Goal: Task Accomplishment & Management: Complete application form

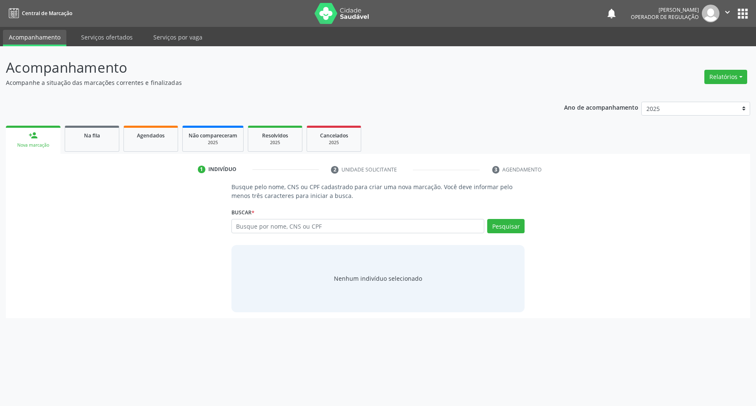
click at [293, 231] on input "text" at bounding box center [357, 226] width 253 height 14
click at [88, 145] on link "Na fila" at bounding box center [92, 139] width 55 height 26
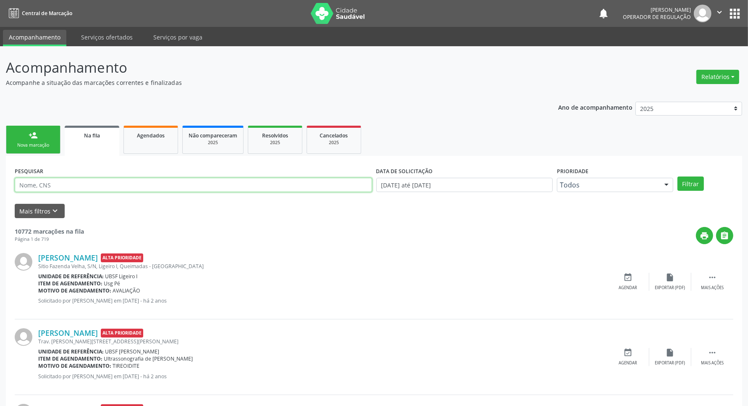
click at [89, 187] on input "text" at bounding box center [194, 185] width 358 height 14
type input "705809429751938"
click at [678, 176] on button "Filtrar" at bounding box center [691, 183] width 26 height 14
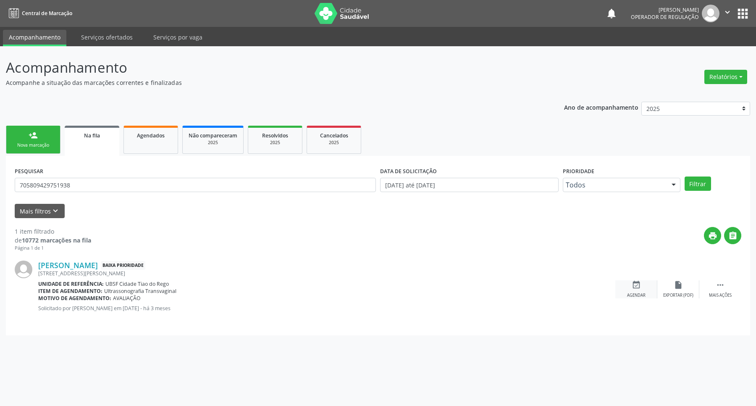
click at [632, 289] on icon "event_available" at bounding box center [636, 284] width 9 height 9
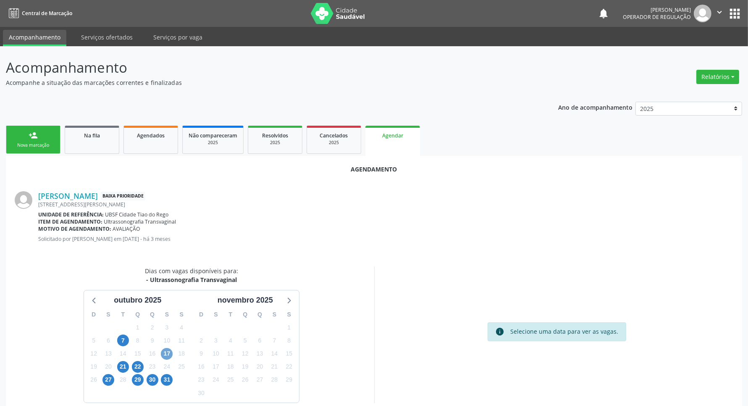
click at [163, 354] on span "17" at bounding box center [167, 354] width 12 height 12
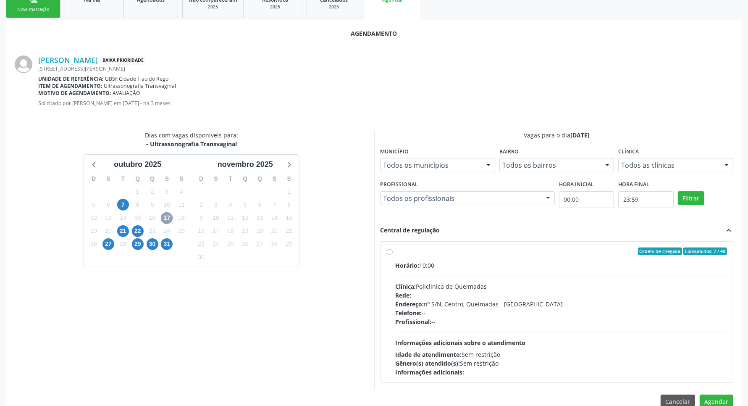
scroll to position [153, 0]
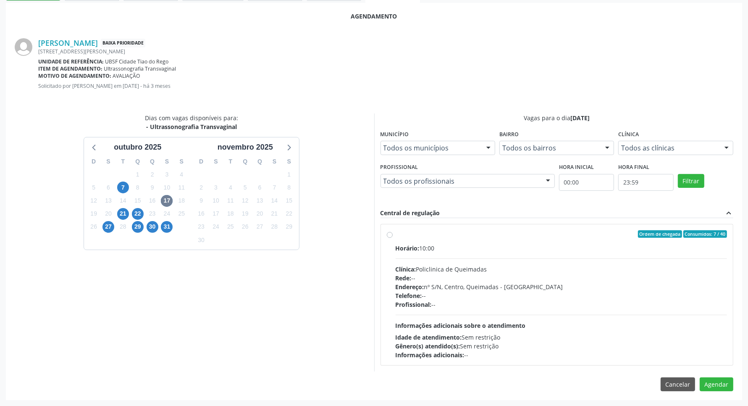
click at [458, 287] on div "Endereço: nº S/N, Centro, Queimadas - PB" at bounding box center [562, 286] width 332 height 9
click at [393, 238] on input "Ordem de chegada Consumidos: 7 / 40 Horário: 10:00 Clínica: Policlinica de Quei…" at bounding box center [390, 234] width 6 height 8
radio input "true"
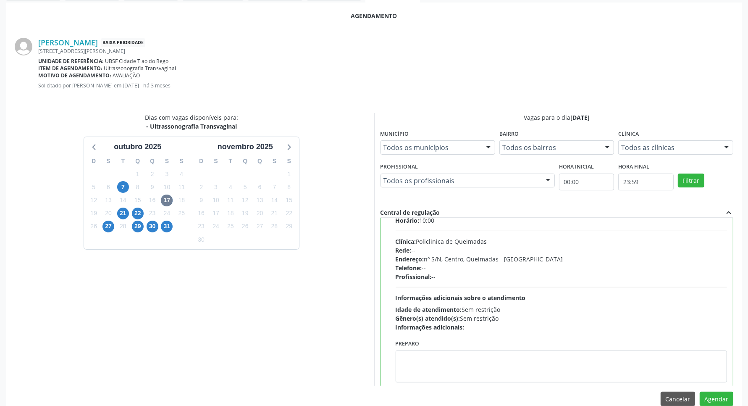
scroll to position [42, 0]
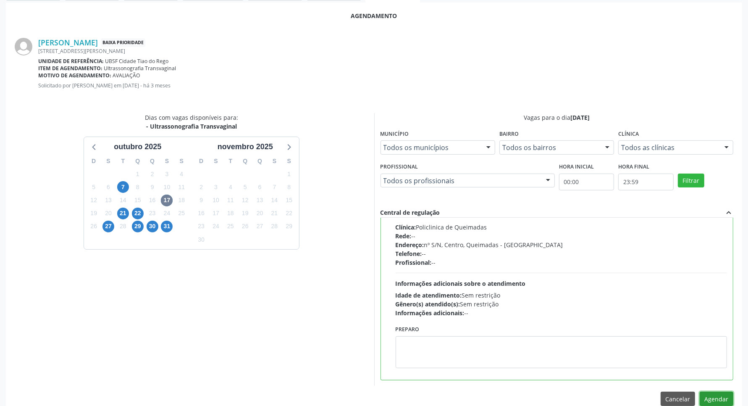
click at [727, 396] on button "Agendar" at bounding box center [717, 399] width 34 height 14
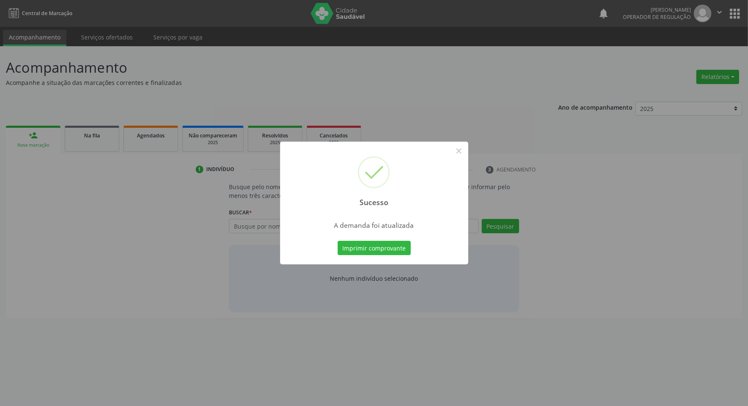
scroll to position [0, 0]
click at [379, 244] on button "Imprimir comprovante" at bounding box center [378, 248] width 73 height 14
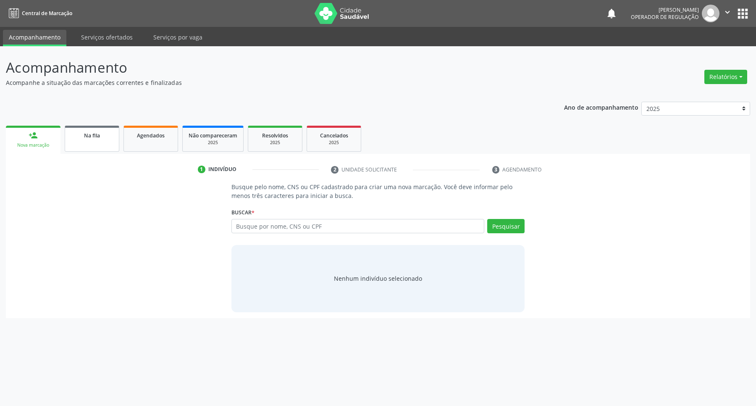
click at [77, 131] on div "Na fila" at bounding box center [92, 135] width 42 height 9
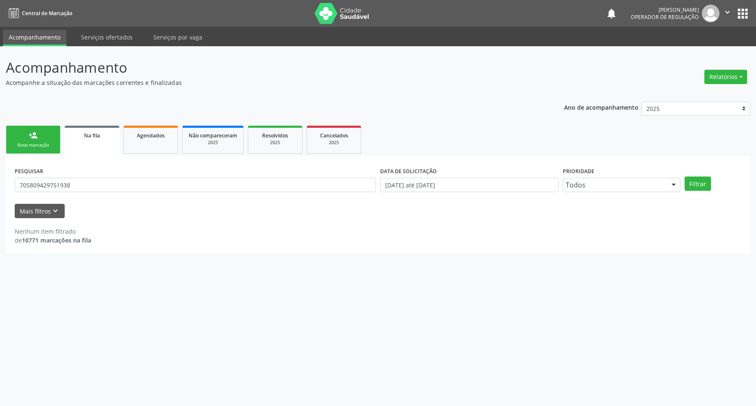
click at [34, 147] on div "Nova marcação" at bounding box center [33, 145] width 42 height 6
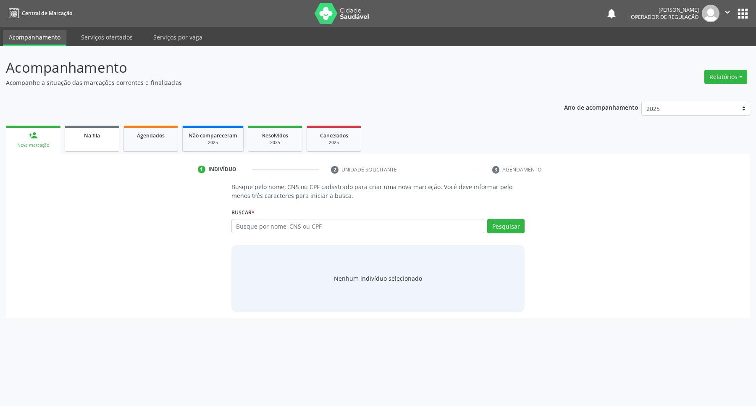
click at [97, 145] on link "Na fila" at bounding box center [92, 139] width 55 height 26
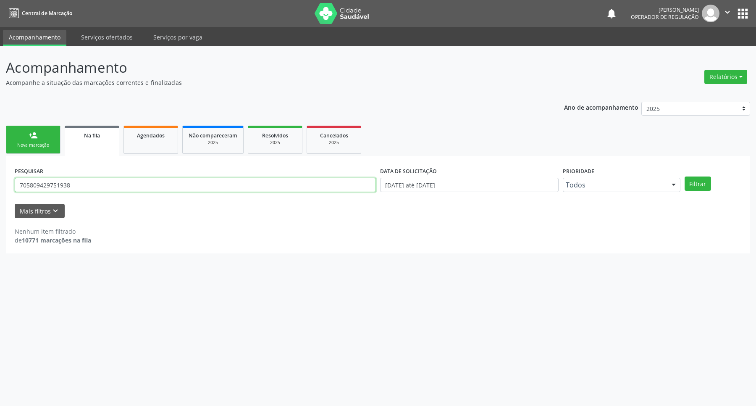
click at [125, 187] on input "705809429751938" at bounding box center [195, 185] width 361 height 14
type input "709607630020271"
click at [685, 176] on button "Filtrar" at bounding box center [698, 183] width 26 height 14
click at [202, 187] on input "709607630020271" at bounding box center [195, 185] width 361 height 14
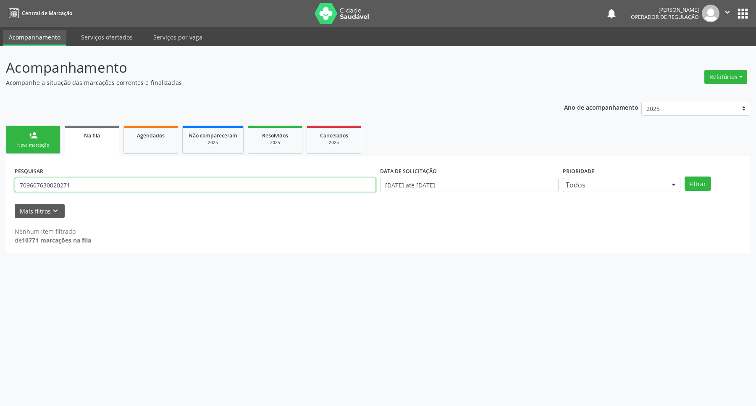
click at [202, 187] on input "709607630020271" at bounding box center [195, 185] width 361 height 14
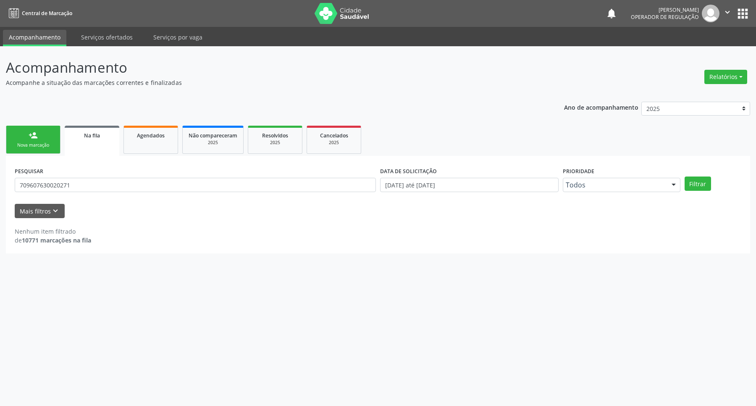
click at [29, 137] on div "person_add" at bounding box center [33, 135] width 9 height 9
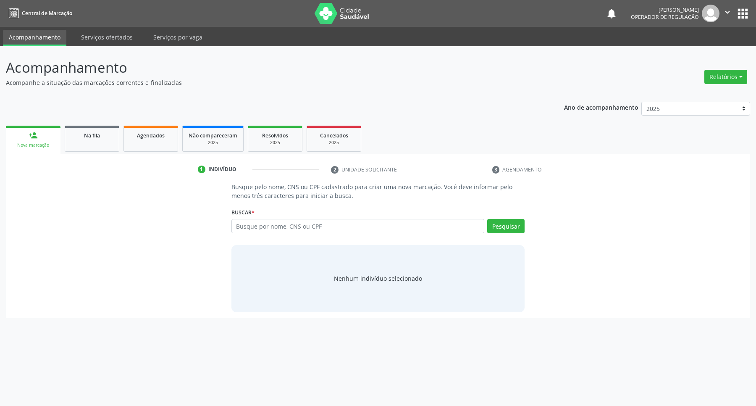
click at [349, 234] on div "Busque por nome, CNS ou CPF Nenhum resultado encontrado para: " " Digite nome, …" at bounding box center [378, 229] width 294 height 20
click at [342, 230] on input "text" at bounding box center [357, 226] width 253 height 14
paste input "709607630020271"
type input "709607630020271"
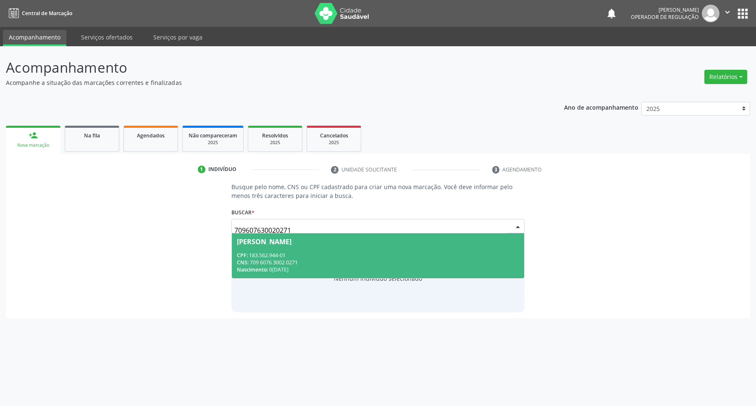
click at [247, 251] on span "Annalice Vitória Gonçalves CPF: 183.562.944-01 CNS: 709 6076 3002 0271 Nascimen…" at bounding box center [378, 255] width 293 height 45
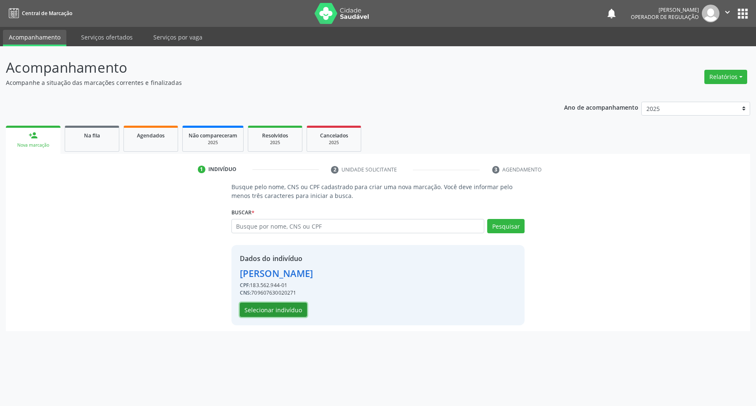
click at [258, 311] on button "Selecionar indivíduo" at bounding box center [273, 309] width 67 height 14
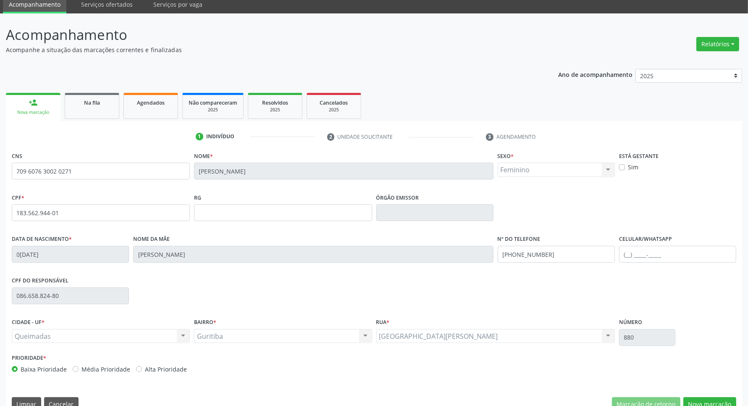
scroll to position [50, 0]
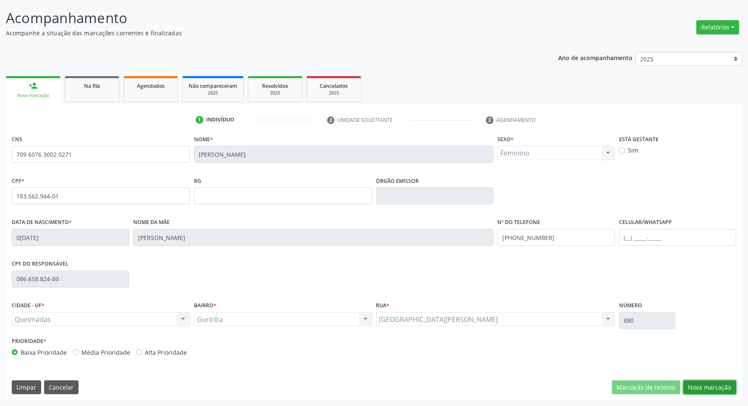
click at [726, 384] on button "Nova marcação" at bounding box center [710, 387] width 53 height 14
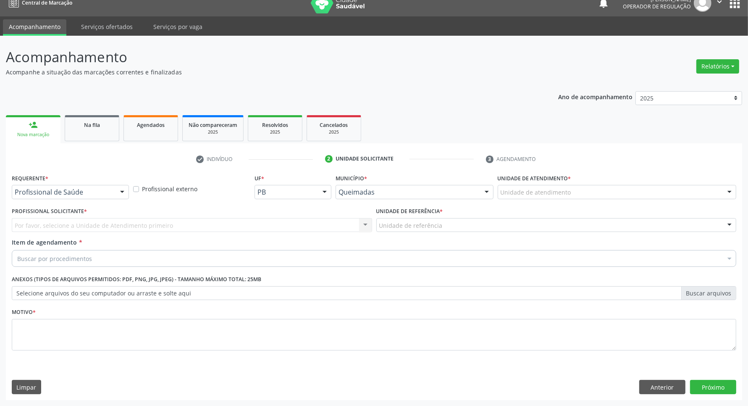
click at [53, 185] on div "Profissional de Saúde" at bounding box center [70, 192] width 117 height 14
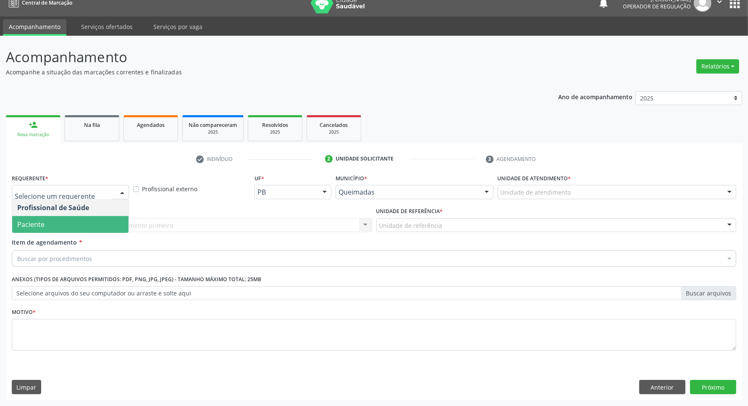
click at [66, 218] on span "Paciente" at bounding box center [70, 224] width 116 height 17
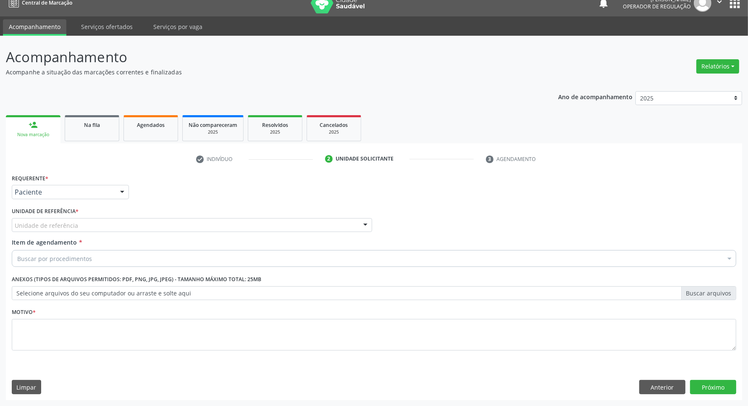
click at [77, 222] on div "Unidade de referência" at bounding box center [192, 225] width 360 height 14
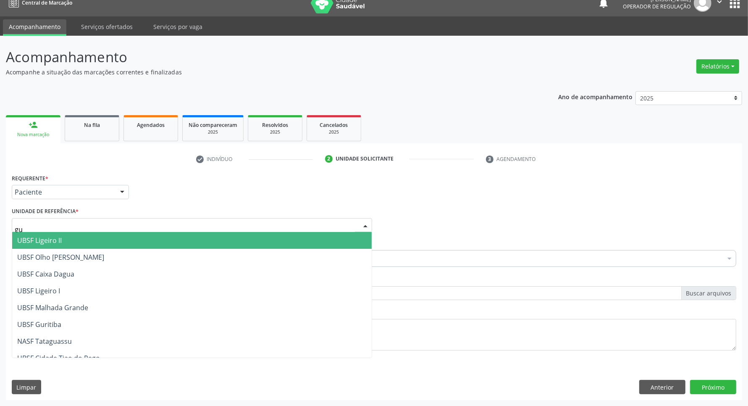
type input "gur"
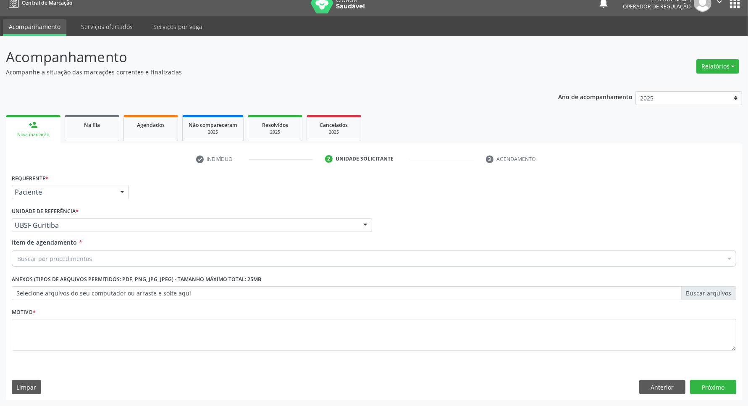
click at [63, 263] on div "Buscar por procedimentos" at bounding box center [374, 258] width 725 height 17
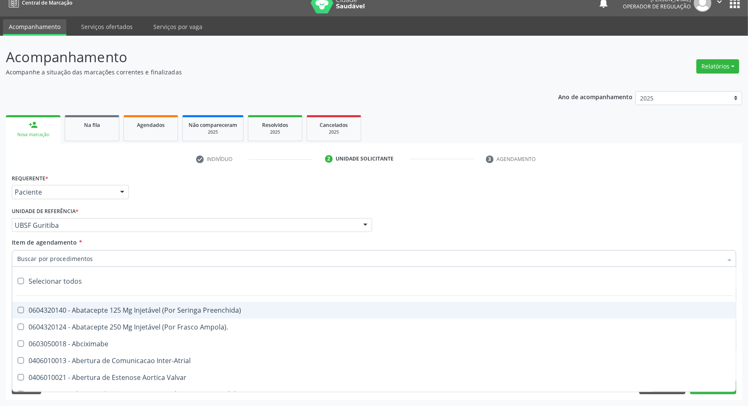
click at [62, 259] on input "Item de agendamento *" at bounding box center [369, 258] width 705 height 17
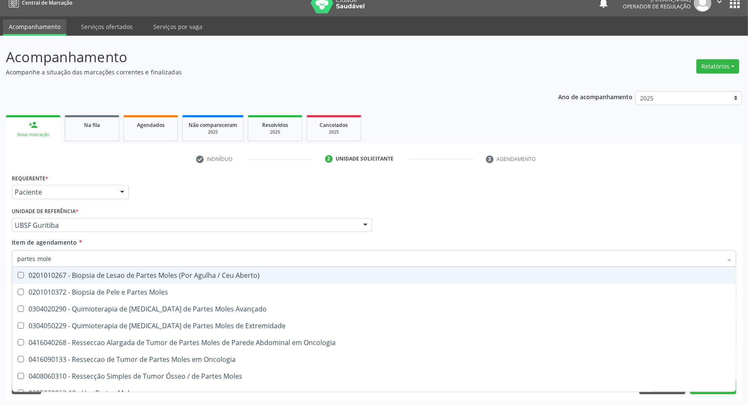
type input "partes moles"
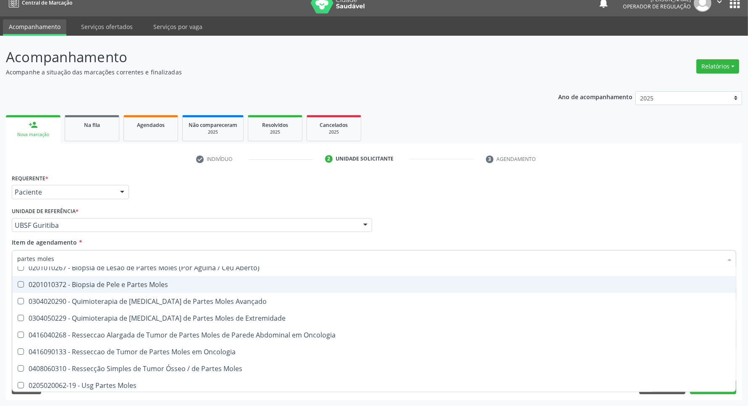
scroll to position [10, 0]
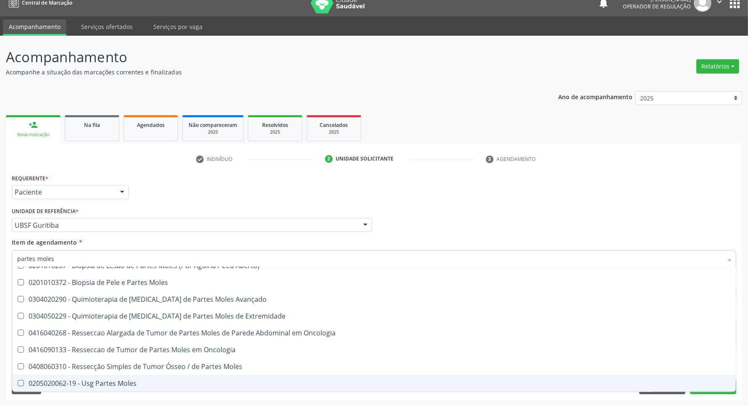
click at [102, 384] on div "0205020062-19 - Usg Partes Moles" at bounding box center [374, 383] width 714 height 7
checkbox Moles "true"
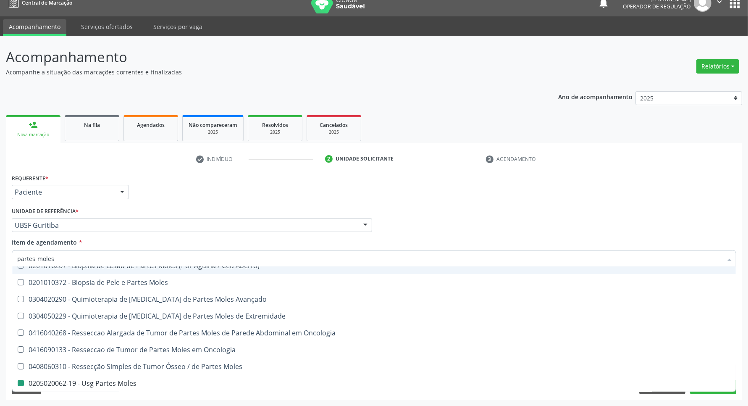
click at [163, 192] on div "Requerente * Paciente Profissional de Saúde Paciente Nenhum resultado encontrad…" at bounding box center [374, 188] width 729 height 33
checkbox Moles "true"
checkbox Moles "false"
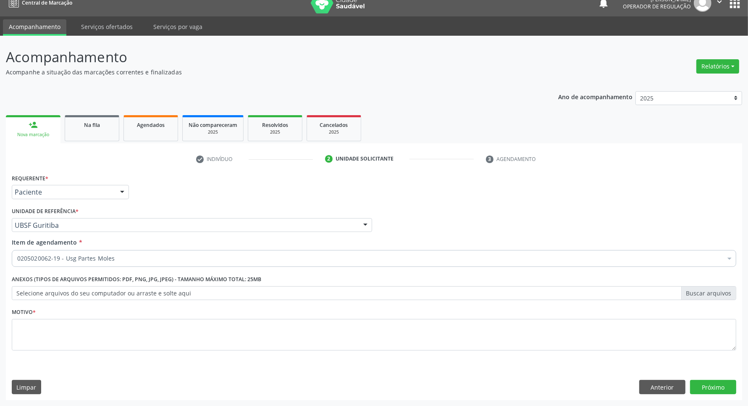
scroll to position [0, 0]
click at [43, 332] on textarea at bounding box center [374, 335] width 725 height 32
click at [122, 328] on textarea "aal" at bounding box center [374, 335] width 725 height 32
type textarea "a"
type textarea "AVALIAÇÃO"
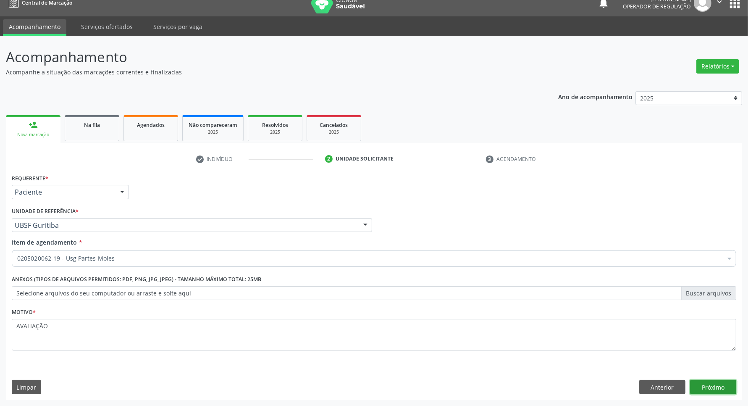
click at [712, 389] on button "Próximo" at bounding box center [713, 387] width 46 height 14
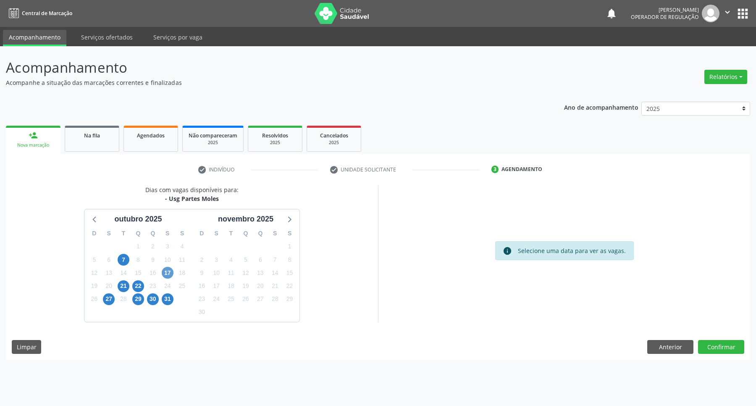
drag, startPoint x: 160, startPoint y: 265, endPoint x: 169, endPoint y: 271, distance: 10.5
click at [164, 268] on div "D S T Q Q S S 28 29 30 1 2 3 4 5 6 7 8 9 10 11 12 13 14 15 16 17 18 19 20 21 22…" at bounding box center [138, 273] width 108 height 97
click at [171, 272] on span "17" at bounding box center [168, 273] width 12 height 12
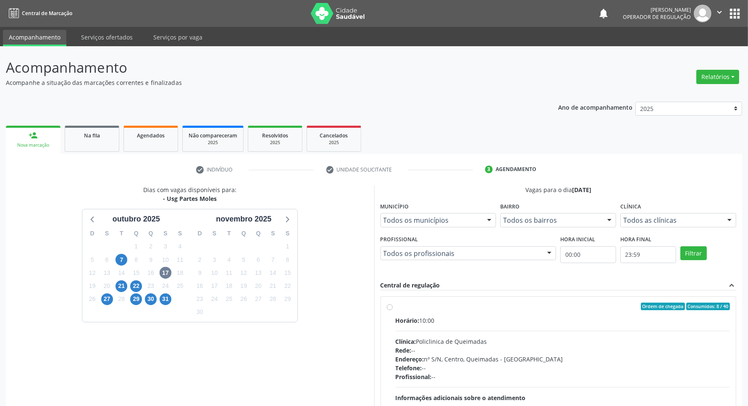
click at [689, 326] on div "Horário: 10:00 Clínica: Policlinica de Queimadas Rede: -- Endereço: nº S/N, Cen…" at bounding box center [563, 374] width 335 height 116
click at [393, 310] on input "Ordem de chegada Consumidos: 8 / 40 Horário: 10:00 Clínica: Policlinica de Quei…" at bounding box center [390, 306] width 6 height 8
radio input "true"
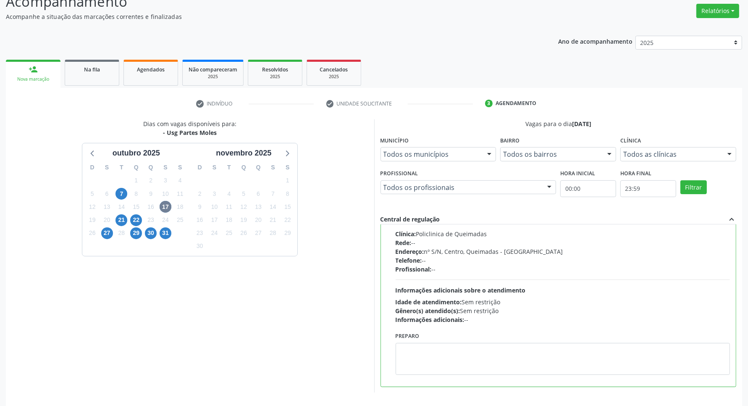
scroll to position [96, 0]
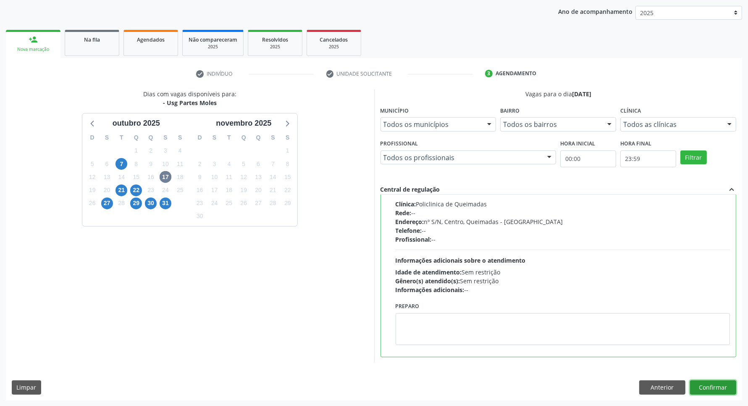
click at [730, 383] on button "Confirmar" at bounding box center [713, 387] width 46 height 14
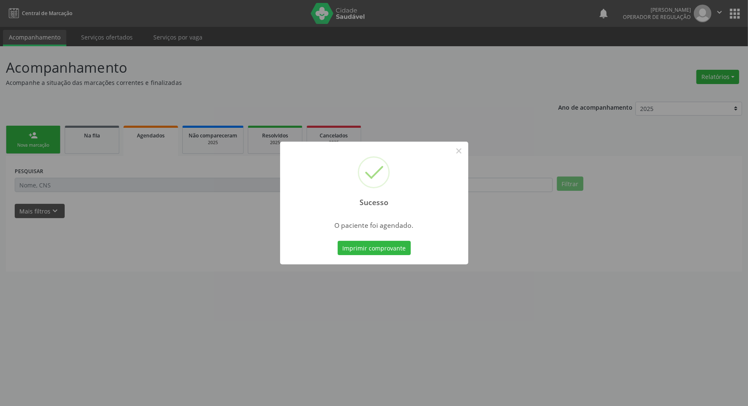
scroll to position [0, 0]
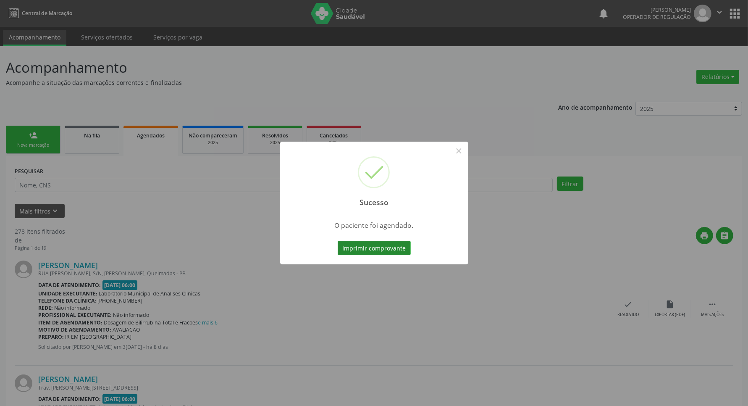
click at [360, 246] on button "Imprimir comprovante" at bounding box center [374, 248] width 73 height 14
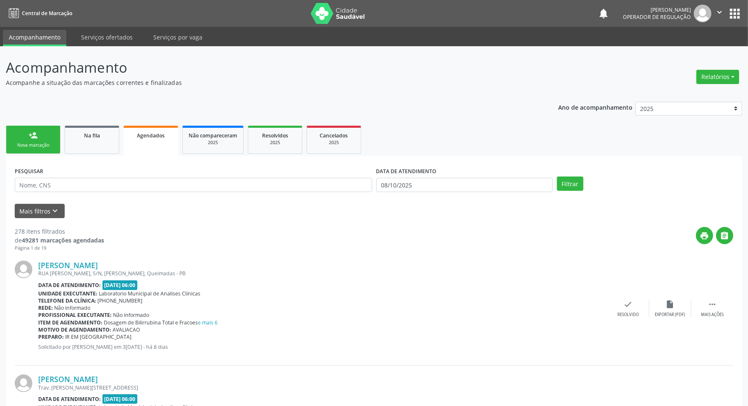
click at [53, 143] on div "Nova marcação" at bounding box center [33, 145] width 42 height 6
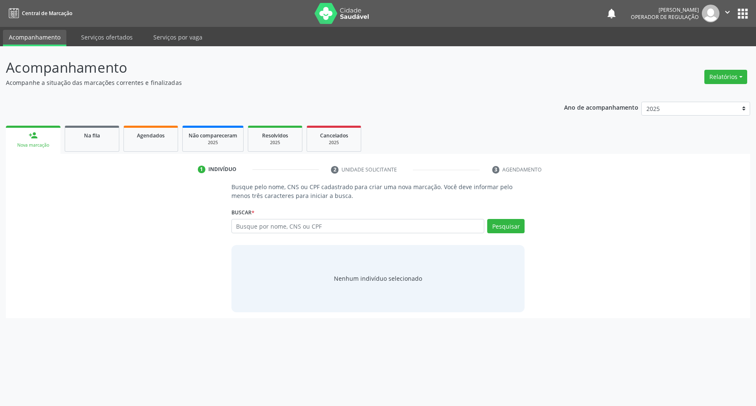
drag, startPoint x: 252, startPoint y: 241, endPoint x: 252, endPoint y: 223, distance: 18.1
click at [250, 229] on div "Busque pelo nome, CNS ou CPF cadastrado para criar uma nova marcação. Você deve…" at bounding box center [378, 246] width 305 height 129
click at [252, 223] on input "text" at bounding box center [357, 226] width 253 height 14
paste input "709 6076 3002 0271"
type input "709 6076 3002 0271"
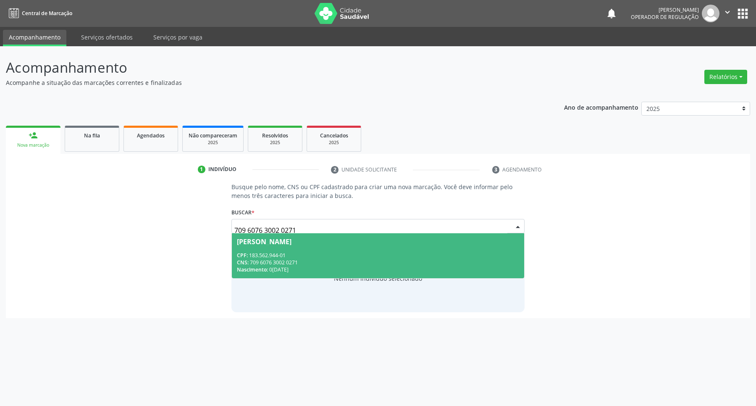
click at [256, 274] on span "Annalice Vitória Gonçalves CPF: 183.562.944-01 CNS: 709 6076 3002 0271 Nascimen…" at bounding box center [378, 255] width 293 height 45
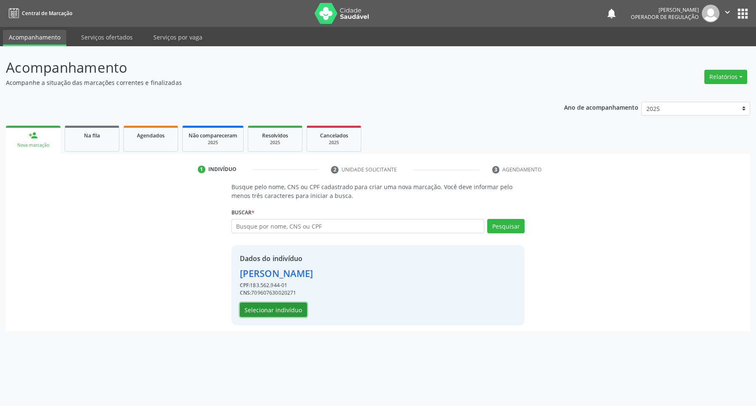
click at [268, 314] on button "Selecionar indivíduo" at bounding box center [273, 309] width 67 height 14
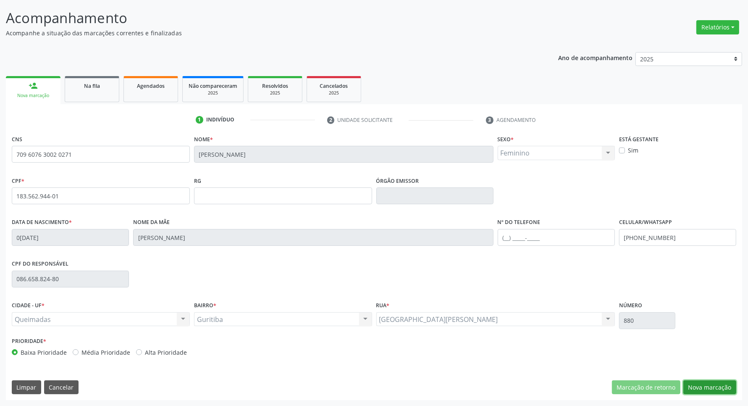
drag, startPoint x: 684, startPoint y: 381, endPoint x: 692, endPoint y: 385, distance: 8.3
click at [685, 381] on button "Nova marcação" at bounding box center [710, 387] width 53 height 14
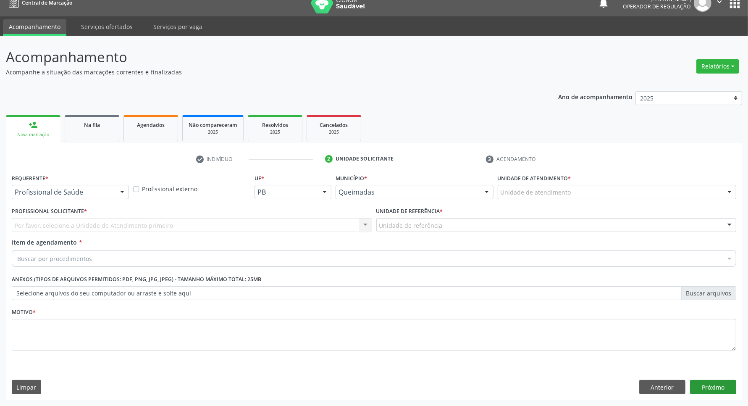
scroll to position [11, 0]
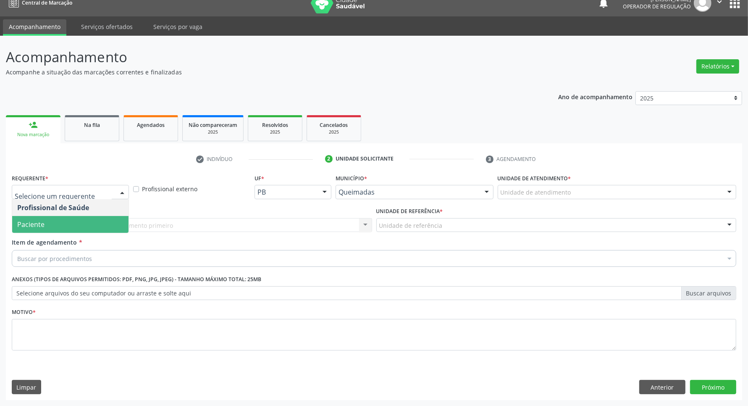
click at [37, 226] on span "Paciente" at bounding box center [30, 224] width 27 height 9
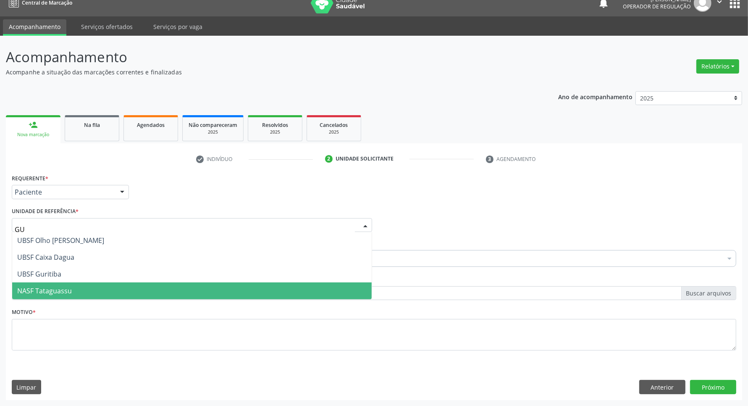
type input "GUR"
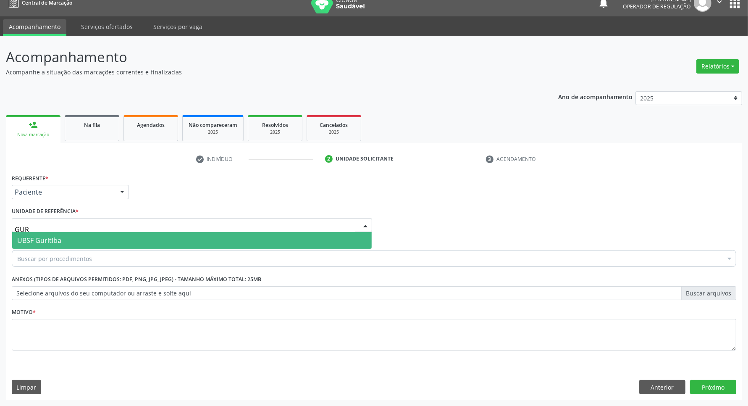
click at [116, 241] on span "UBSF Guritiba" at bounding box center [192, 240] width 360 height 17
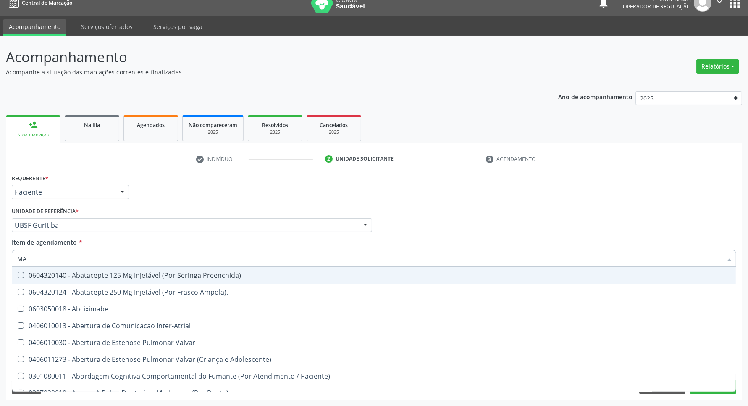
type input "MÃO"
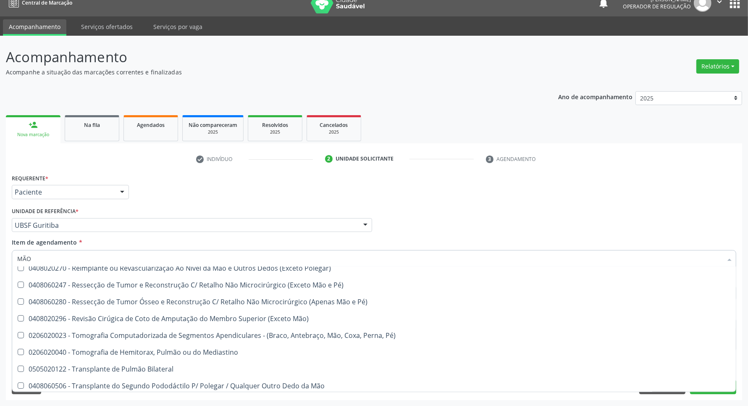
scroll to position [447, 0]
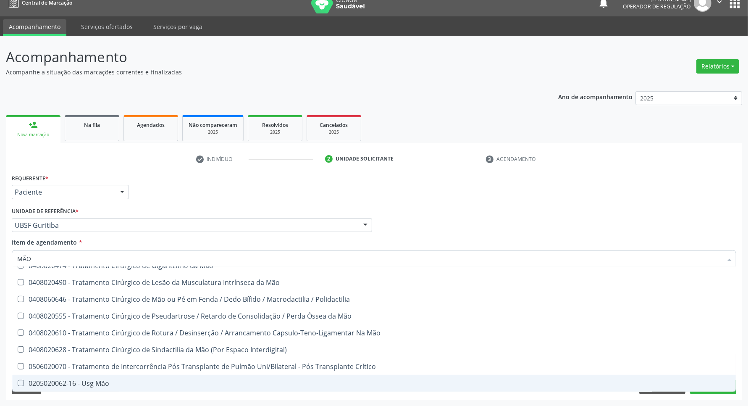
click at [116, 380] on div "0205020062-16 - Usg Mão" at bounding box center [374, 383] width 714 height 7
checkbox Mão "true"
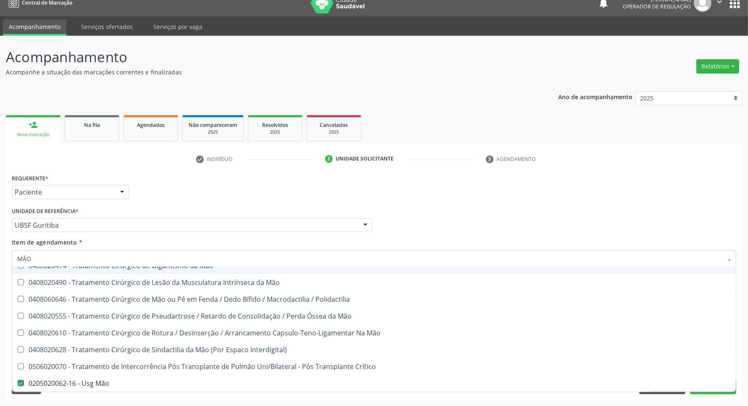
drag, startPoint x: 187, startPoint y: 211, endPoint x: 122, endPoint y: 331, distance: 135.9
click at [186, 211] on div "Unidade de referência * UBSF Guritiba UBSF Ligeiro II UBSF Saulo Leal Ernesto d…" at bounding box center [192, 218] width 360 height 27
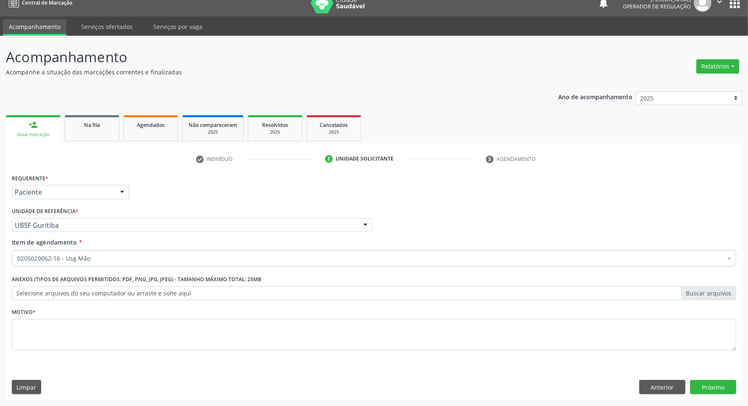
checkbox Mão "true"
checkbox Queimado "false"
drag, startPoint x: 122, startPoint y: 360, endPoint x: 116, endPoint y: 333, distance: 28.3
click at [118, 351] on div "Motivo *" at bounding box center [374, 334] width 729 height 56
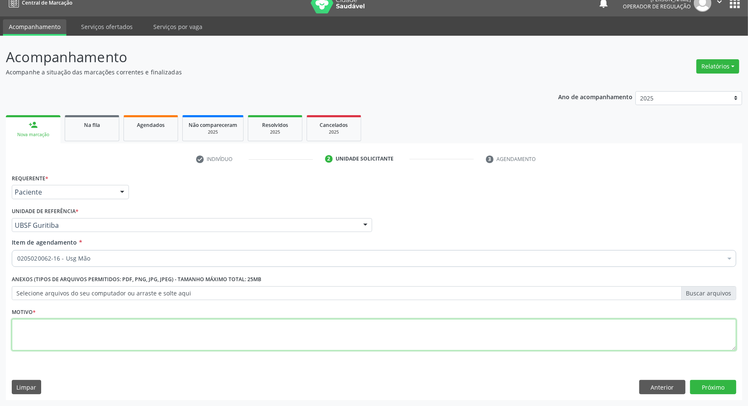
click at [117, 330] on textarea at bounding box center [374, 335] width 725 height 32
type textarea "AVALIAÇÃO"
click button "Próximo" at bounding box center [713, 387] width 46 height 14
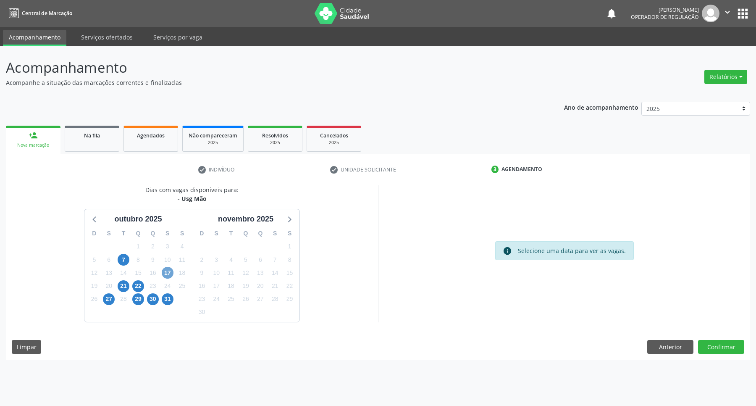
click at [166, 269] on span "17" at bounding box center [168, 273] width 12 height 12
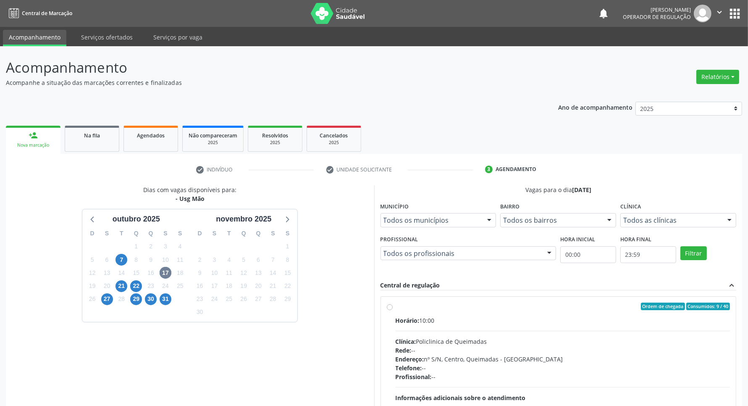
click at [568, 334] on div "Horário: 10:00 Clínica: Policlinica de Queimadas Rede: -- Endereço: nº S/N, Cen…" at bounding box center [563, 374] width 335 height 116
click at [393, 310] on input "Ordem de chegada Consumidos: 9 / 40 Horário: 10:00 Clínica: Policlinica de Quei…" at bounding box center [390, 306] width 6 height 8
radio input "true"
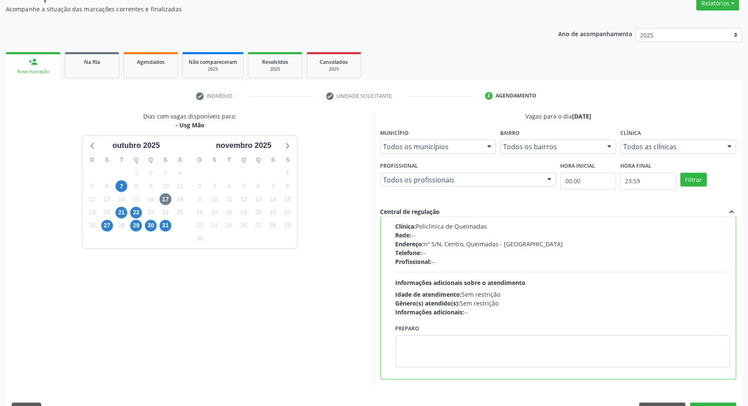
scroll to position [96, 0]
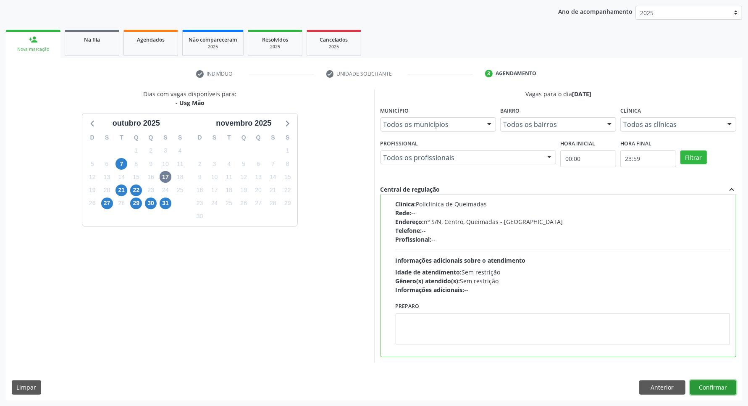
click at [718, 391] on button "Confirmar" at bounding box center [713, 387] width 46 height 14
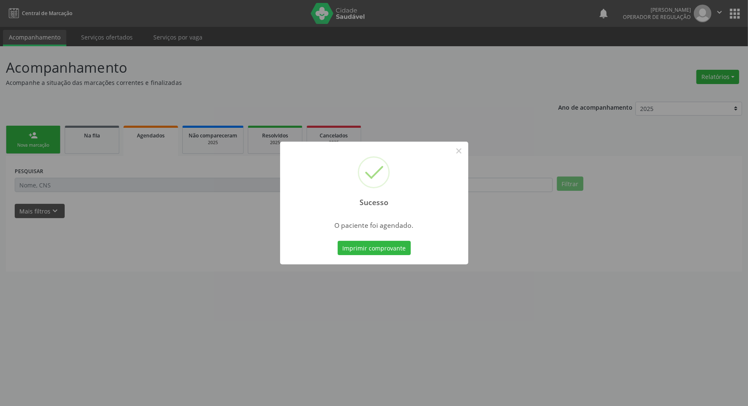
scroll to position [0, 0]
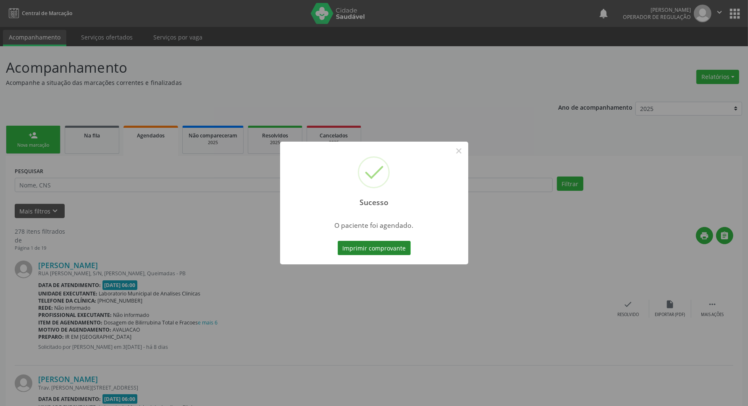
click at [398, 249] on button "Imprimir comprovante" at bounding box center [374, 248] width 73 height 14
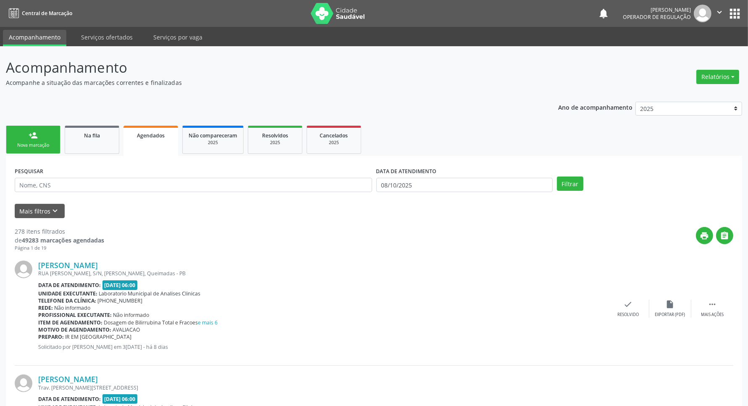
click at [95, 134] on span "Na fila" at bounding box center [92, 135] width 16 height 7
click at [26, 133] on link "person_add Nova marcação" at bounding box center [33, 140] width 55 height 28
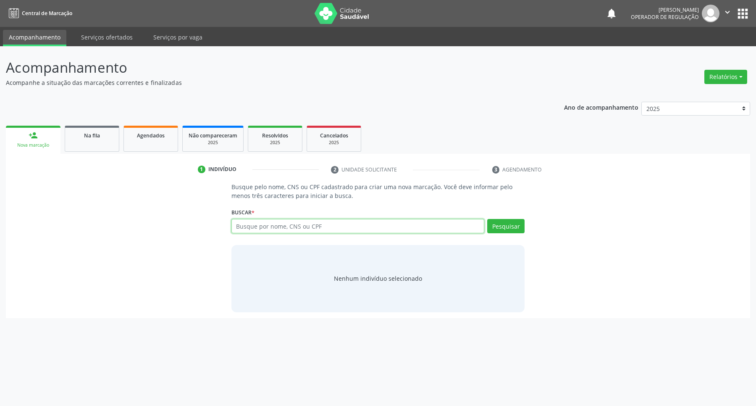
click at [252, 228] on input "text" at bounding box center [357, 226] width 253 height 14
click at [114, 144] on link "Na fila" at bounding box center [92, 139] width 55 height 26
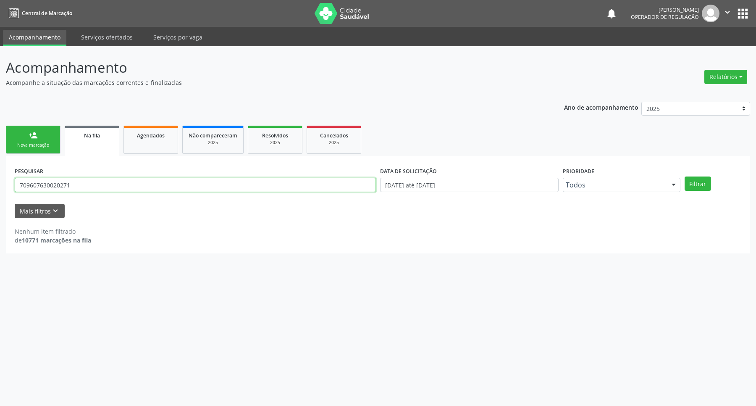
click at [230, 190] on input "709607630020271" at bounding box center [195, 185] width 361 height 14
type input "704206735232882"
click at [685, 176] on button "Filtrar" at bounding box center [698, 183] width 26 height 14
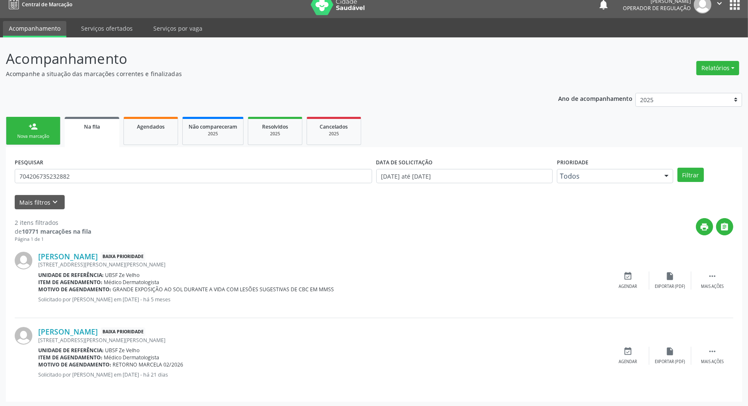
scroll to position [11, 0]
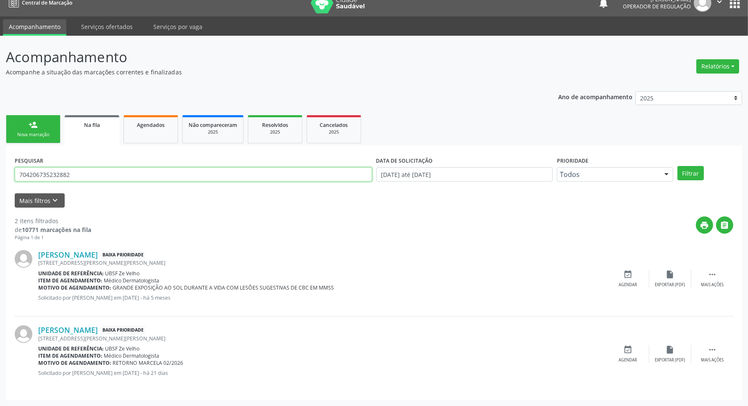
click at [19, 176] on input "704206735232882" at bounding box center [194, 174] width 358 height 14
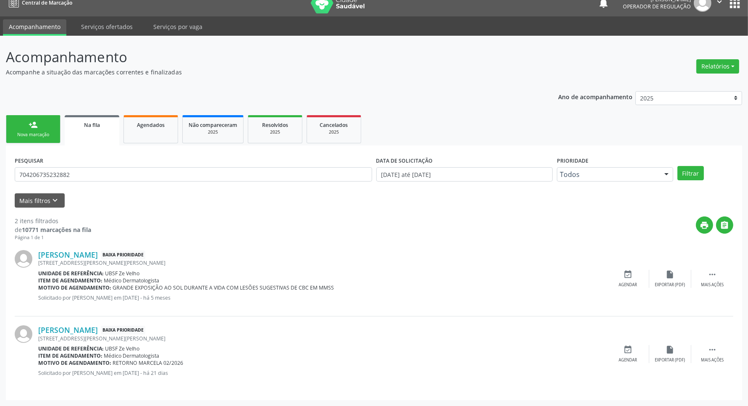
click at [44, 139] on link "person_add Nova marcação" at bounding box center [33, 129] width 55 height 28
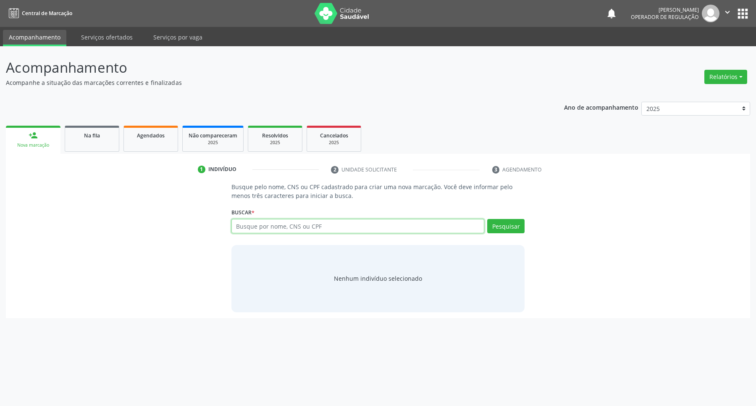
click at [311, 231] on input "text" at bounding box center [357, 226] width 253 height 14
paste input "704206735232882"
type input "704206735232882"
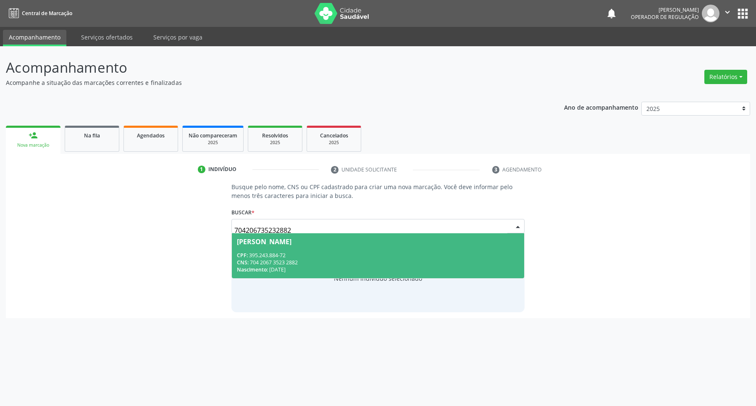
click at [305, 259] on div "CNS: 704 2067 3523 2882" at bounding box center [378, 262] width 283 height 7
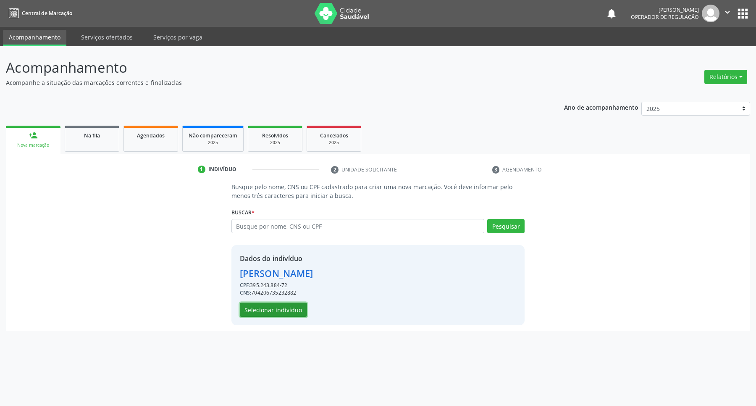
click at [286, 313] on button "Selecionar indivíduo" at bounding box center [273, 309] width 67 height 14
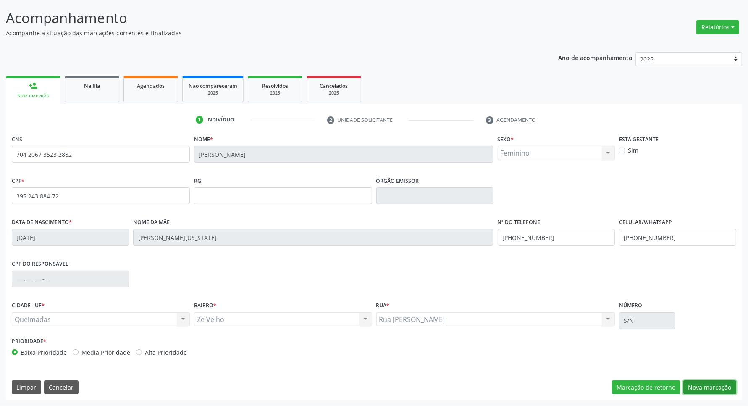
drag, startPoint x: 729, startPoint y: 386, endPoint x: 316, endPoint y: 233, distance: 439.8
click at [728, 385] on button "Nova marcação" at bounding box center [710, 387] width 53 height 14
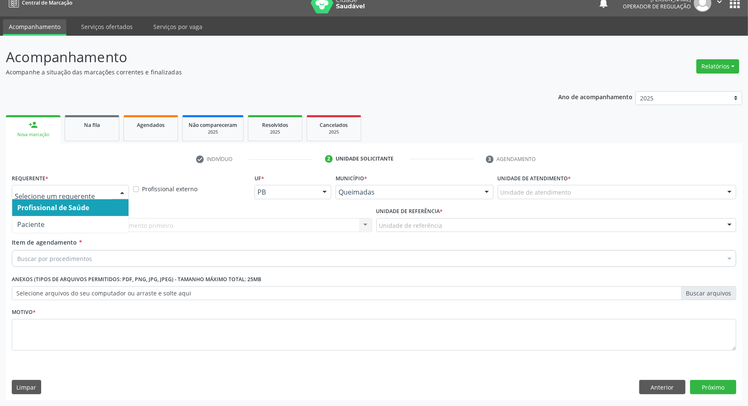
drag, startPoint x: 87, startPoint y: 191, endPoint x: 64, endPoint y: 225, distance: 40.6
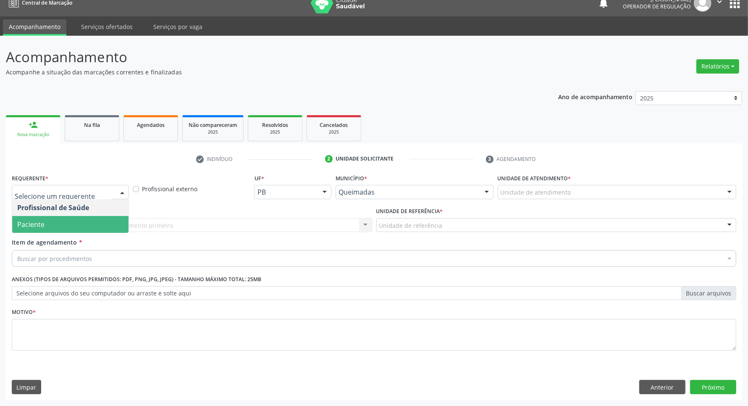
click at [62, 228] on span "Paciente" at bounding box center [70, 224] width 116 height 17
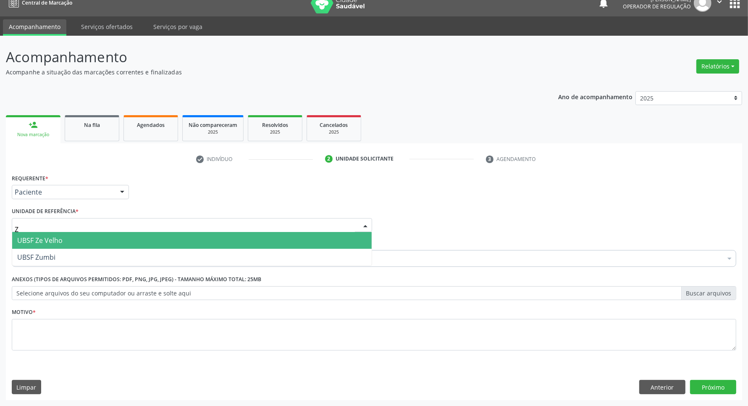
type input "ZE"
click at [87, 235] on span "UBSF Ze Velho" at bounding box center [192, 240] width 360 height 17
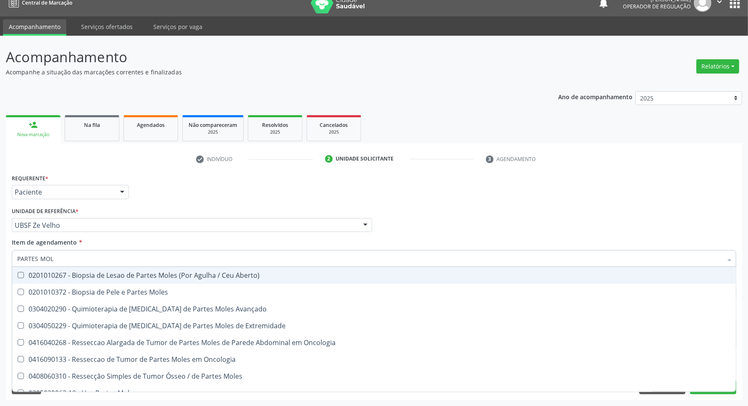
type input "PARTES MOLE"
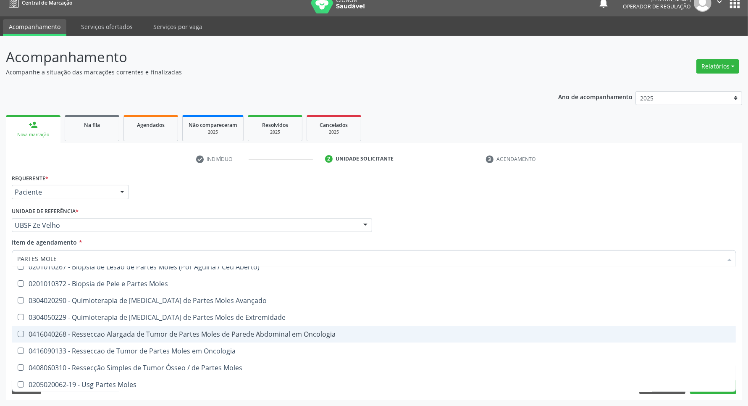
scroll to position [10, 0]
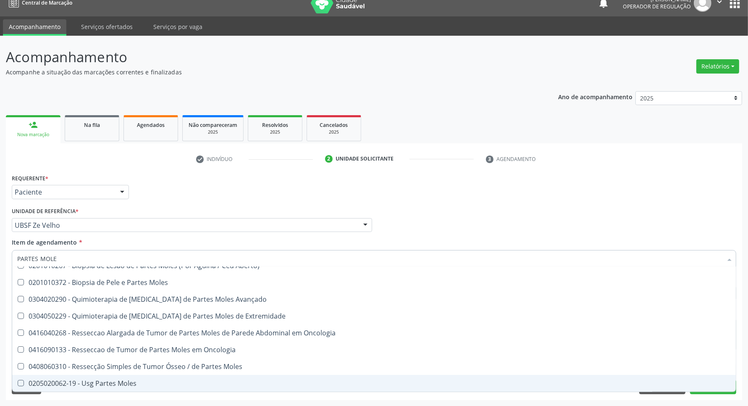
click at [102, 385] on div "0205020062-19 - Usg Partes Moles" at bounding box center [374, 383] width 714 height 7
checkbox Moles "true"
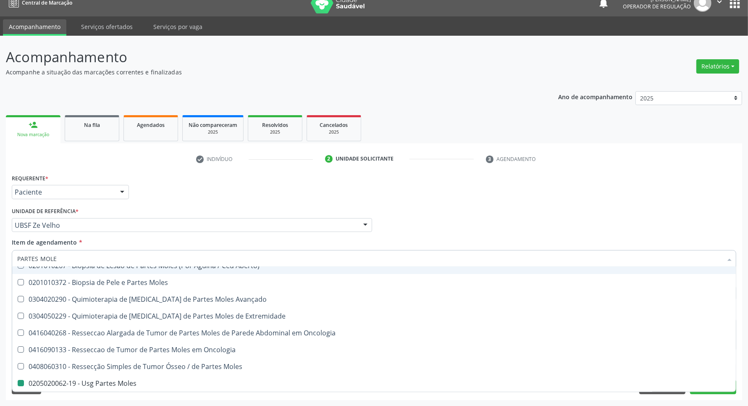
click at [160, 195] on div "Requerente * Paciente Profissional de Saúde Paciente Nenhum resultado encontrad…" at bounding box center [374, 188] width 729 height 33
checkbox Moles "true"
checkbox Moles "false"
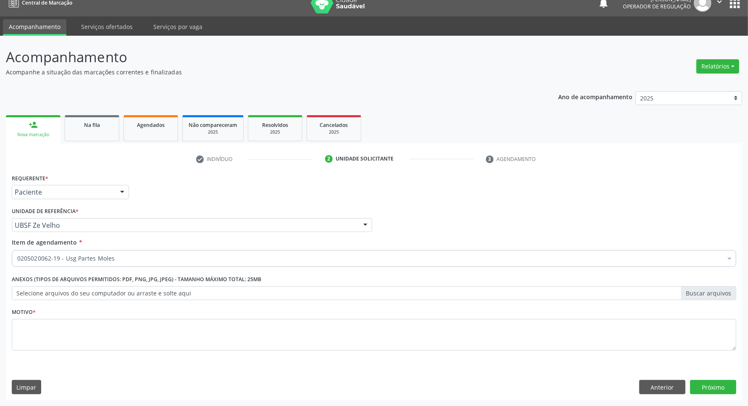
scroll to position [0, 0]
click at [105, 328] on textarea at bounding box center [374, 335] width 725 height 32
type textarea "AVALIAÇÃO"
click at [732, 389] on button "Próximo" at bounding box center [713, 387] width 46 height 14
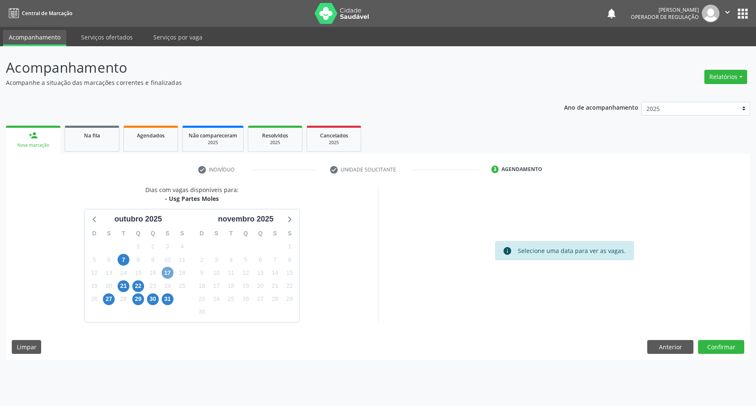
click at [172, 273] on span "17" at bounding box center [168, 273] width 12 height 12
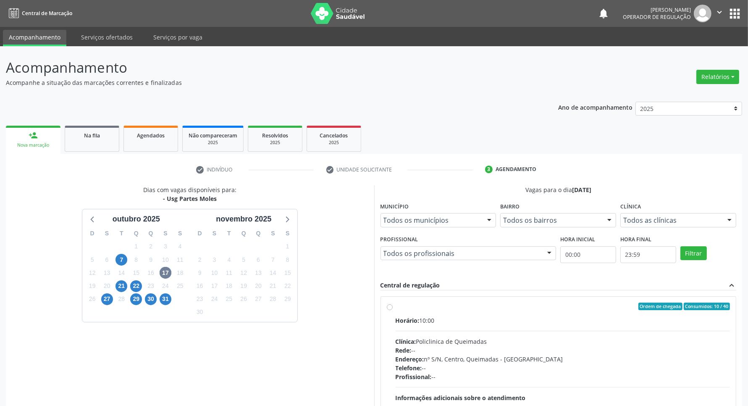
click at [523, 305] on div "Ordem de chegada Consumidos: 10 / 40" at bounding box center [563, 306] width 335 height 8
click at [393, 305] on input "Ordem de chegada Consumidos: 10 / 40 Horário: 10:00 Clínica: Policlinica de Que…" at bounding box center [390, 306] width 6 height 8
radio input "true"
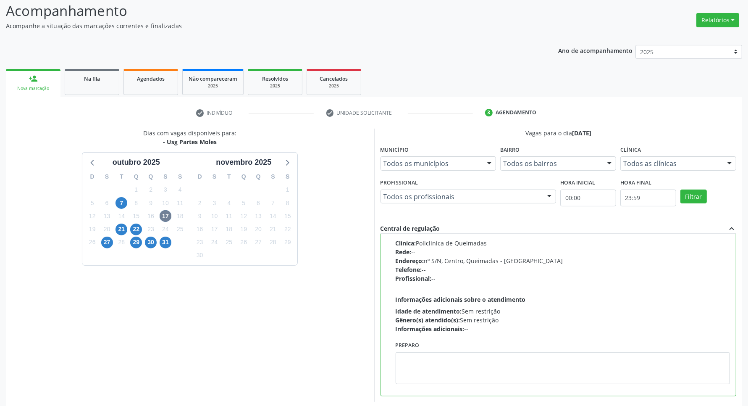
scroll to position [96, 0]
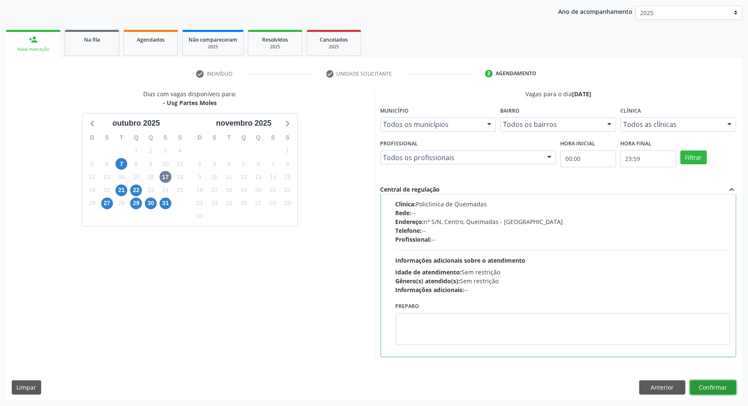
click at [718, 386] on button "Confirmar" at bounding box center [713, 387] width 46 height 14
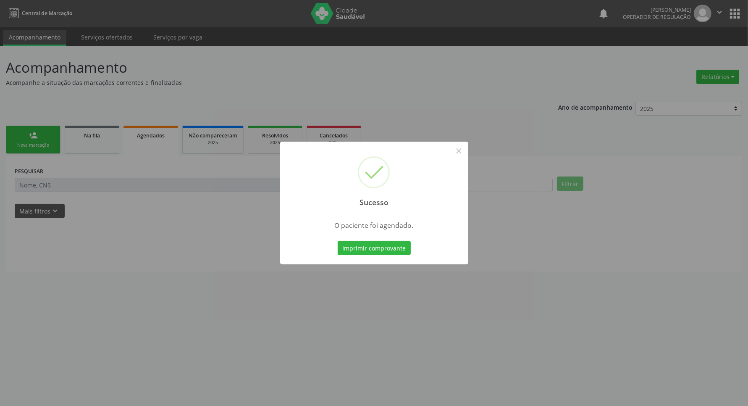
scroll to position [0, 0]
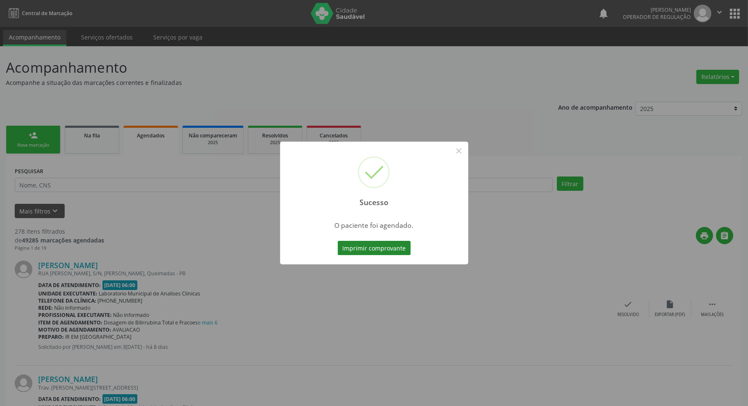
click at [387, 249] on button "Imprimir comprovante" at bounding box center [374, 248] width 73 height 14
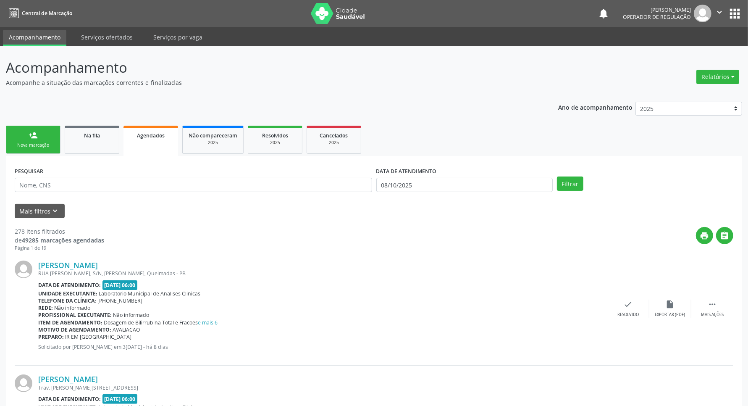
click at [38, 139] on link "person_add Nova marcação" at bounding box center [33, 140] width 55 height 28
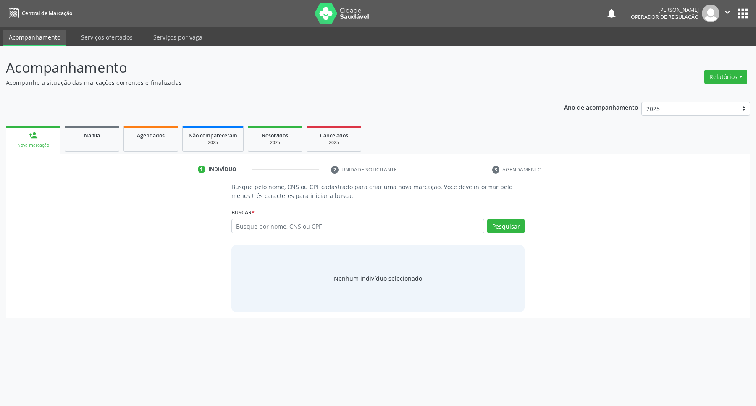
drag, startPoint x: 278, startPoint y: 216, endPoint x: 277, endPoint y: 228, distance: 11.8
click at [278, 219] on div "Buscar * Busque por nome, CNS ou CPF Nenhum resultado encontrado para: " " Digi…" at bounding box center [378, 222] width 294 height 33
click at [278, 228] on input "text" at bounding box center [357, 226] width 253 height 14
type input "704307583668497"
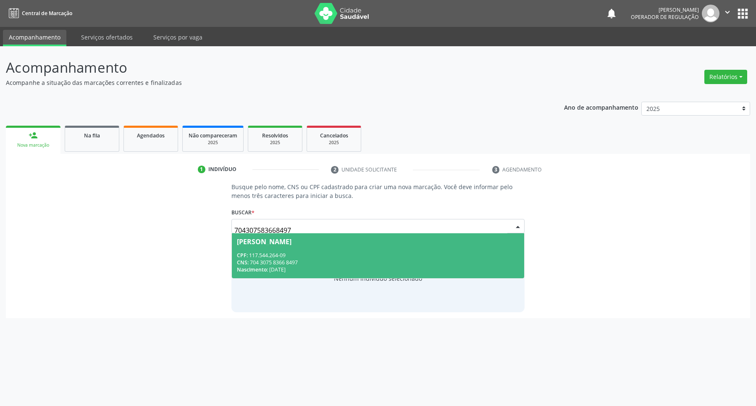
click at [280, 244] on div "[PERSON_NAME]" at bounding box center [264, 241] width 55 height 7
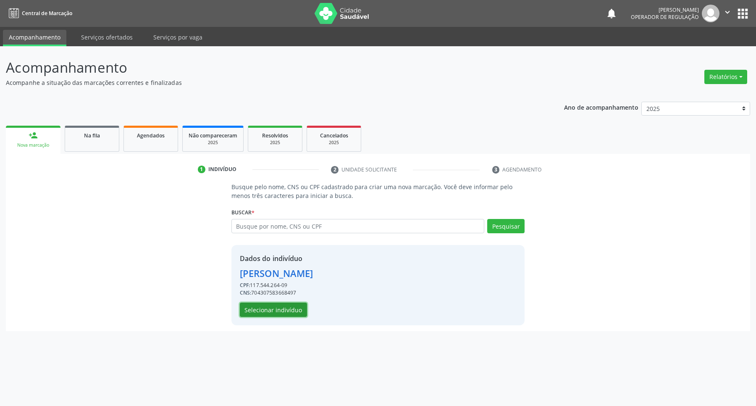
click at [284, 307] on button "Selecionar indivíduo" at bounding box center [273, 309] width 67 height 14
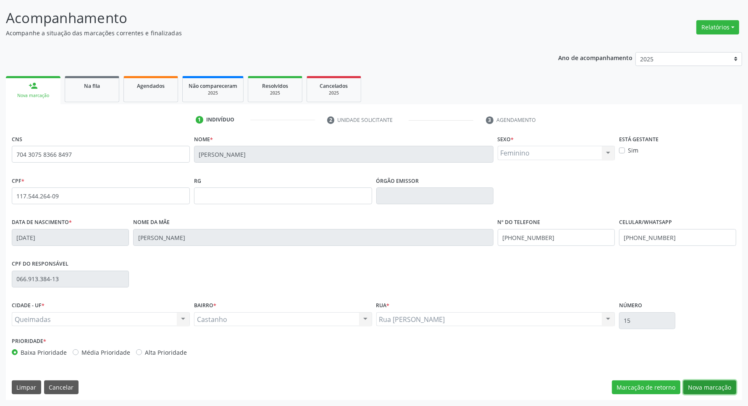
click at [697, 383] on button "Nova marcação" at bounding box center [710, 387] width 53 height 14
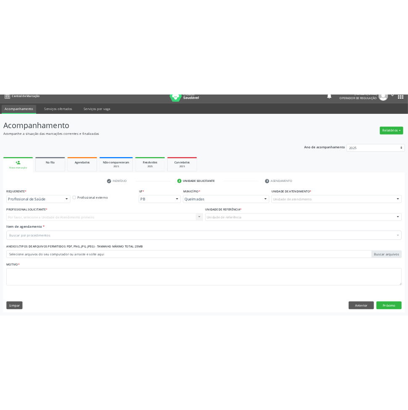
scroll to position [11, 0]
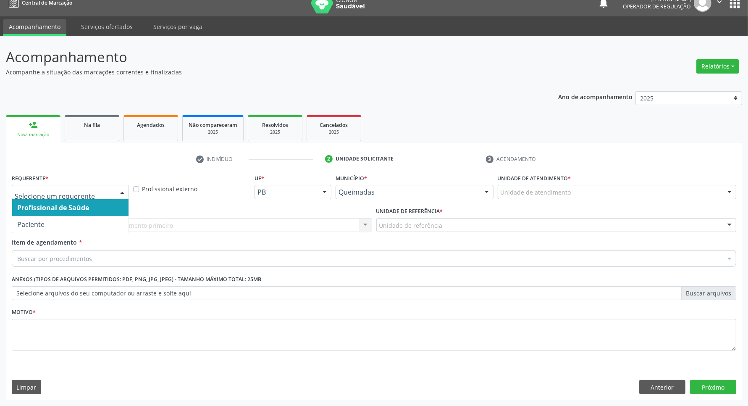
drag, startPoint x: 41, startPoint y: 192, endPoint x: 36, endPoint y: 221, distance: 29.4
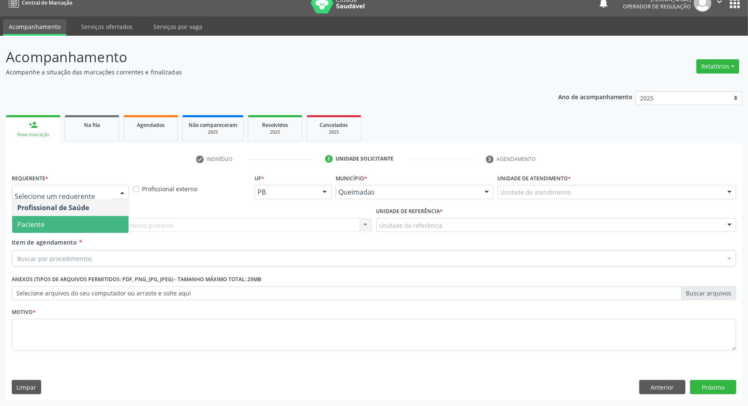
click at [36, 221] on span "Paciente" at bounding box center [30, 224] width 27 height 9
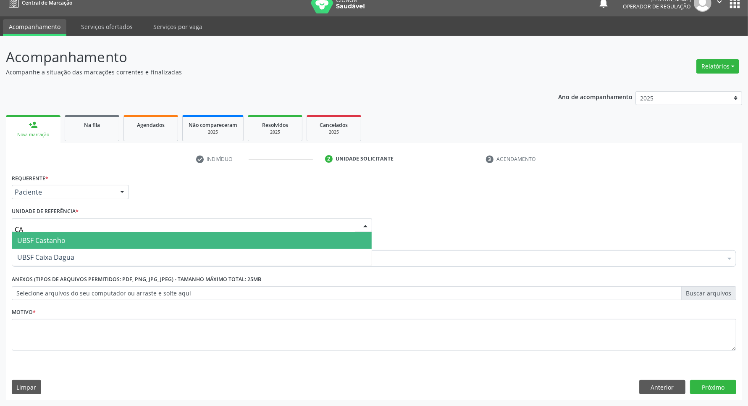
type input "CAS"
click at [48, 238] on span "UBSF Castanho" at bounding box center [41, 240] width 48 height 9
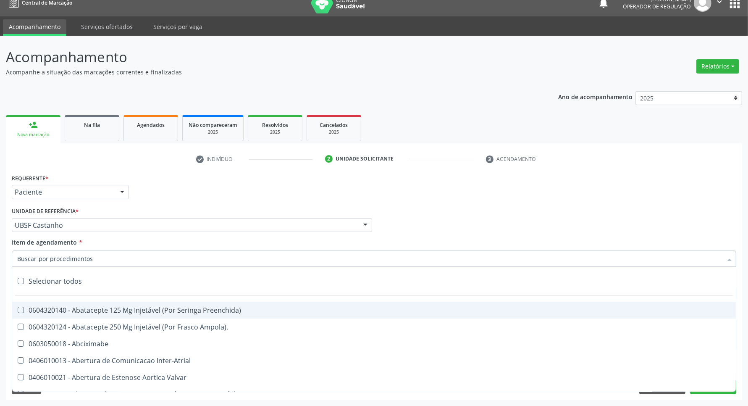
click at [329, 152] on link "2 Unidade solicitante" at bounding box center [399, 158] width 160 height 13
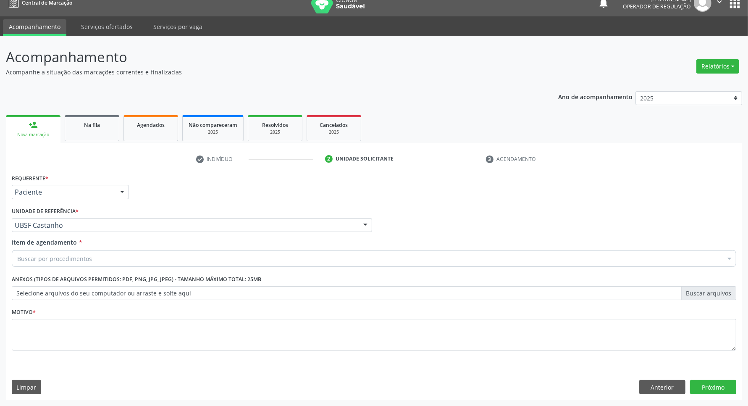
click at [316, 198] on div "Requerente * Paciente Profissional de Saúde Paciente Nenhum resultado encontrad…" at bounding box center [374, 188] width 729 height 33
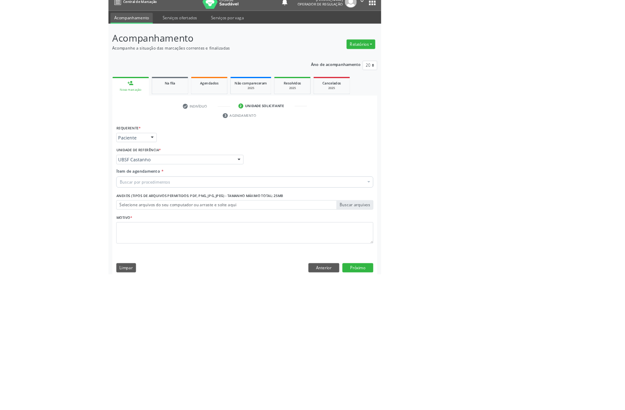
scroll to position [6, 0]
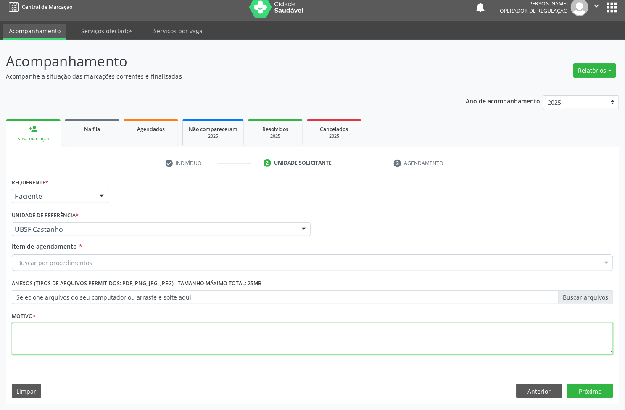
click at [133, 344] on textarea at bounding box center [312, 339] width 601 height 32
paste textarea "AVALIAÇÃO"
type textarea "AVALIAÇÃO"
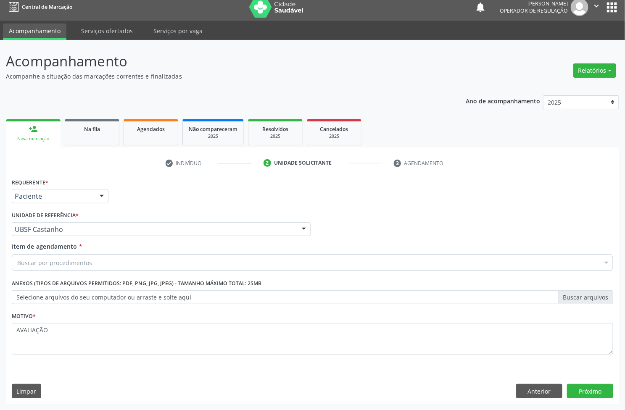
click at [150, 263] on div "Buscar por procedimentos" at bounding box center [312, 262] width 601 height 17
paste input "aparelho urinário"
click at [143, 282] on strong "aparelho urinário" at bounding box center [169, 279] width 60 height 9
drag, startPoint x: 51, startPoint y: 263, endPoint x: 57, endPoint y: 263, distance: 5.9
click at [57, 263] on input "aparelho urinário" at bounding box center [308, 262] width 582 height 17
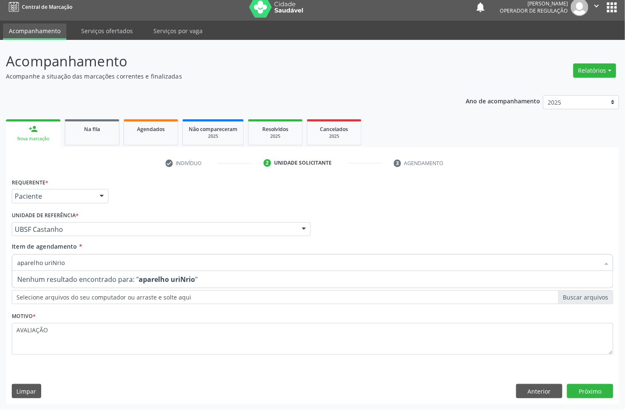
type input "aparelho uriNArio"
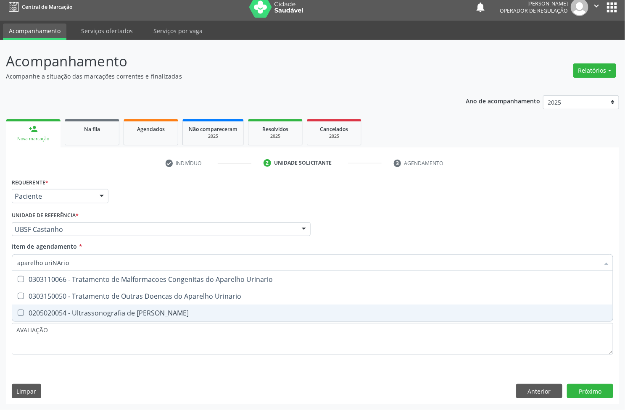
click at [74, 316] on div "0205020054 - Ultrassonografia de Aparelho Urinario" at bounding box center [312, 313] width 590 height 7
checkbox Urinario "true"
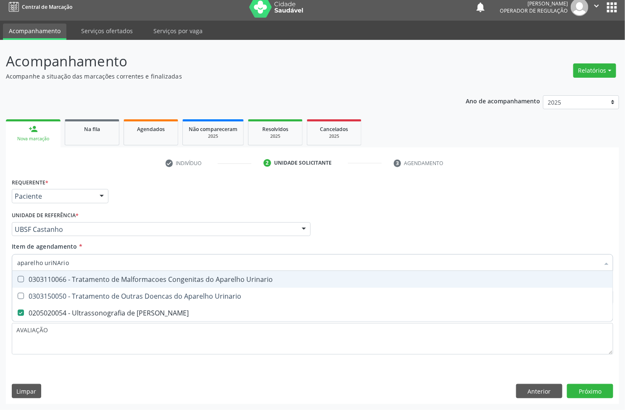
checkbox Urinario "true"
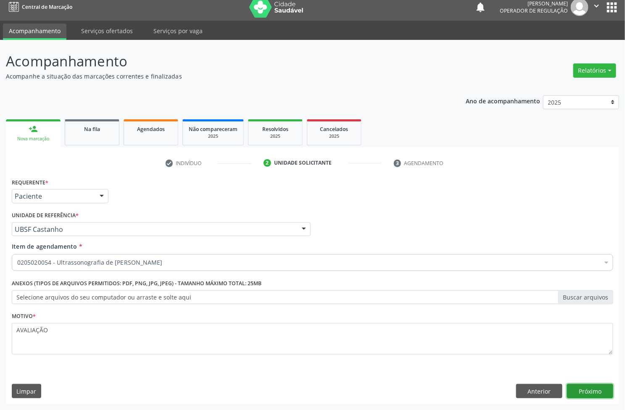
click at [586, 389] on button "Próximo" at bounding box center [590, 391] width 46 height 14
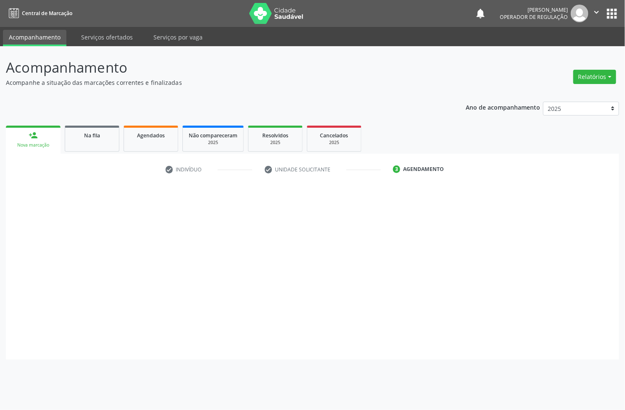
scroll to position [0, 0]
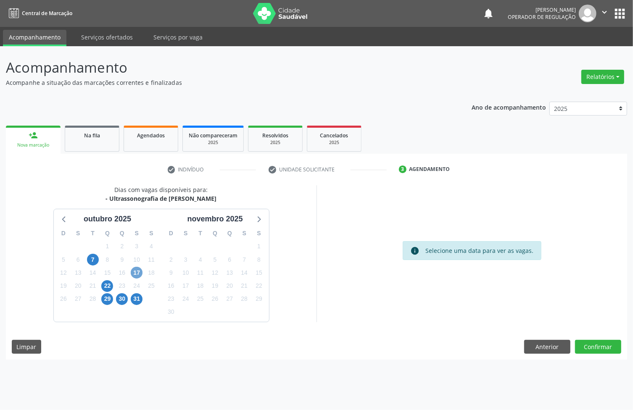
click at [134, 273] on span "17" at bounding box center [137, 273] width 12 height 12
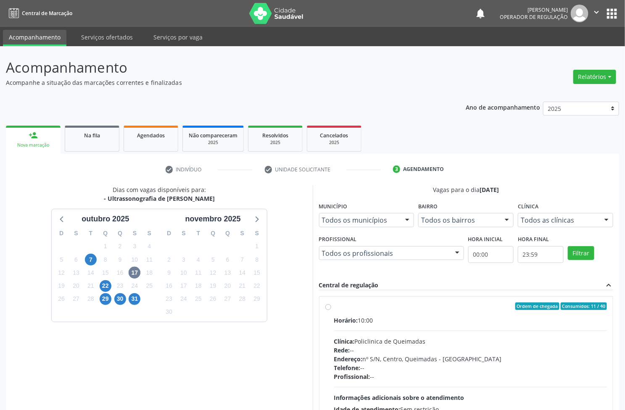
drag, startPoint x: 500, startPoint y: 316, endPoint x: 386, endPoint y: 326, distance: 115.1
click at [493, 318] on div "Horário: 10:00" at bounding box center [470, 320] width 273 height 9
click at [331, 310] on input "Ordem de chegada Consumidos: 11 / 40 Horário: 10:00 Clínica: Policlinica de Que…" at bounding box center [328, 306] width 6 height 8
radio input "true"
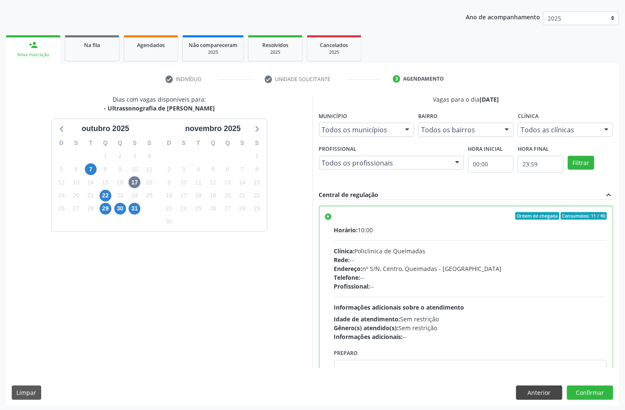
scroll to position [92, 0]
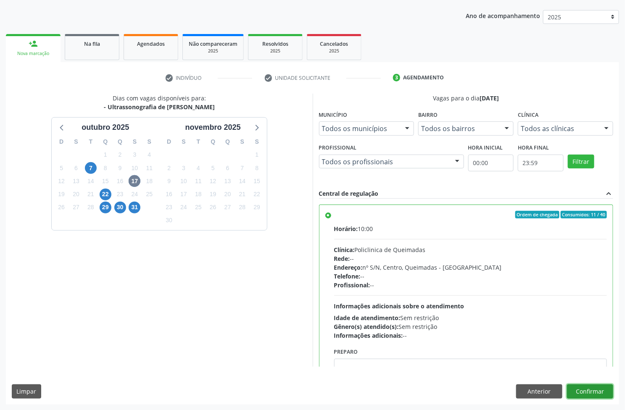
click at [589, 394] on button "Confirmar" at bounding box center [590, 391] width 46 height 14
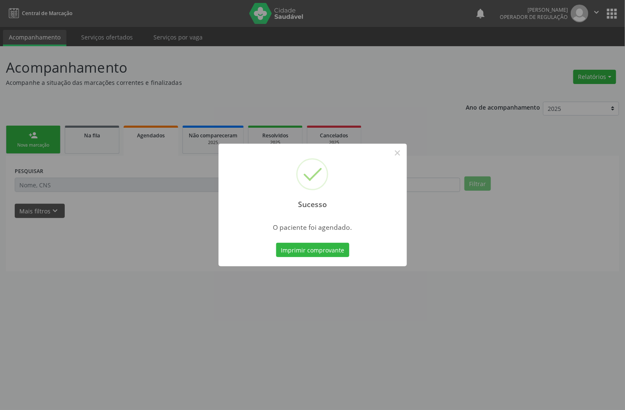
scroll to position [0, 0]
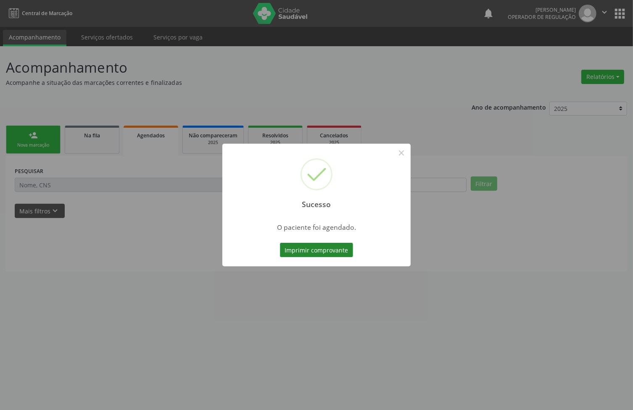
click at [308, 248] on button "Imprimir comprovante" at bounding box center [316, 250] width 73 height 14
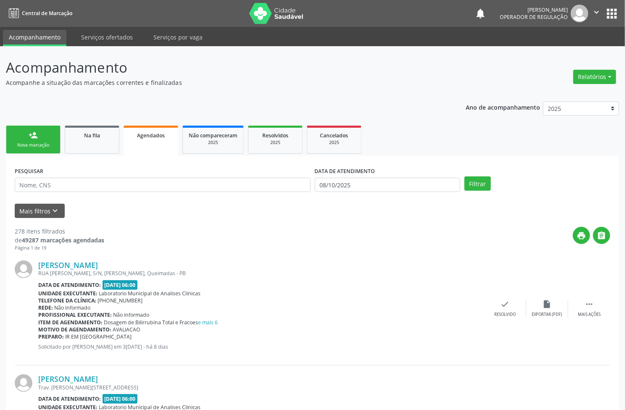
click at [46, 137] on link "person_add Nova marcação" at bounding box center [33, 140] width 55 height 28
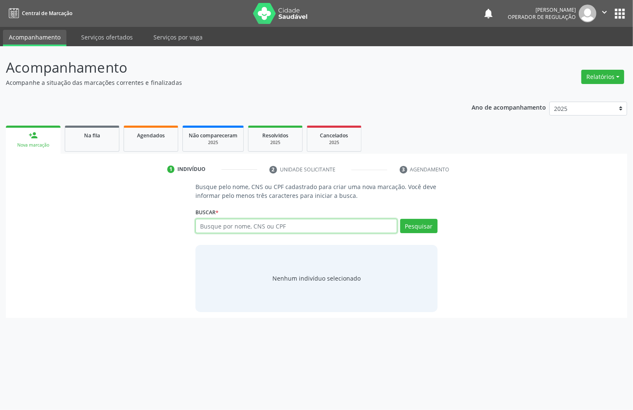
click at [221, 221] on input "text" at bounding box center [296, 226] width 202 height 14
type input "704106162172879"
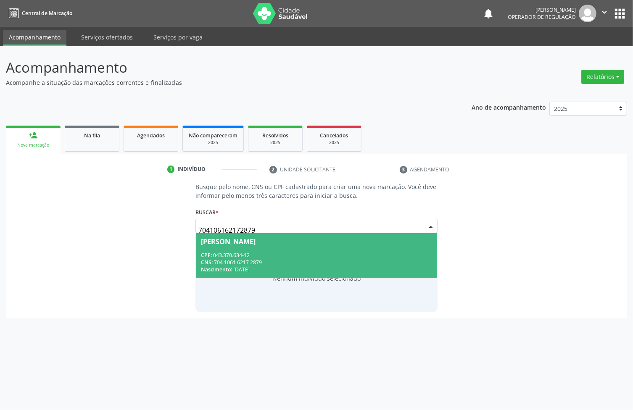
click at [210, 252] on span "CPF:" at bounding box center [206, 255] width 11 height 7
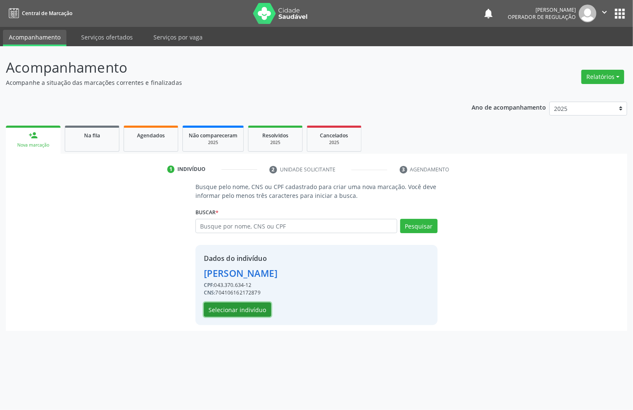
click at [243, 304] on button "Selecionar indivíduo" at bounding box center [237, 309] width 67 height 14
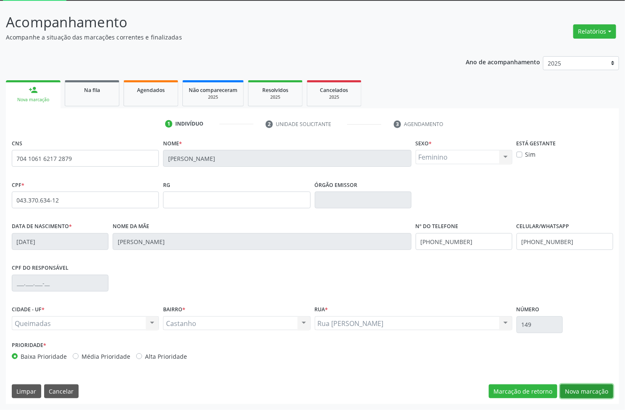
click at [573, 395] on button "Nova marcação" at bounding box center [586, 391] width 53 height 14
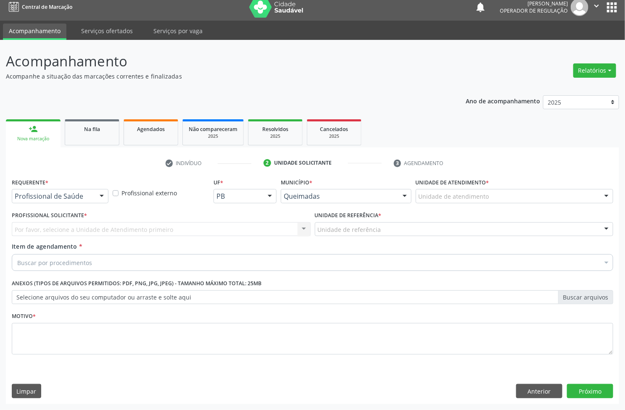
scroll to position [6, 0]
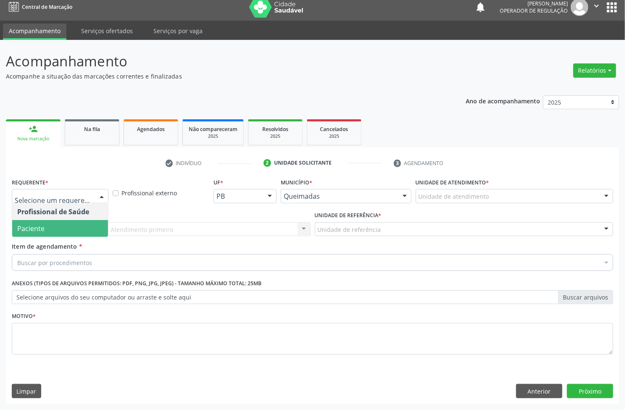
click at [55, 227] on span "Paciente" at bounding box center [60, 228] width 96 height 17
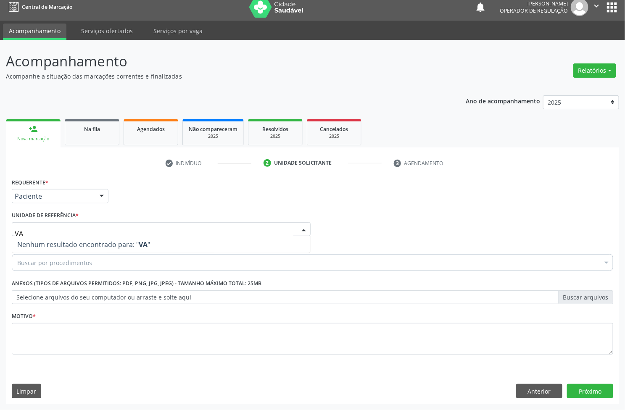
type input "V"
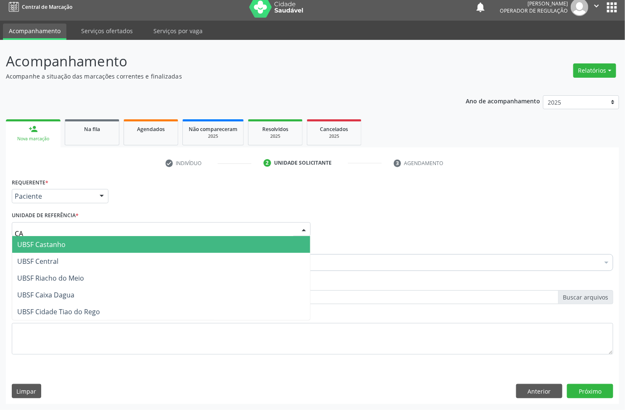
type input "CAS"
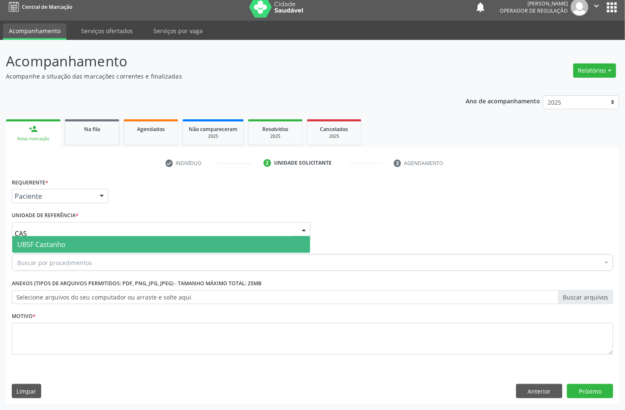
click at [68, 241] on span "UBSF Castanho" at bounding box center [161, 244] width 298 height 17
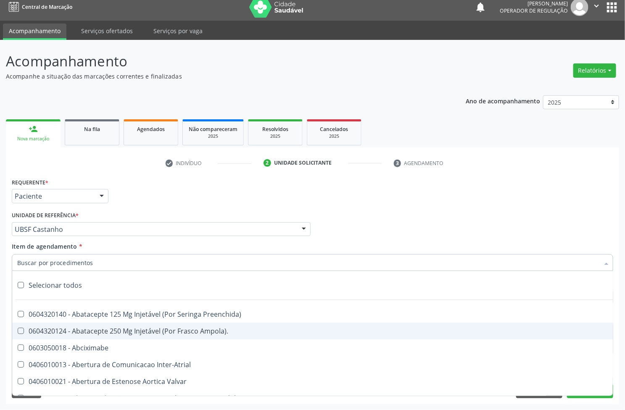
click at [250, 194] on div "Requerente * Paciente Profissional de Saúde Paciente Nenhum resultado encontrad…" at bounding box center [312, 192] width 605 height 33
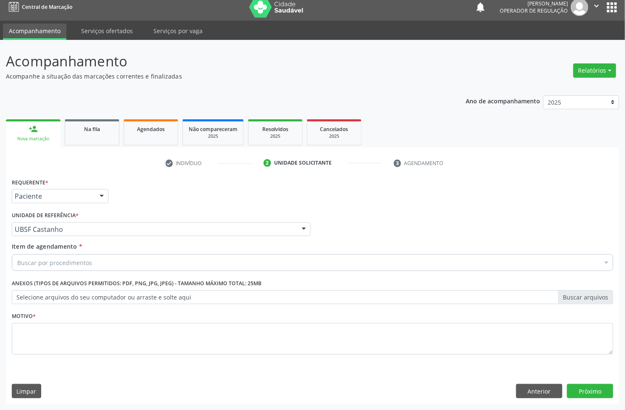
click at [200, 318] on div "0604320140 - Abatacepte 125 Mg Injetável (Por Seringa Preenchida)" at bounding box center [344, 314] width 654 height 7
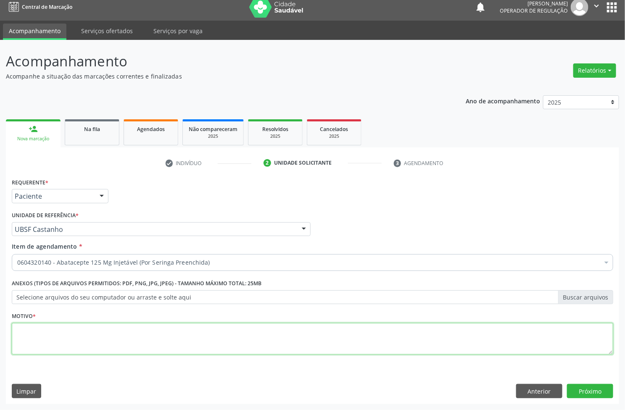
click at [200, 338] on textarea at bounding box center [312, 339] width 601 height 32
paste textarea "aparelho urinário"
type textarea "aparelho urinário"
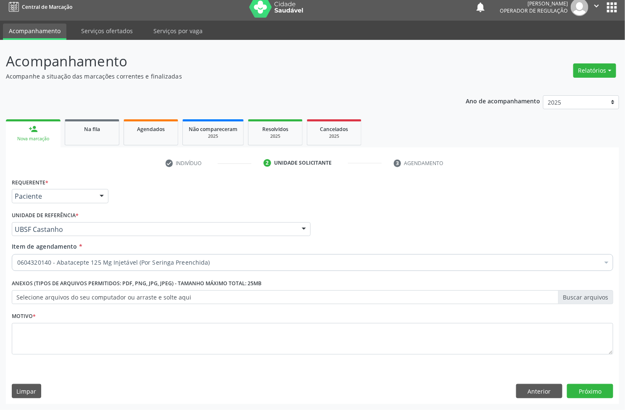
drag, startPoint x: 134, startPoint y: 265, endPoint x: 131, endPoint y: 248, distance: 17.1
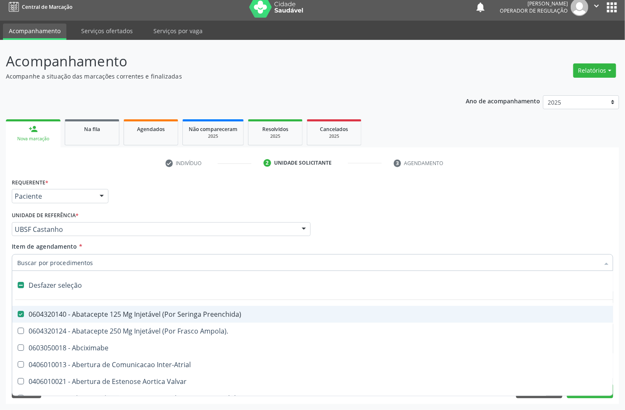
drag, startPoint x: 61, startPoint y: 286, endPoint x: 71, endPoint y: 265, distance: 23.5
click at [61, 285] on div "Desfazer seleção" at bounding box center [344, 285] width 664 height 17
checkbox Preenchida\) "false"
paste input "aparelho urinArio"
type input "aparelho urinArio"
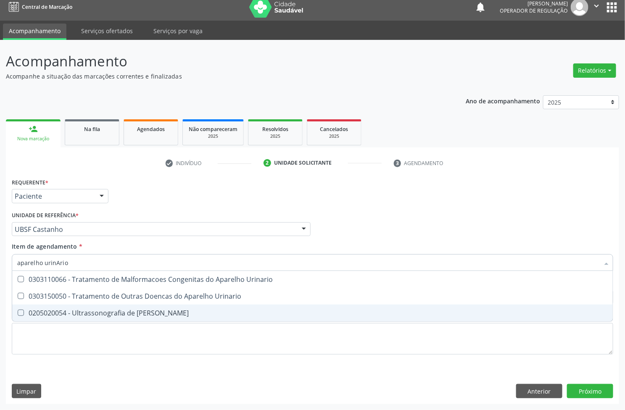
click at [85, 316] on div "0205020054 - Ultrassonografia de Aparelho Urinario" at bounding box center [312, 313] width 590 height 7
checkbox Urinario "true"
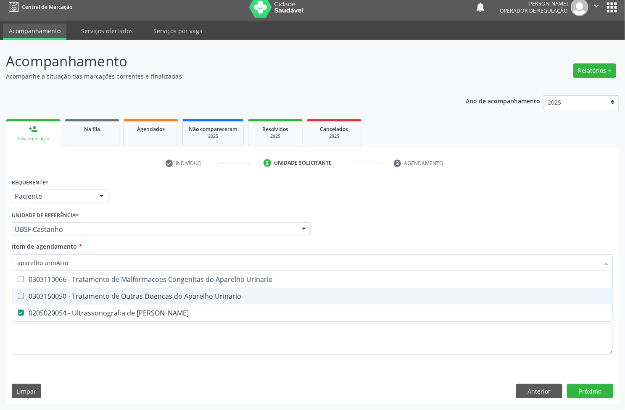
checkbox Urinario "true"
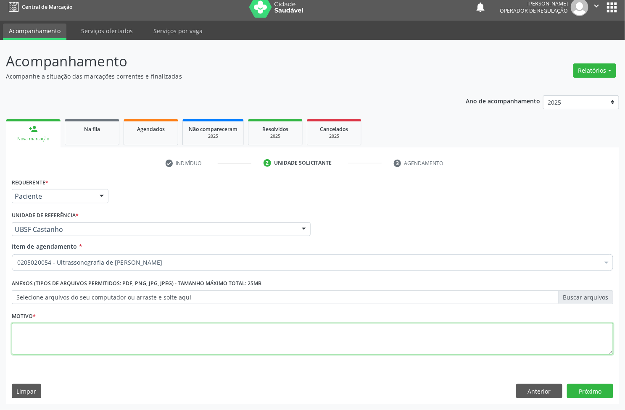
drag, startPoint x: 126, startPoint y: 342, endPoint x: 131, endPoint y: 342, distance: 5.0
click at [126, 342] on textarea at bounding box center [312, 339] width 601 height 32
paste textarea "AVALIAÇÃO"
type textarea "AVALIAÇÃO"
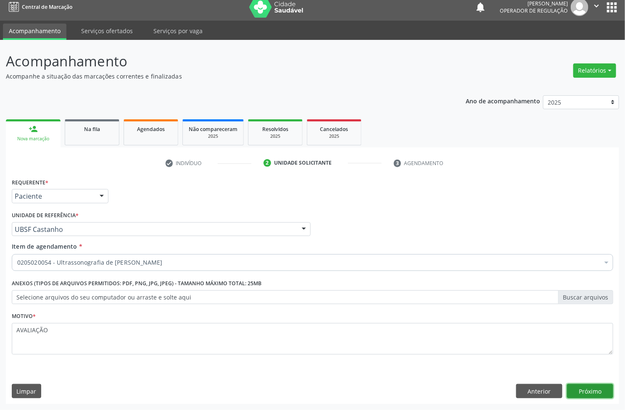
click at [591, 389] on button "Próximo" at bounding box center [590, 391] width 46 height 14
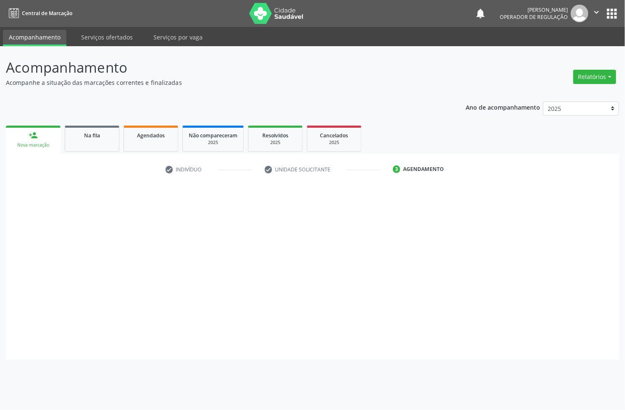
scroll to position [0, 0]
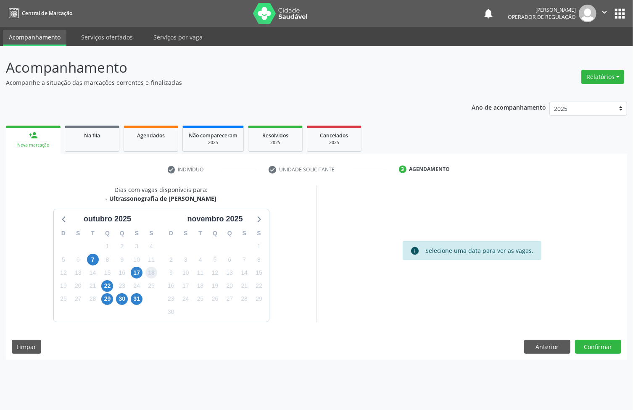
click at [145, 272] on span "18" at bounding box center [151, 273] width 12 height 12
click at [143, 272] on div "17" at bounding box center [136, 272] width 15 height 13
click at [141, 271] on span "17" at bounding box center [137, 273] width 12 height 12
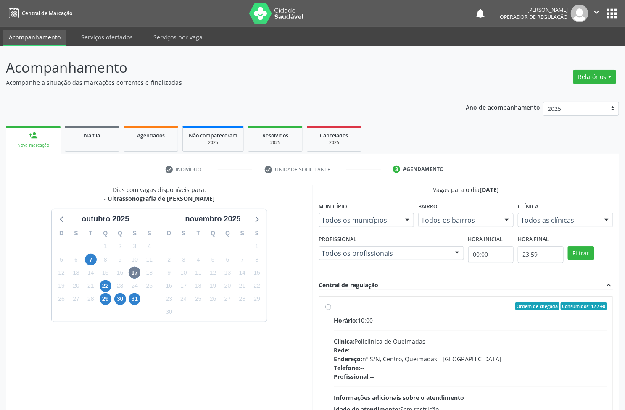
click at [400, 303] on div "Ordem de chegada Consumidos: 12 / 40" at bounding box center [470, 306] width 273 height 8
click at [331, 303] on input "Ordem de chegada Consumidos: 12 / 40 Horário: 10:00 Clínica: Policlinica de Que…" at bounding box center [328, 306] width 6 height 8
radio input "true"
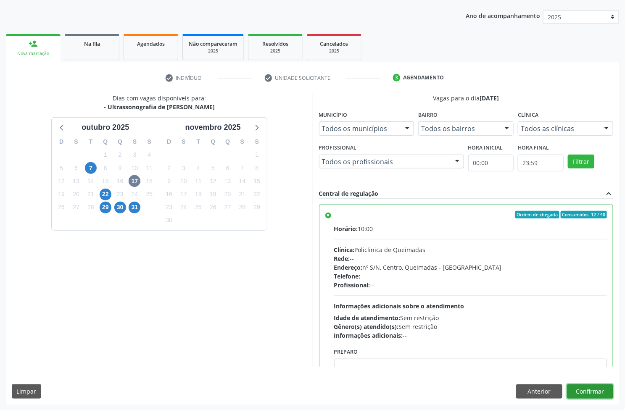
click at [605, 393] on button "Confirmar" at bounding box center [590, 391] width 46 height 14
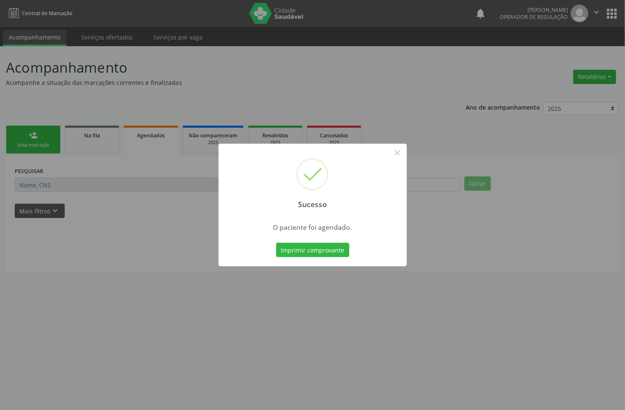
scroll to position [0, 0]
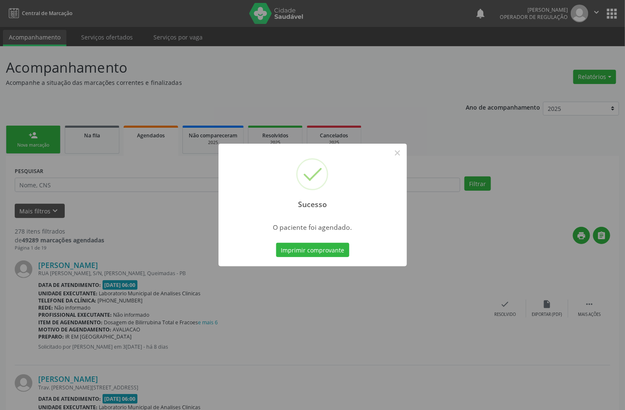
click at [276, 243] on button "Imprimir comprovante" at bounding box center [312, 250] width 73 height 14
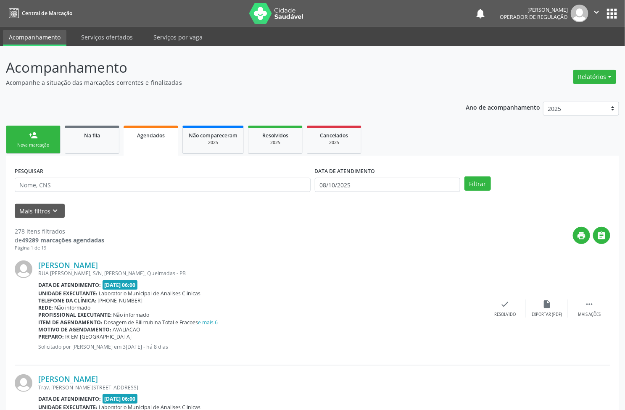
click at [46, 131] on link "person_add Nova marcação" at bounding box center [33, 140] width 55 height 28
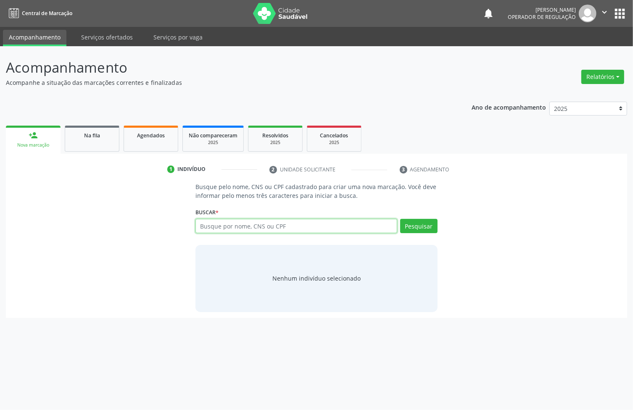
click at [248, 226] on input "text" at bounding box center [296, 226] width 202 height 14
type input "708207650060347"
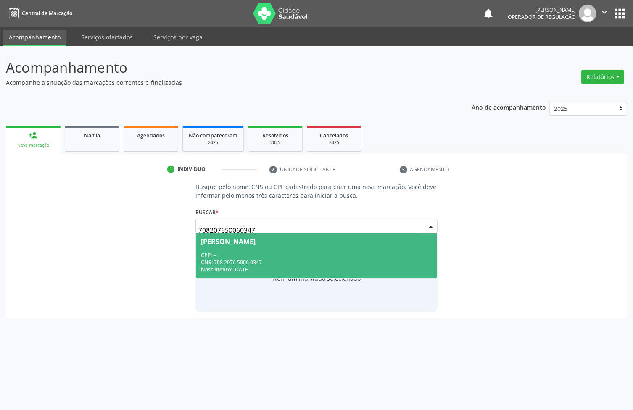
click at [230, 227] on input "708207650060347" at bounding box center [309, 230] width 222 height 17
click at [236, 255] on div "CPF: --" at bounding box center [316, 255] width 231 height 7
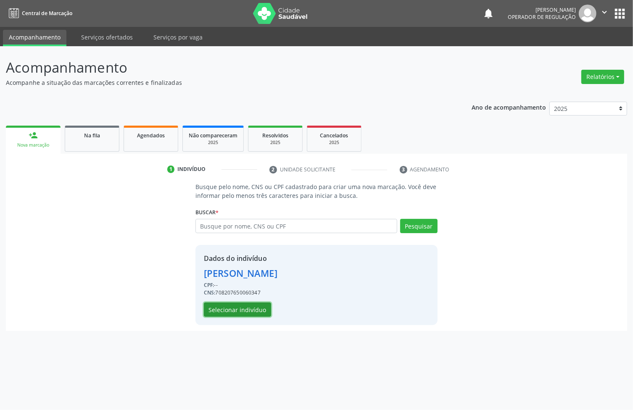
click at [227, 310] on button "Selecionar indivíduo" at bounding box center [237, 309] width 67 height 14
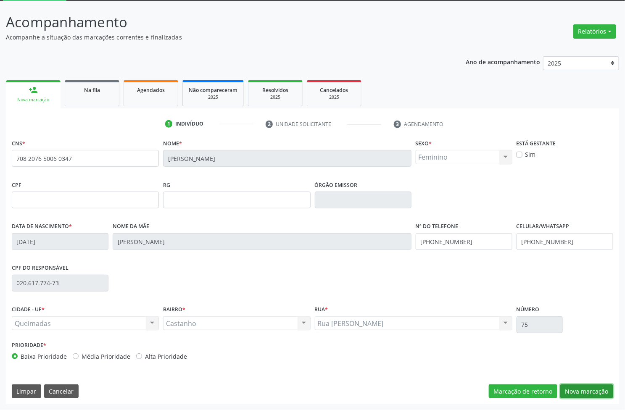
click at [592, 389] on button "Nova marcação" at bounding box center [586, 391] width 53 height 14
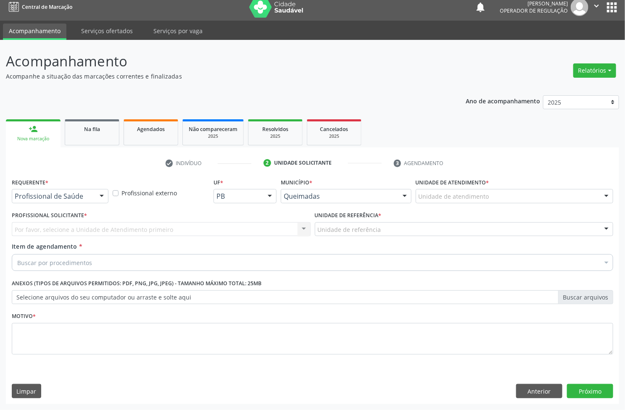
scroll to position [6, 0]
click at [76, 209] on label "Profissional Solicitante *" at bounding box center [49, 215] width 75 height 13
click at [77, 203] on div "Profissional de Saúde Profissional de Saúde Paciente Nenhum resultado encontrad…" at bounding box center [60, 196] width 97 height 14
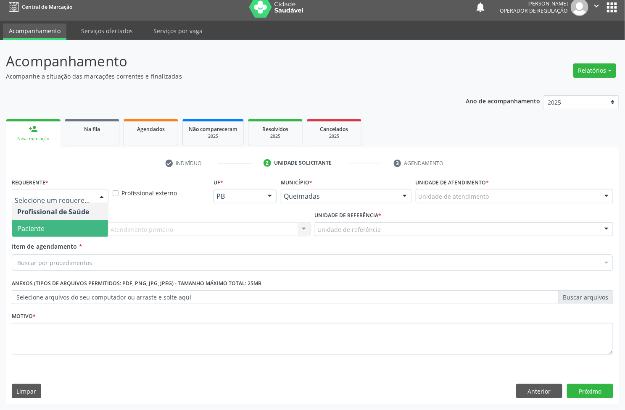
click at [63, 221] on span "Paciente" at bounding box center [60, 228] width 96 height 17
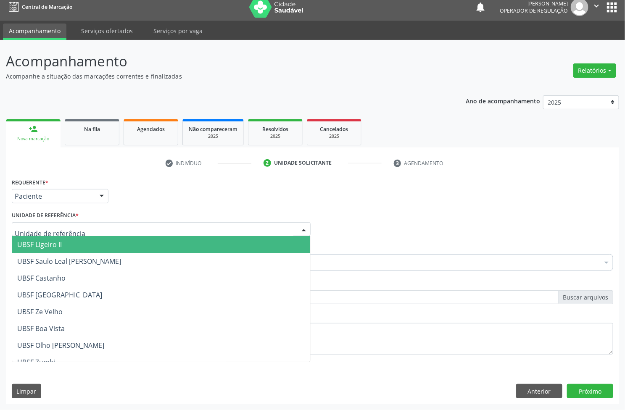
click at [78, 227] on div at bounding box center [161, 229] width 299 height 14
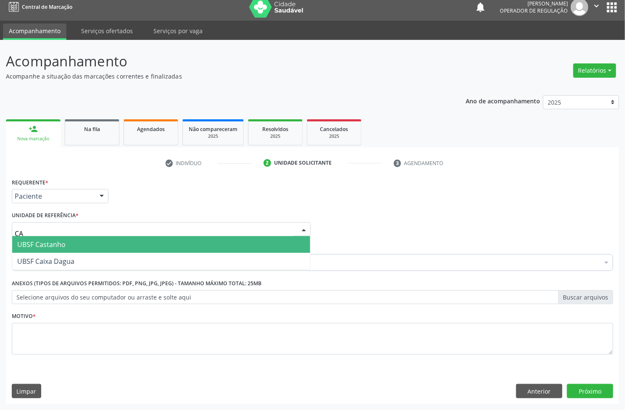
type input "CAS"
click at [76, 238] on span "UBSF Castanho" at bounding box center [161, 244] width 298 height 17
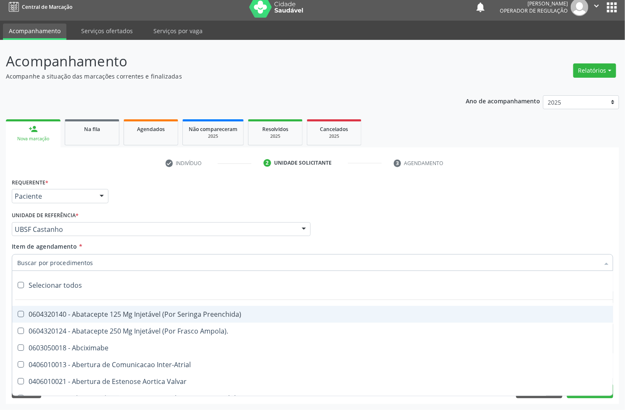
paste input "AVALIAÇÃO"
type input "AVALIAÇÃO"
click at [171, 213] on div "Unidade de referência * UBSF Castanho UBSF Ligeiro II UBSF Saulo Leal [PERSON_N…" at bounding box center [161, 222] width 299 height 27
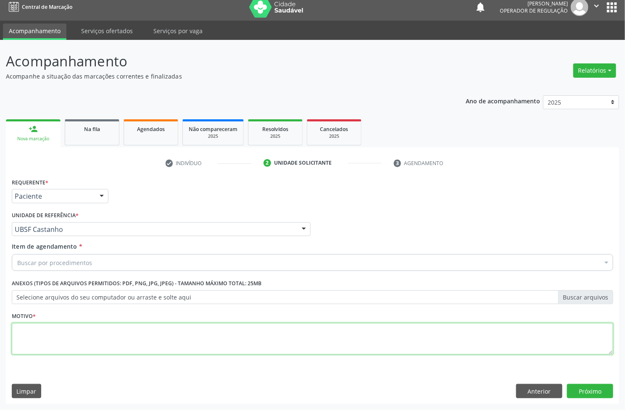
click at [121, 337] on textarea at bounding box center [312, 339] width 601 height 32
paste textarea "AVALIAÇÃO"
type textarea "AVALIAÇÃO"
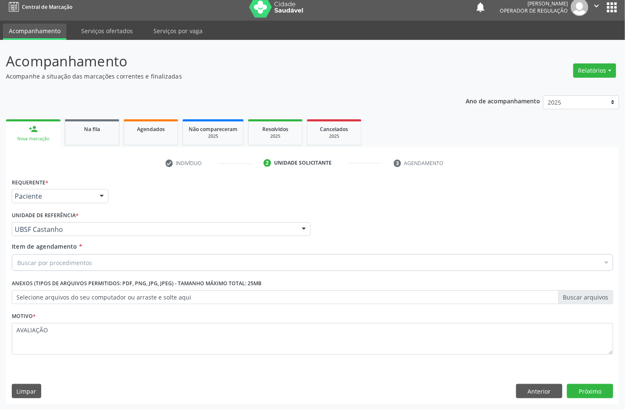
click at [155, 263] on div "Buscar por procedimentos" at bounding box center [312, 262] width 601 height 17
paste input "TIREOIDE"
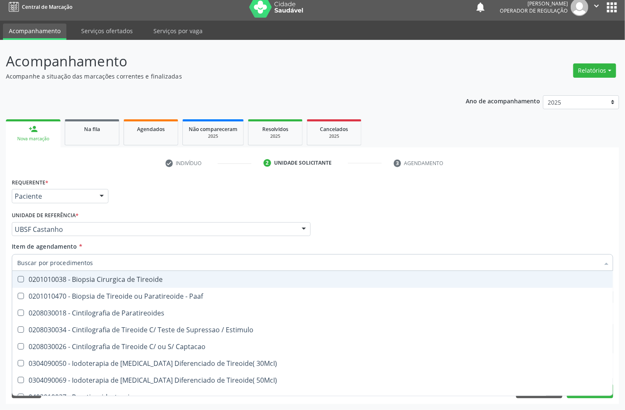
type input "TIREOIDE"
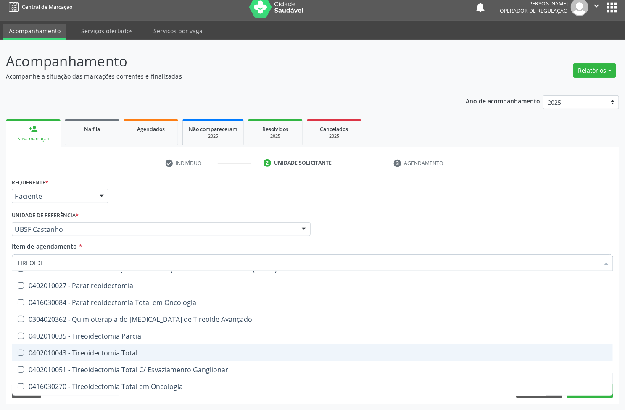
scroll to position [161, 0]
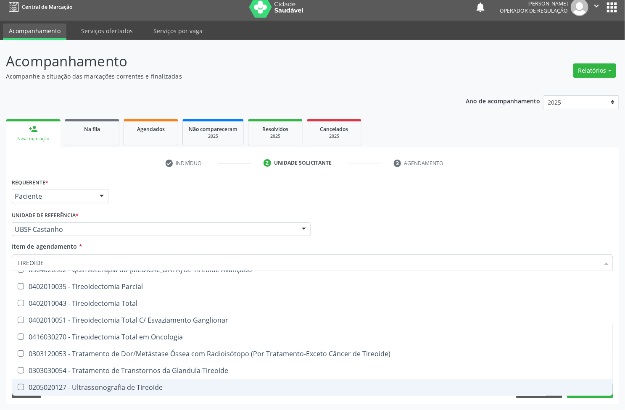
click at [95, 381] on span "0205020127 - Ultrassonografia de Tireoide" at bounding box center [312, 387] width 600 height 17
checkbox Tireoide "true"
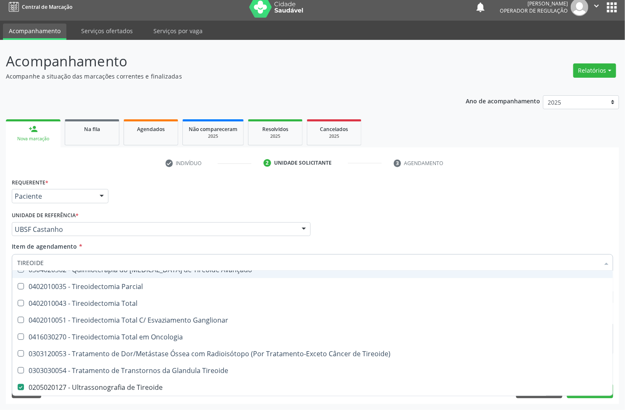
click at [209, 209] on div "Unidade de referência * UBSF Castanho UBSF Ligeiro II UBSF Saulo Leal [PERSON_N…" at bounding box center [161, 222] width 299 height 27
checkbox Paaf "true"
checkbox Tireoide "false"
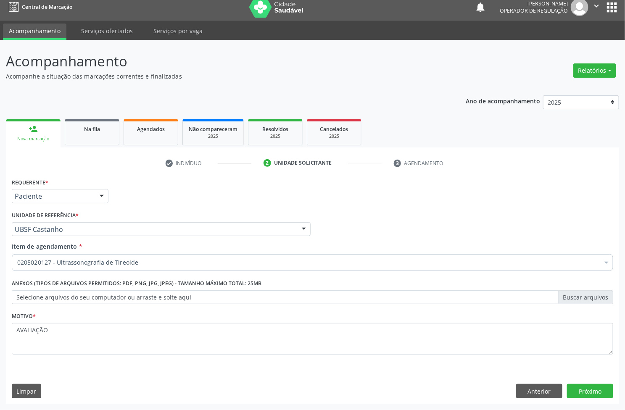
scroll to position [0, 0]
click at [600, 388] on button "Próximo" at bounding box center [590, 391] width 46 height 14
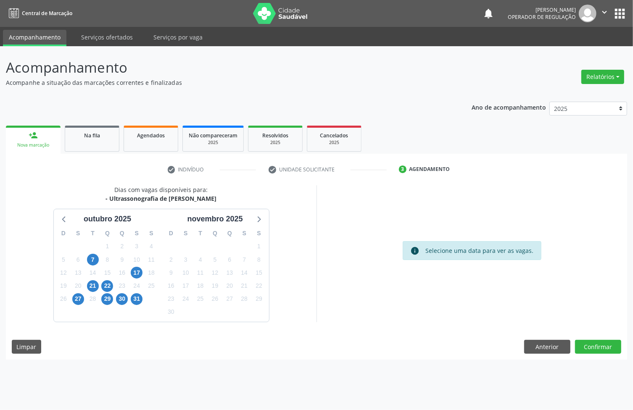
click at [143, 268] on div "17" at bounding box center [136, 272] width 15 height 13
click at [139, 269] on span "17" at bounding box center [137, 273] width 12 height 12
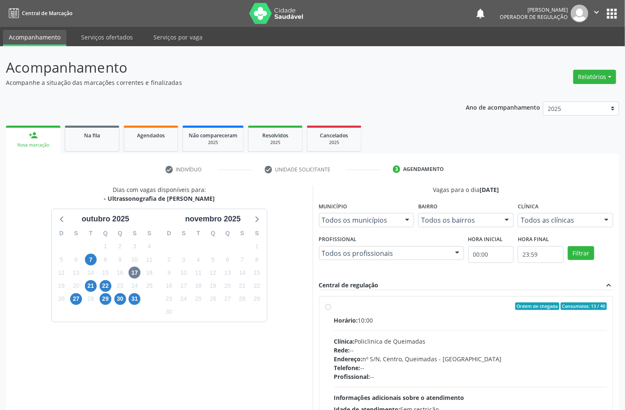
click at [491, 316] on div "Horário: 10:00" at bounding box center [470, 320] width 273 height 9
click at [331, 310] on input "Ordem de chegada Consumidos: 13 / 40 Horário: 10:00 Clínica: Policlinica de Que…" at bounding box center [328, 306] width 6 height 8
radio input "true"
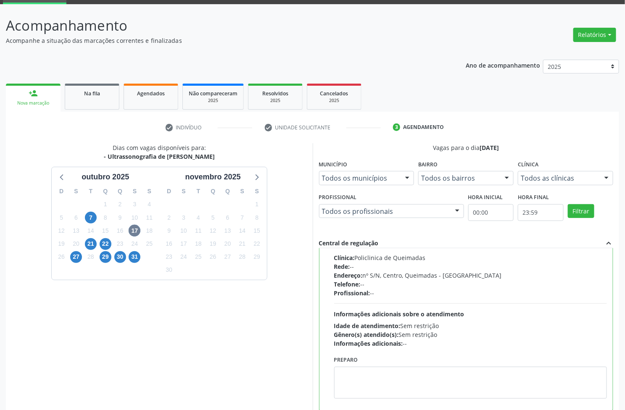
scroll to position [92, 0]
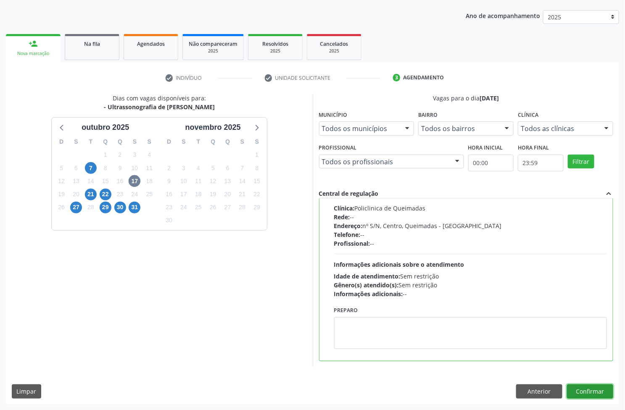
click at [599, 390] on button "Confirmar" at bounding box center [590, 391] width 46 height 14
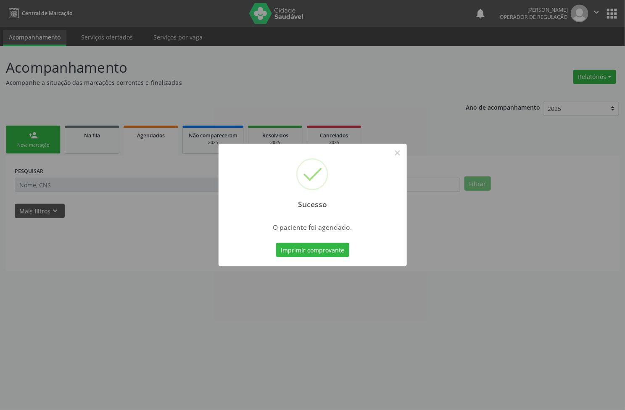
scroll to position [0, 0]
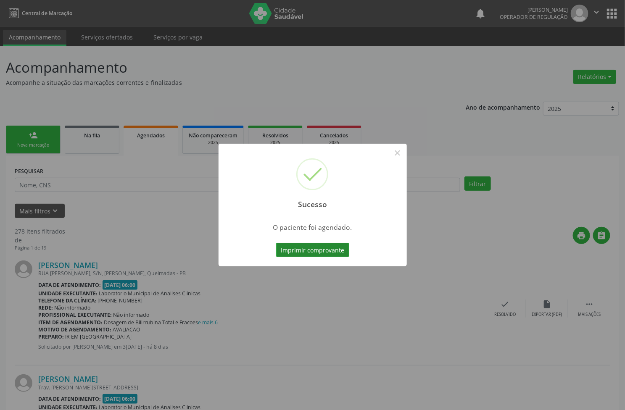
click at [336, 244] on button "Imprimir comprovante" at bounding box center [312, 250] width 73 height 14
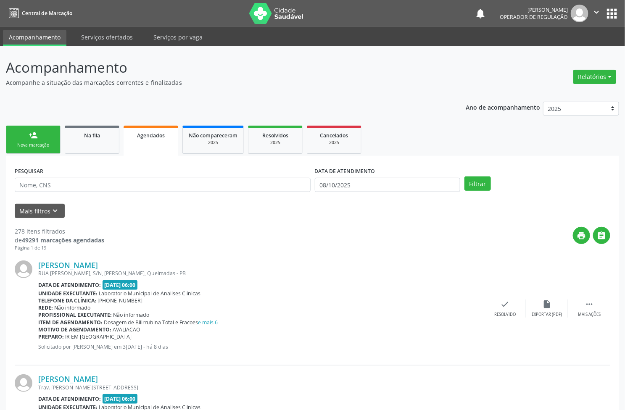
click at [50, 144] on div "Nova marcação" at bounding box center [33, 145] width 42 height 6
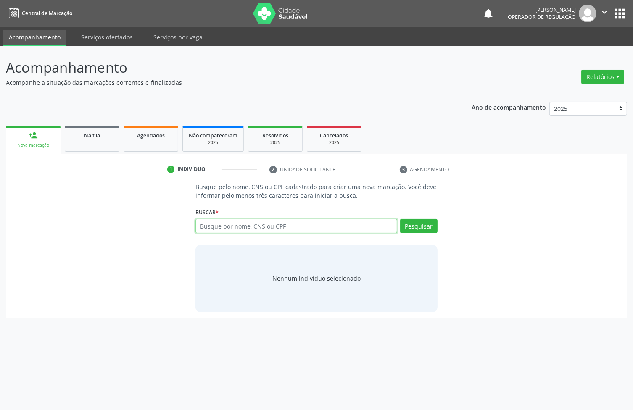
click at [239, 229] on input "text" at bounding box center [296, 226] width 202 height 14
type input "708603554174186"
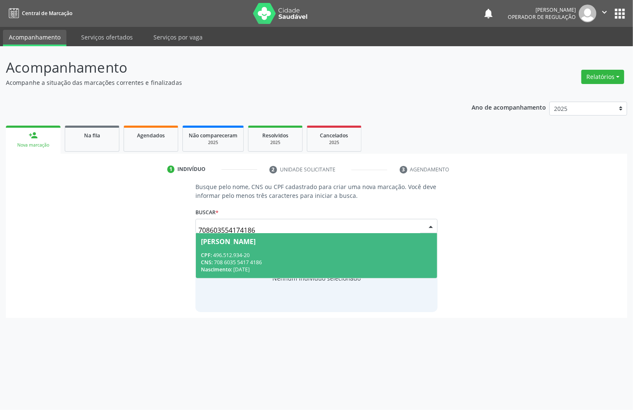
click at [208, 240] on div "[PERSON_NAME]" at bounding box center [228, 241] width 55 height 7
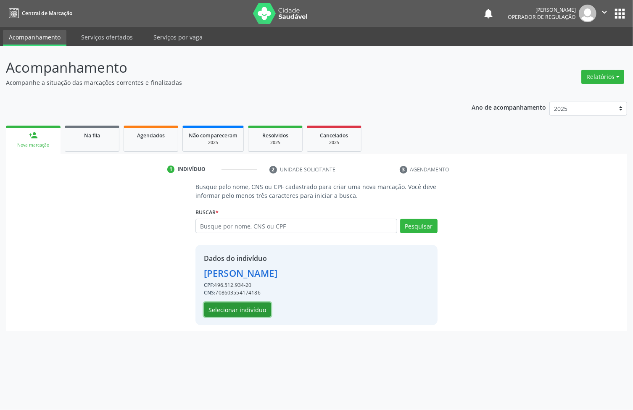
click at [250, 305] on button "Selecionar indivíduo" at bounding box center [237, 309] width 67 height 14
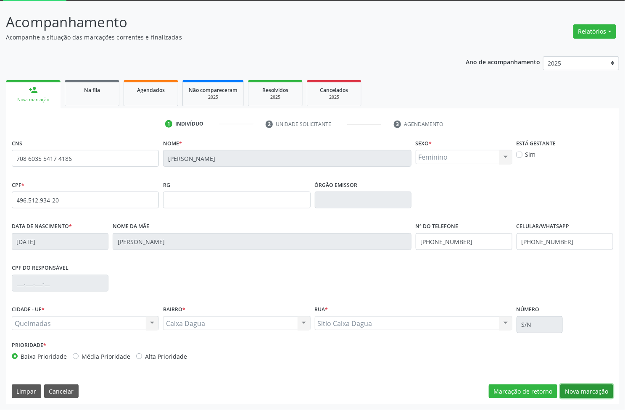
drag, startPoint x: 579, startPoint y: 391, endPoint x: 173, endPoint y: 260, distance: 425.8
click at [578, 390] on button "Nova marcação" at bounding box center [586, 391] width 53 height 14
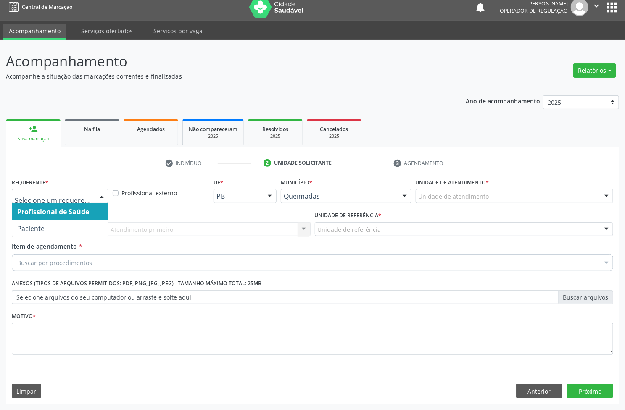
drag, startPoint x: 51, startPoint y: 202, endPoint x: 49, endPoint y: 224, distance: 21.9
click at [51, 203] on div at bounding box center [60, 196] width 97 height 14
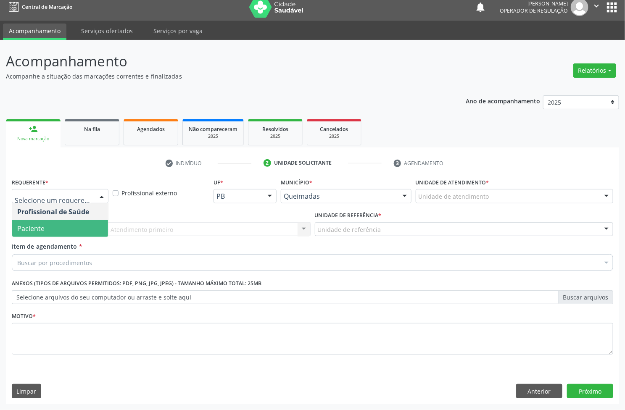
click at [51, 232] on span "Paciente" at bounding box center [60, 228] width 96 height 17
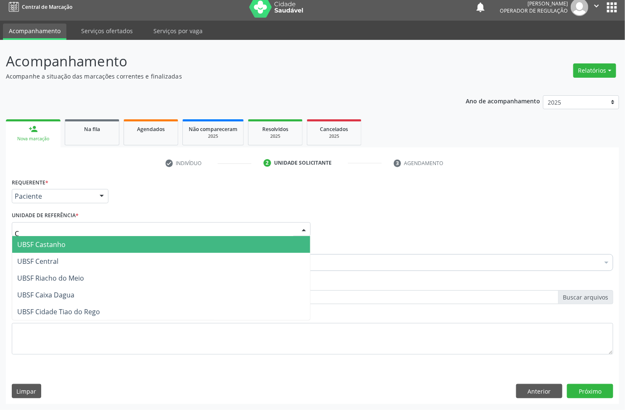
type input "CA"
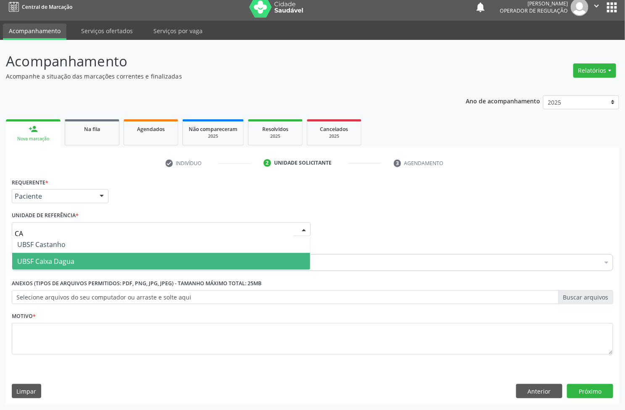
click at [43, 260] on span "UBSF Caixa Dagua" at bounding box center [45, 261] width 57 height 9
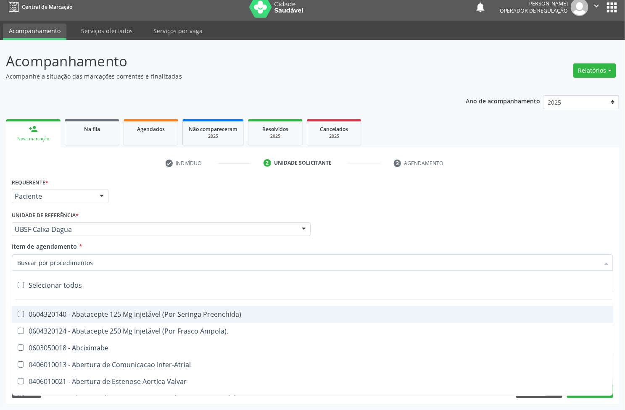
paste input "0205020127"
type input "0205020127"
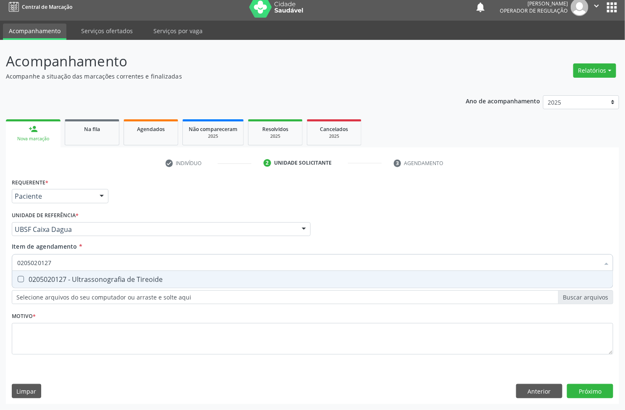
click at [47, 279] on div "0205020127 - Ultrassonografia de Tireoide" at bounding box center [312, 279] width 590 height 7
checkbox Tireoide "true"
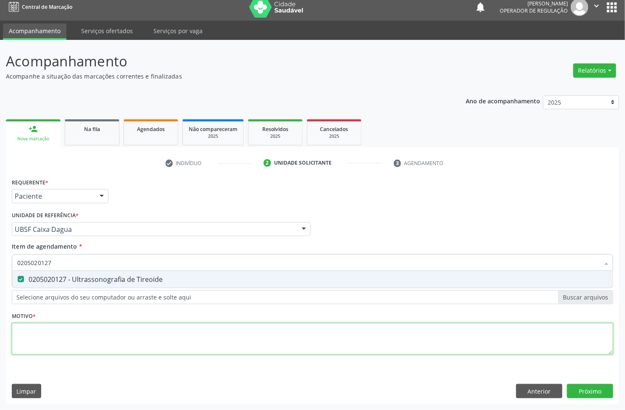
click at [57, 339] on div "Requerente * Paciente Profissional de Saúde Paciente Nenhum resultado encontrad…" at bounding box center [312, 271] width 601 height 190
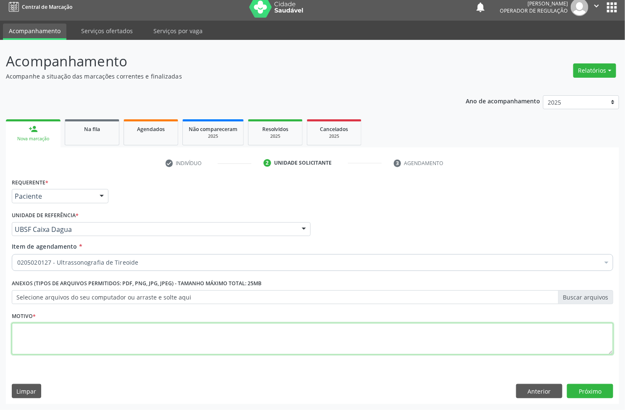
click at [152, 349] on textarea at bounding box center [312, 339] width 601 height 32
paste textarea "AVALIAÇÃO"
type textarea "AVALIAÇÃO"
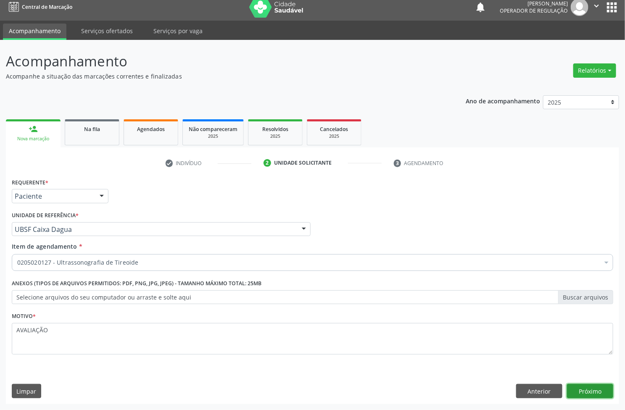
click at [592, 390] on button "Próximo" at bounding box center [590, 391] width 46 height 14
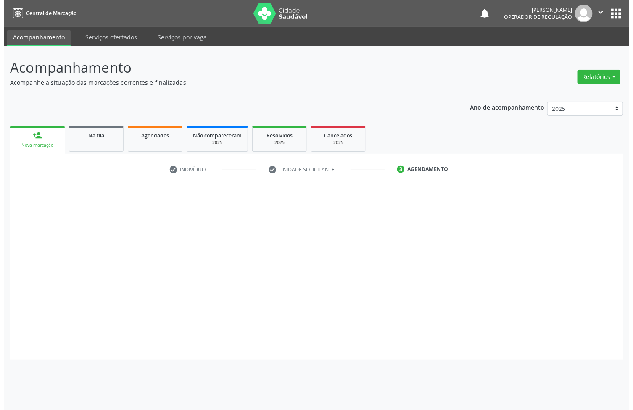
scroll to position [0, 0]
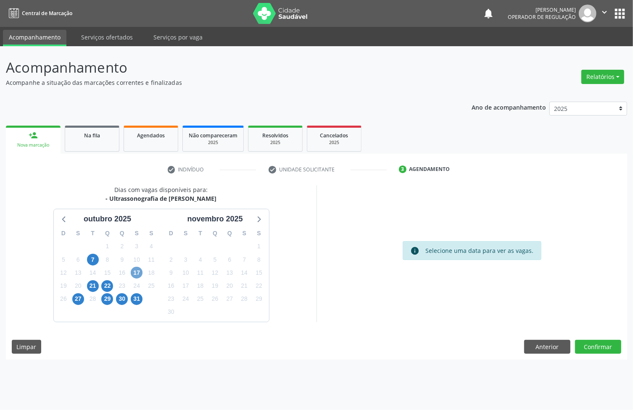
click at [137, 272] on span "17" at bounding box center [137, 273] width 12 height 12
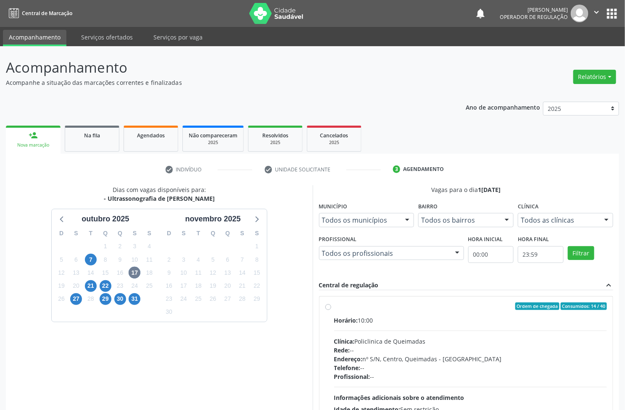
click at [511, 319] on div "Horário: 10:00" at bounding box center [470, 320] width 273 height 9
click at [331, 310] on input "Ordem de chegada Consumidos: 14 / 40 Horário: 10:00 Clínica: Policlinica de Que…" at bounding box center [328, 306] width 6 height 8
radio input "true"
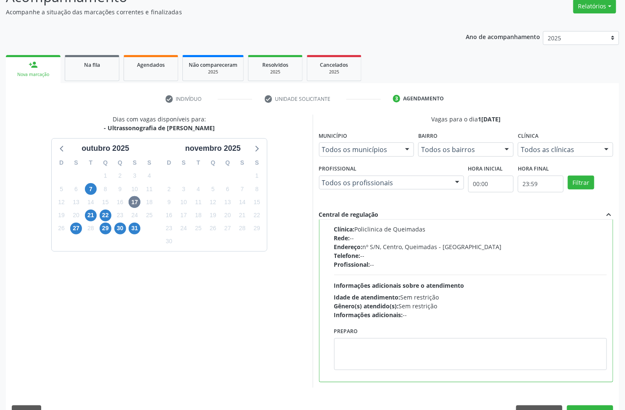
scroll to position [92, 0]
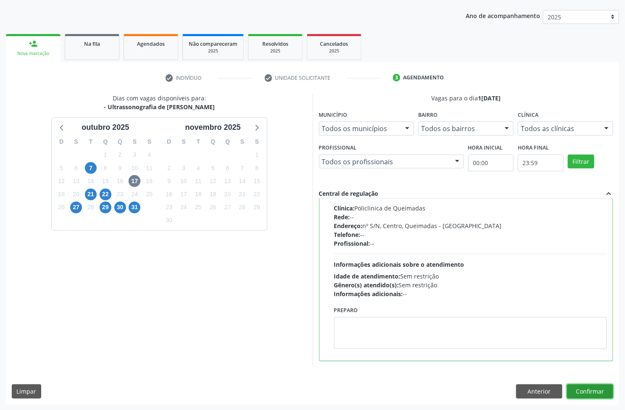
click at [578, 393] on button "Confirmar" at bounding box center [590, 391] width 46 height 14
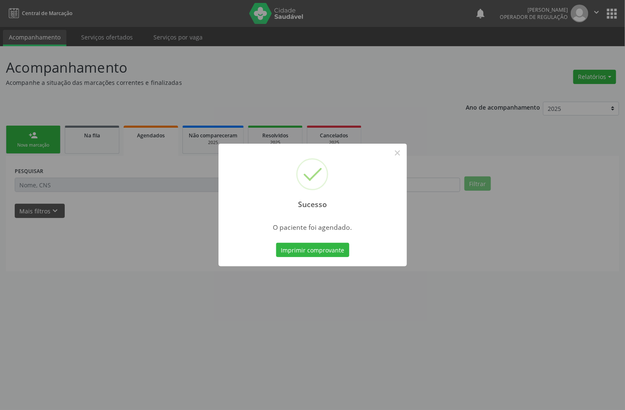
scroll to position [0, 0]
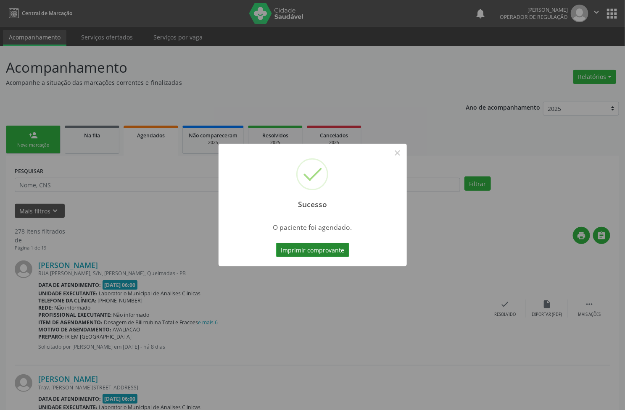
click at [300, 250] on button "Imprimir comprovante" at bounding box center [312, 250] width 73 height 14
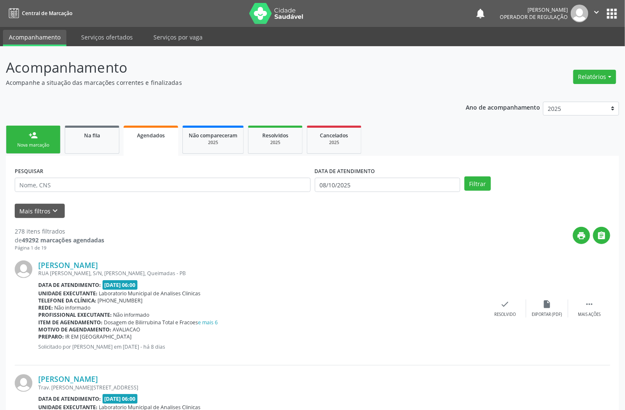
click at [16, 140] on link "person_add Nova marcação" at bounding box center [33, 140] width 55 height 28
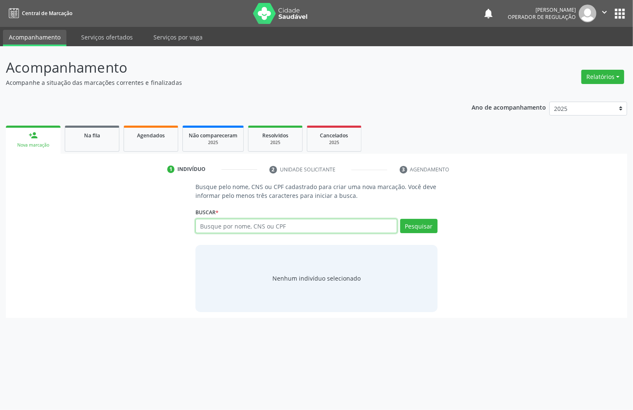
click at [217, 227] on input "text" at bounding box center [296, 226] width 202 height 14
type input "708207151501046"
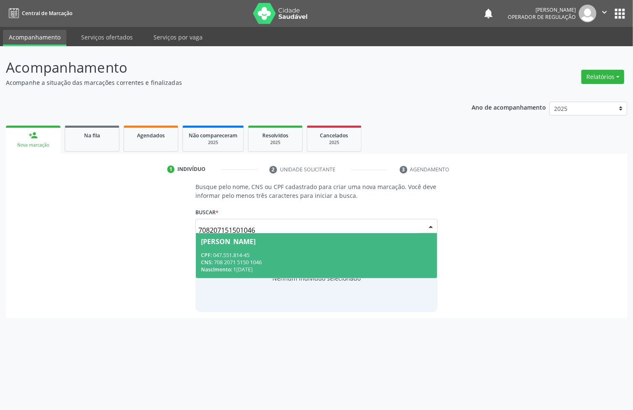
click at [302, 263] on div "CNS: 708 2071 5150 1046" at bounding box center [316, 262] width 231 height 7
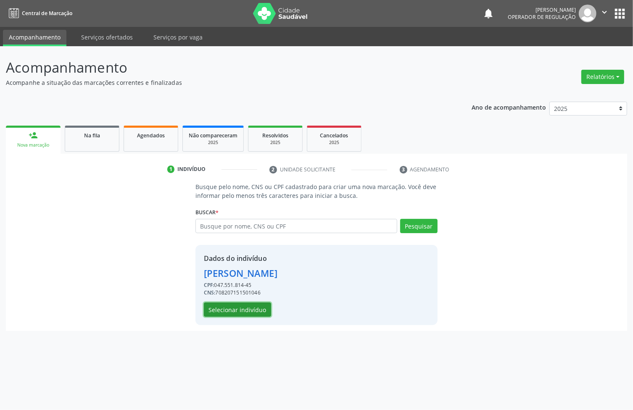
click at [255, 305] on button "Selecionar indivíduo" at bounding box center [237, 309] width 67 height 14
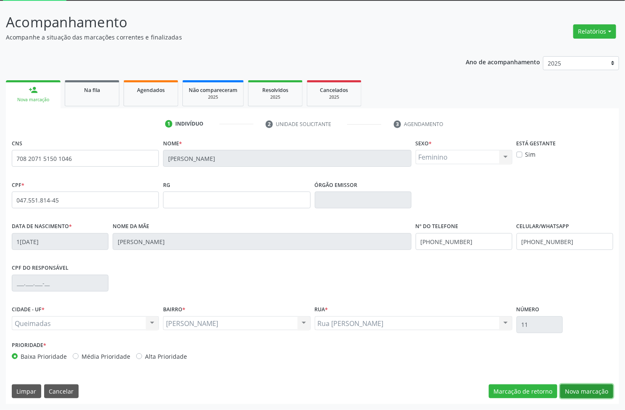
click at [561, 394] on button "Nova marcação" at bounding box center [586, 391] width 53 height 14
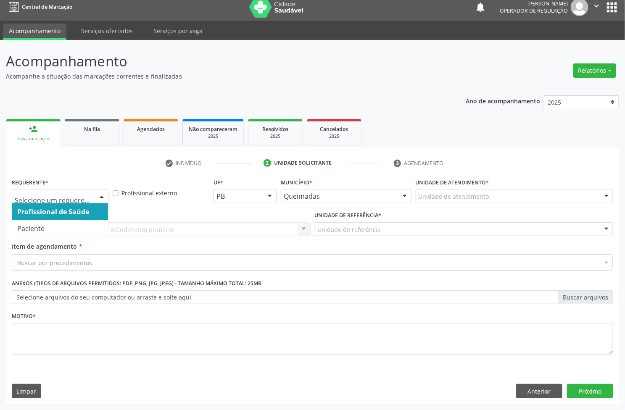
drag, startPoint x: 70, startPoint y: 195, endPoint x: 46, endPoint y: 215, distance: 30.4
click at [46, 217] on span "Profissional de Saúde" at bounding box center [60, 211] width 96 height 17
drag, startPoint x: 56, startPoint y: 195, endPoint x: 55, endPoint y: 200, distance: 5.1
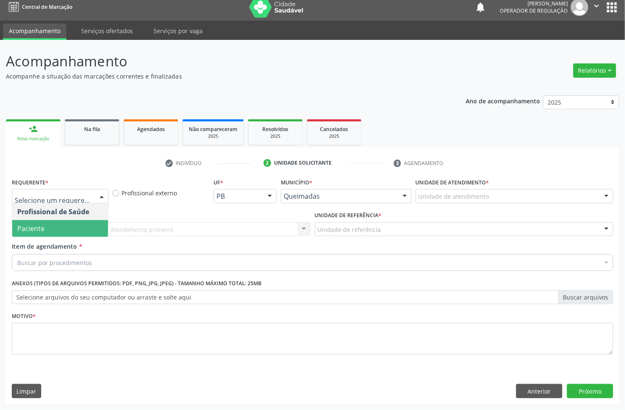
click at [53, 232] on span "Paciente" at bounding box center [60, 228] width 96 height 17
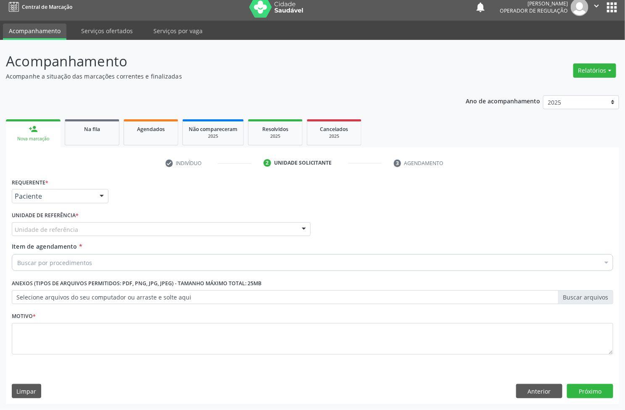
drag, startPoint x: 78, startPoint y: 363, endPoint x: 79, endPoint y: 349, distance: 13.5
click at [79, 363] on div "Motivo *" at bounding box center [312, 338] width 605 height 56
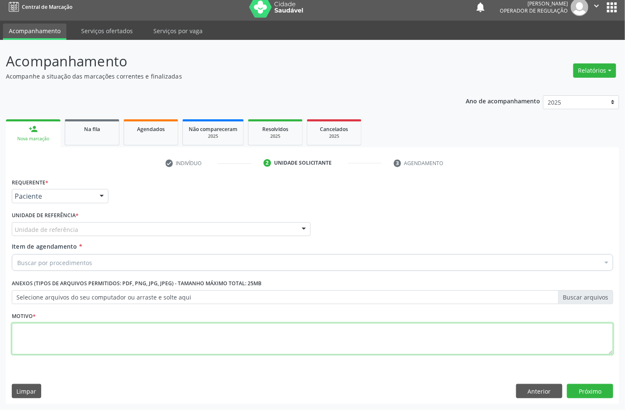
click at [79, 349] on textarea at bounding box center [312, 339] width 601 height 32
paste textarea "AVALIAÇÃO"
type textarea "AVALIAÇÃO"
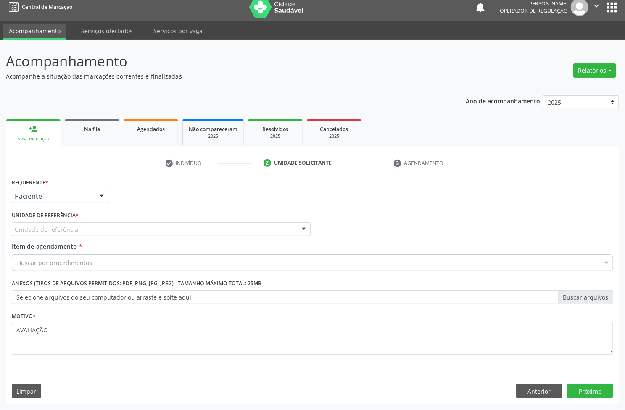
paste input "0205020127"
type input "0205020127"
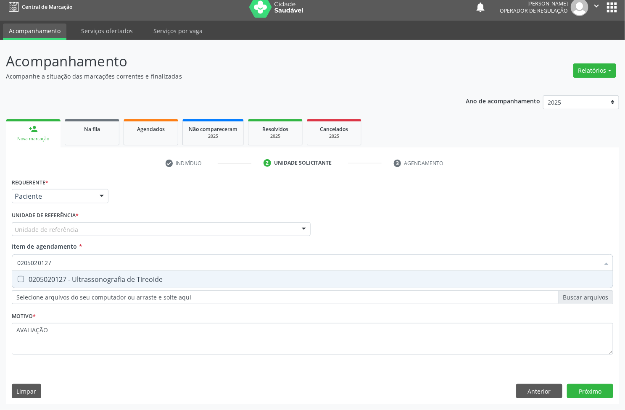
click at [71, 279] on div "0205020127 - Ultrassonografia de Tireoide" at bounding box center [312, 279] width 590 height 7
checkbox Tireoide "true"
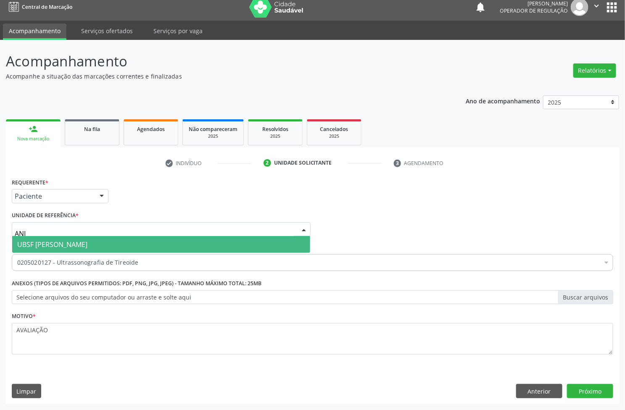
type input "ANIB"
click at [72, 245] on span "UBSF [PERSON_NAME]" at bounding box center [52, 244] width 70 height 9
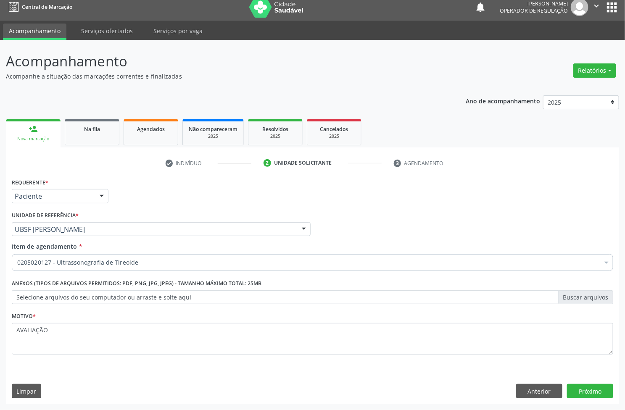
click at [252, 192] on div "Requerente * Paciente Profissional de Saúde Paciente Nenhum resultado encontrad…" at bounding box center [312, 192] width 605 height 33
click at [597, 387] on button "Próximo" at bounding box center [590, 391] width 46 height 14
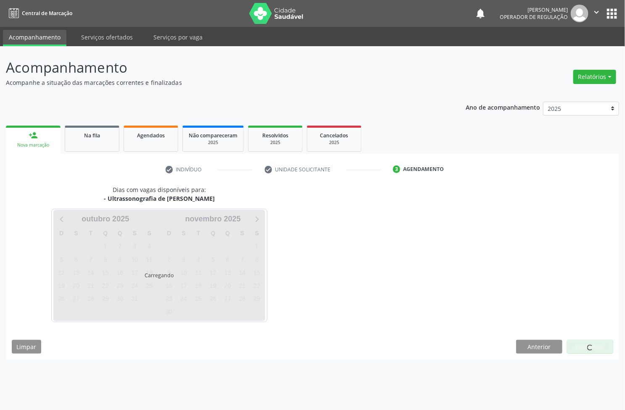
scroll to position [0, 0]
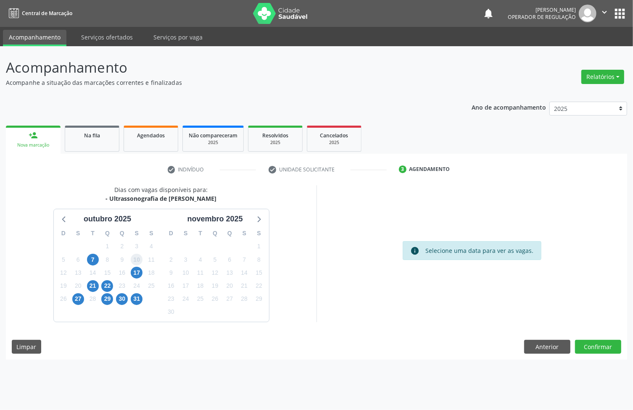
click at [138, 265] on span "10" at bounding box center [137, 260] width 12 height 12
click at [138, 270] on span "17" at bounding box center [137, 273] width 12 height 12
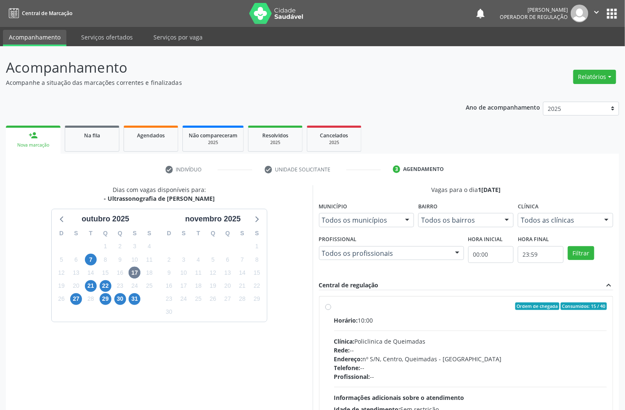
drag, startPoint x: 468, startPoint y: 340, endPoint x: 463, endPoint y: 339, distance: 5.1
click at [465, 340] on div "Clínica: Policlinica de Queimadas" at bounding box center [470, 341] width 273 height 9
click at [331, 310] on input "Ordem de chegada Consumidos: 15 / 40 Horário: 10:00 Clínica: Policlinica de Que…" at bounding box center [328, 306] width 6 height 8
radio input "true"
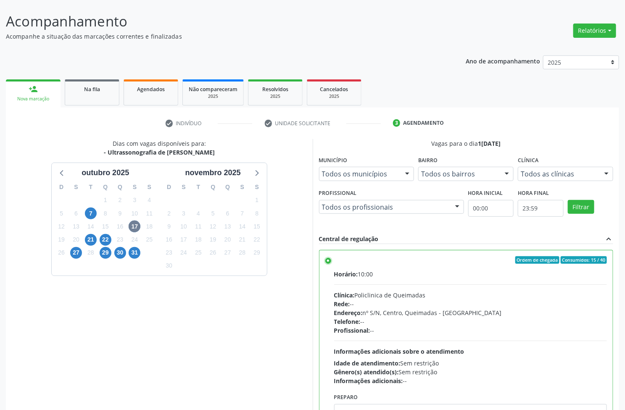
scroll to position [92, 0]
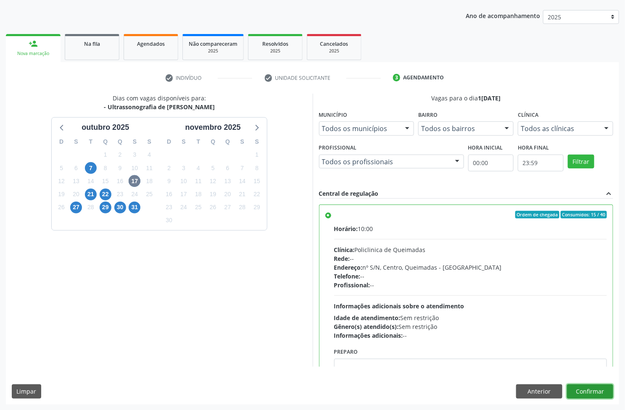
click at [580, 391] on button "Confirmar" at bounding box center [590, 391] width 46 height 14
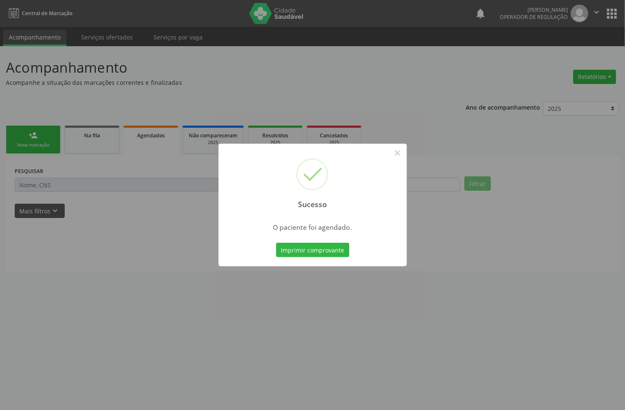
scroll to position [0, 0]
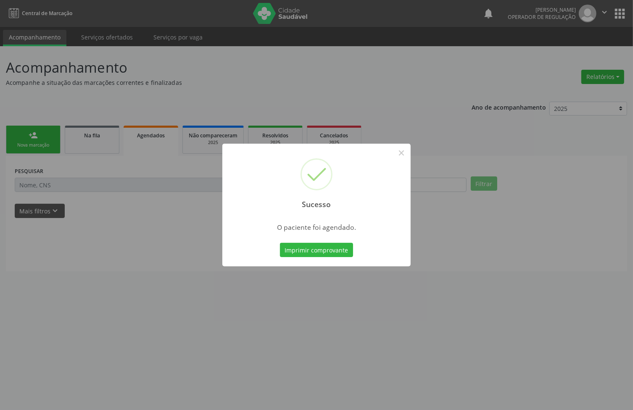
click at [339, 257] on div "Imprimir comprovante Cancel" at bounding box center [316, 250] width 77 height 18
click at [337, 252] on button "Imprimir comprovante" at bounding box center [316, 250] width 73 height 14
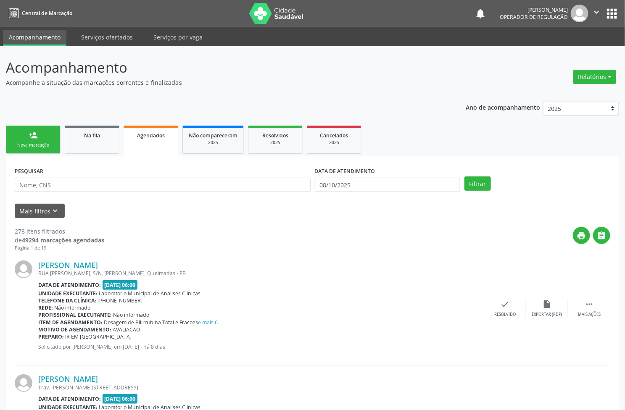
click at [29, 133] on div "person_add" at bounding box center [33, 135] width 9 height 9
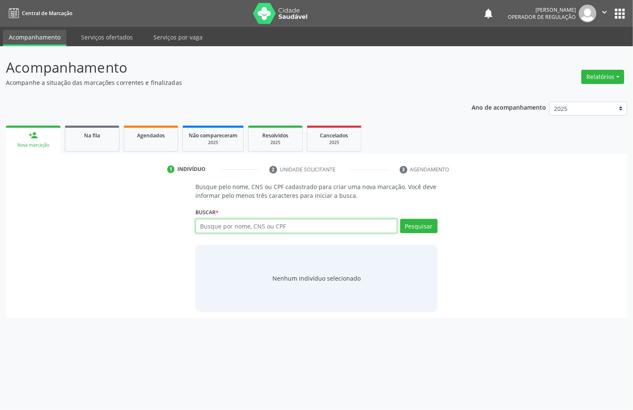
click at [274, 232] on input "text" at bounding box center [296, 226] width 202 height 14
type input "704307583668497"
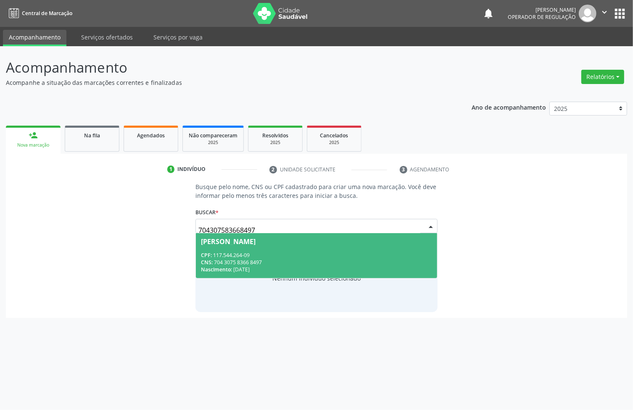
click at [255, 244] on div "[PERSON_NAME]" at bounding box center [228, 241] width 55 height 7
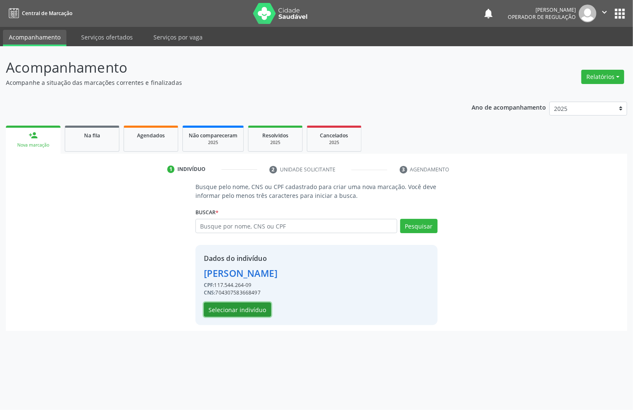
click at [246, 313] on button "Selecionar indivíduo" at bounding box center [237, 309] width 67 height 14
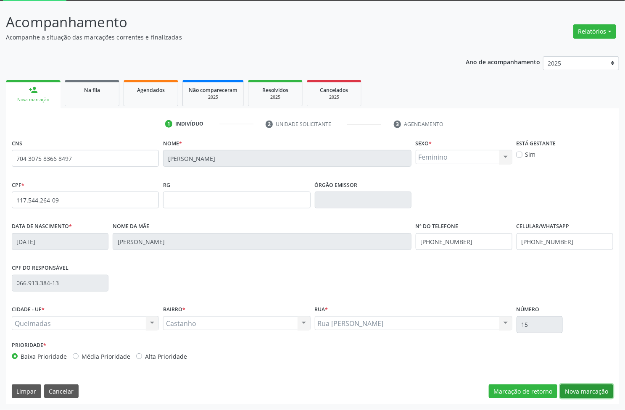
click at [593, 389] on button "Nova marcação" at bounding box center [586, 391] width 53 height 14
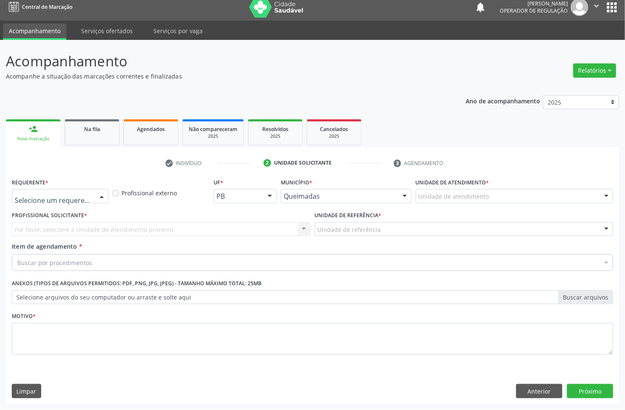
click at [56, 192] on div at bounding box center [60, 196] width 97 height 14
click at [50, 230] on span "Paciente" at bounding box center [60, 228] width 96 height 17
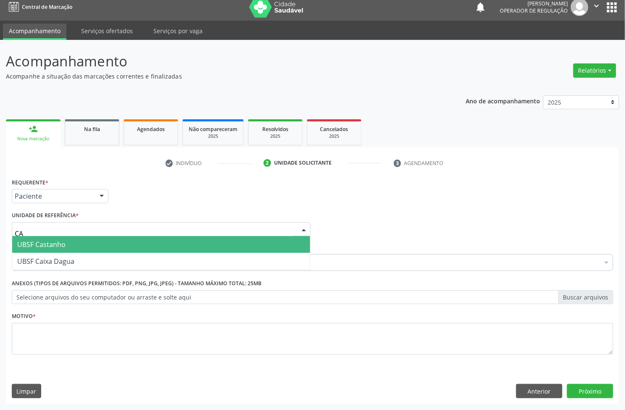
type input "CAS"
click at [63, 242] on span "UBSF Castanho" at bounding box center [41, 244] width 48 height 9
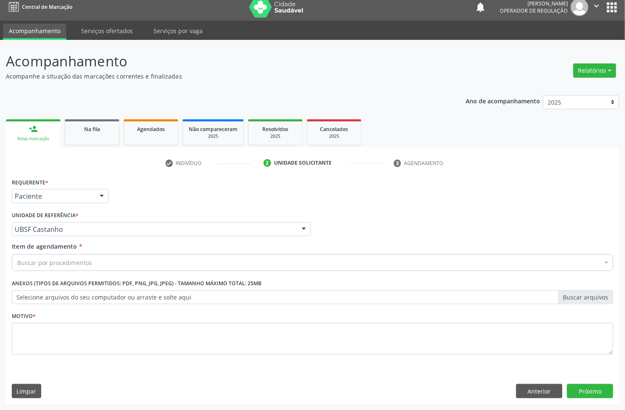
paste input "0205020127"
type input "0205020127"
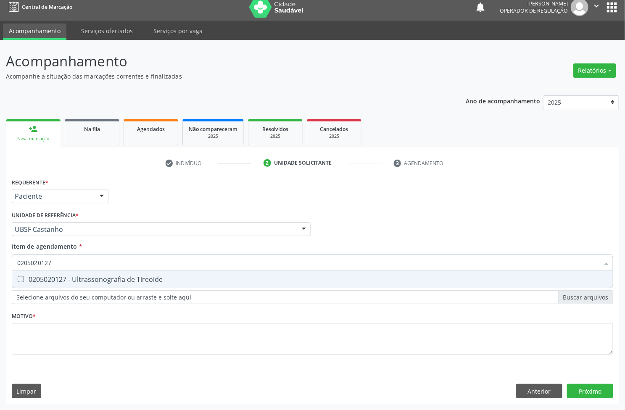
click at [65, 280] on div "0205020127 - Ultrassonografia de Tireoide" at bounding box center [312, 279] width 590 height 7
checkbox Tireoide "true"
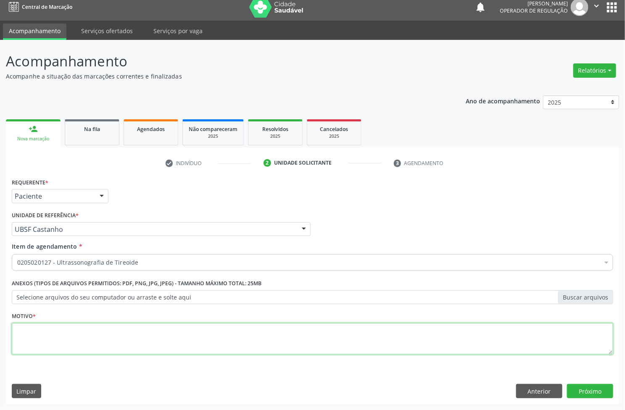
drag, startPoint x: 254, startPoint y: 347, endPoint x: 150, endPoint y: 337, distance: 105.1
click at [254, 347] on textarea at bounding box center [312, 339] width 601 height 32
paste textarea "AVALIAÇÃO"
type textarea "AVALIAÇÃO"
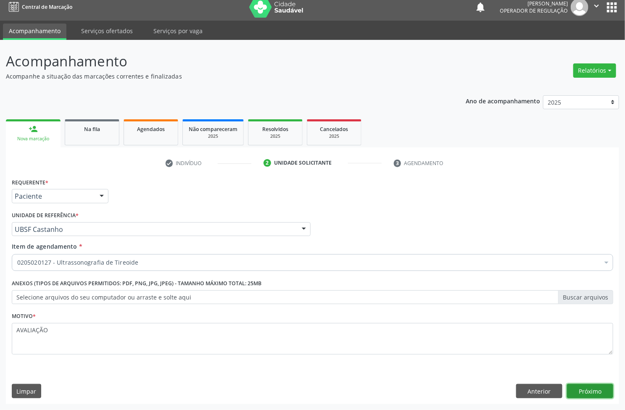
click at [599, 391] on button "Próximo" at bounding box center [590, 391] width 46 height 14
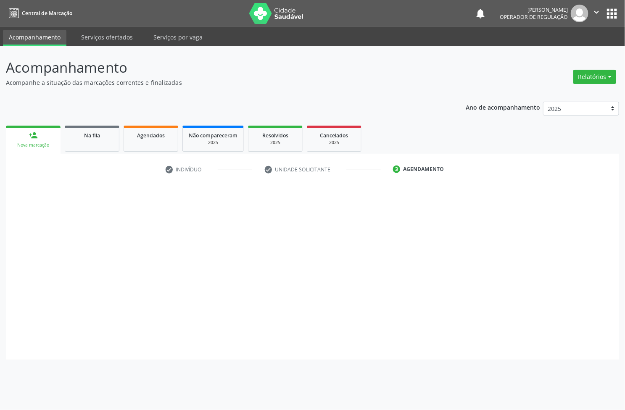
scroll to position [0, 0]
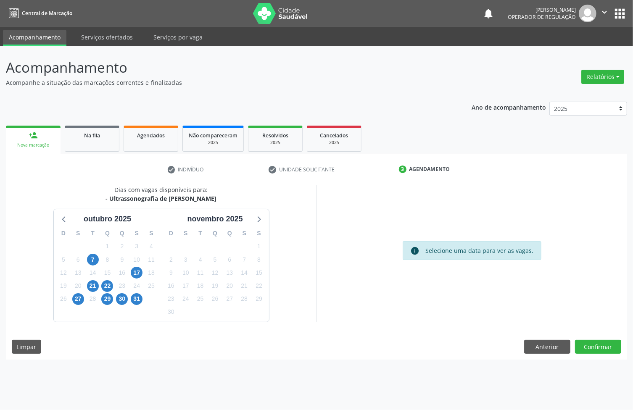
click at [142, 274] on div "17" at bounding box center [137, 272] width 12 height 13
click at [139, 273] on span "17" at bounding box center [137, 273] width 12 height 12
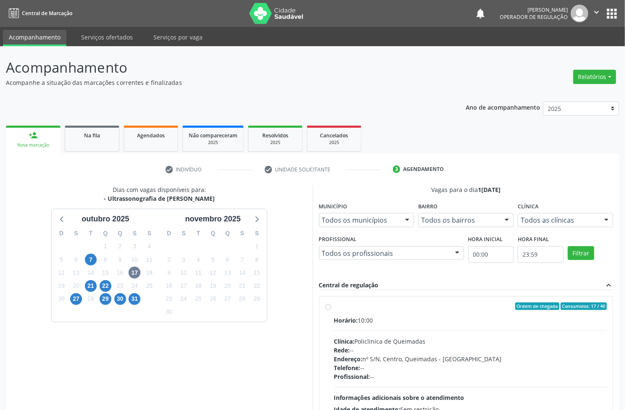
click at [450, 323] on div "Horário: 10:00" at bounding box center [470, 320] width 273 height 9
click at [331, 310] on input "Ordem de chegada Consumidos: 17 / 40 Horário: 10:00 Clínica: Policlinica de Que…" at bounding box center [328, 306] width 6 height 8
radio input "true"
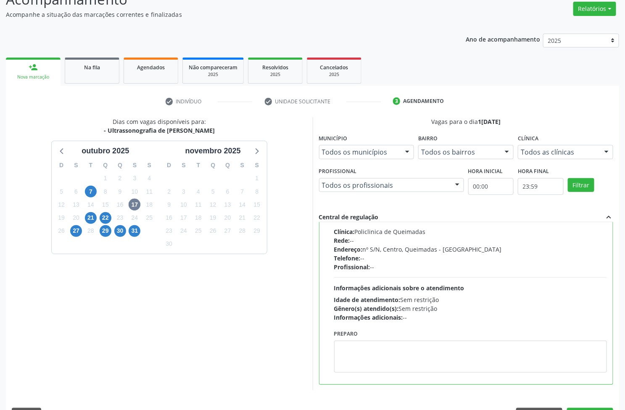
scroll to position [92, 0]
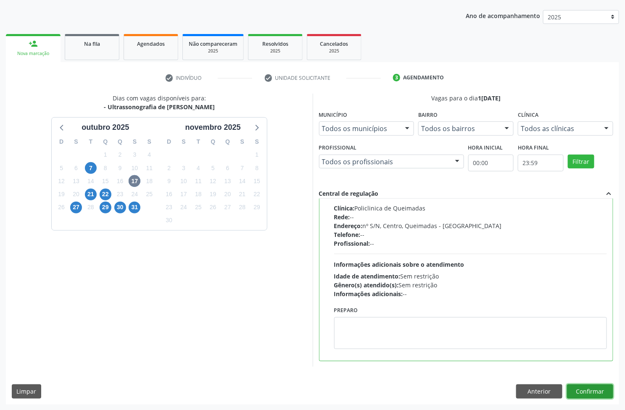
click at [585, 397] on button "Confirmar" at bounding box center [590, 391] width 46 height 14
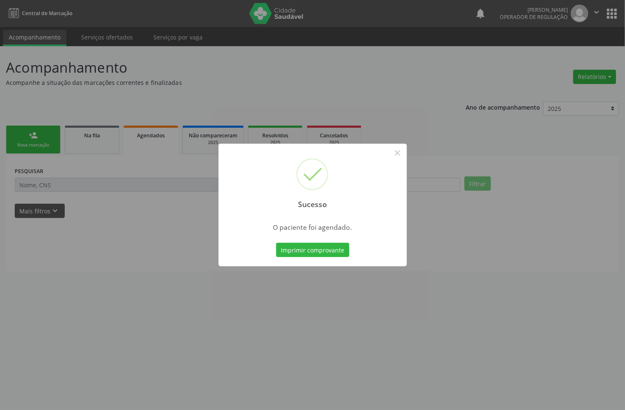
scroll to position [0, 0]
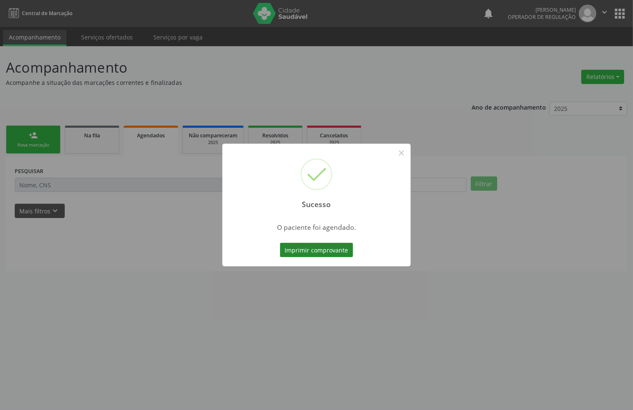
click at [333, 252] on button "Imprimir comprovante" at bounding box center [316, 250] width 73 height 14
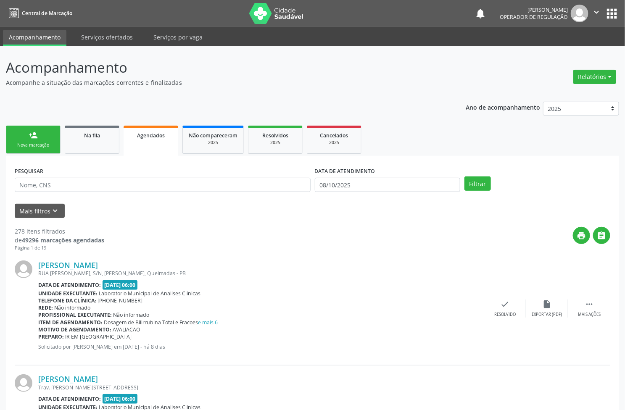
click at [44, 150] on link "person_add Nova marcação" at bounding box center [33, 140] width 55 height 28
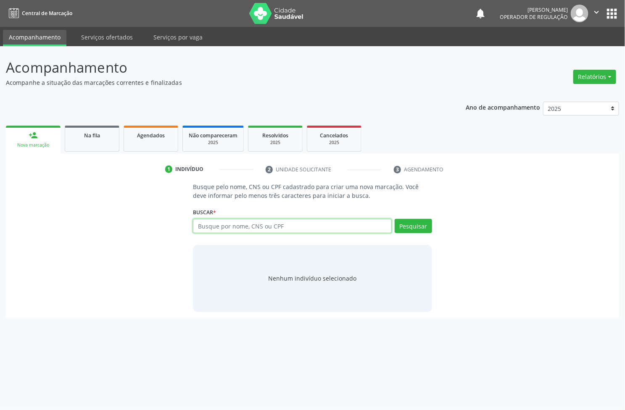
click at [228, 221] on input "text" at bounding box center [292, 226] width 198 height 14
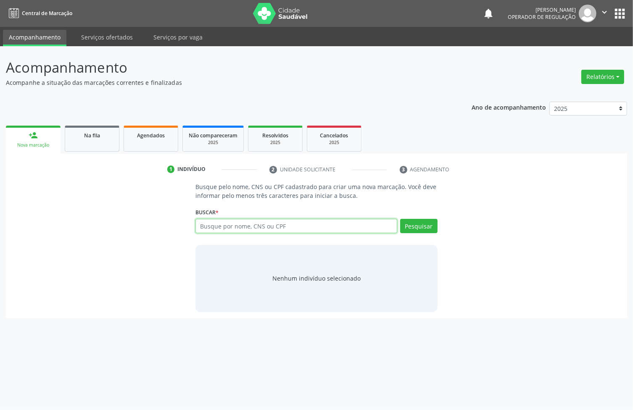
click at [231, 223] on input "text" at bounding box center [296, 226] width 202 height 14
type input "704100182862573"
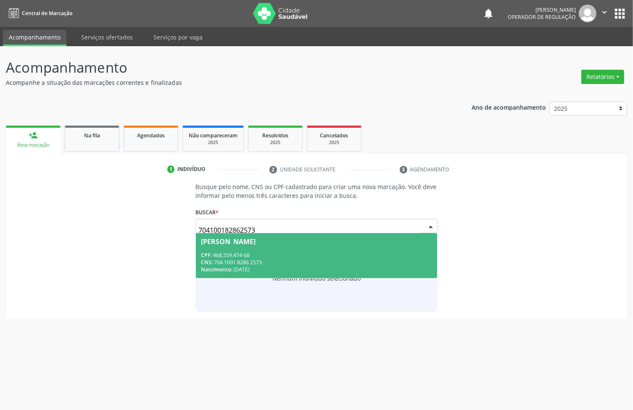
click at [233, 248] on span "[PERSON_NAME] CPF: 468.559.474-68 CNS: 704 1001 8286 2573 Nascimento: [DATE]" at bounding box center [316, 255] width 241 height 45
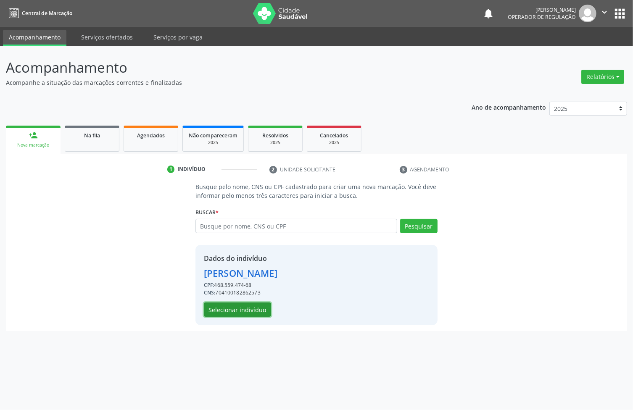
click at [218, 311] on button "Selecionar indivíduo" at bounding box center [237, 309] width 67 height 14
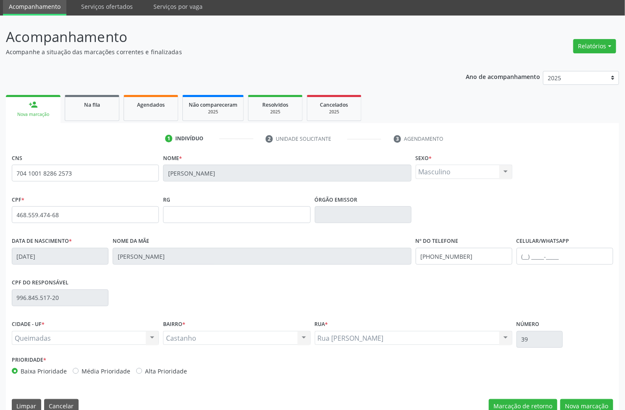
scroll to position [45, 0]
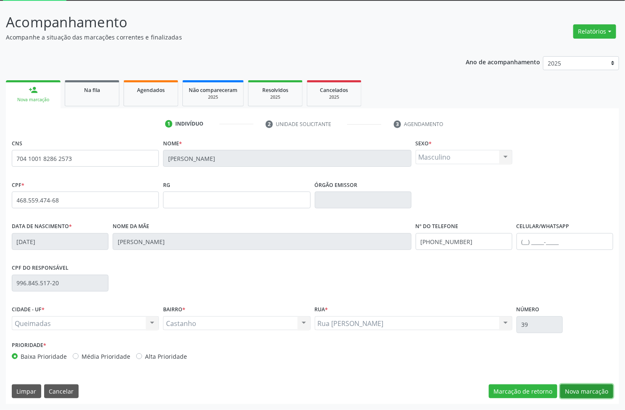
click at [589, 390] on button "Nova marcação" at bounding box center [586, 391] width 53 height 14
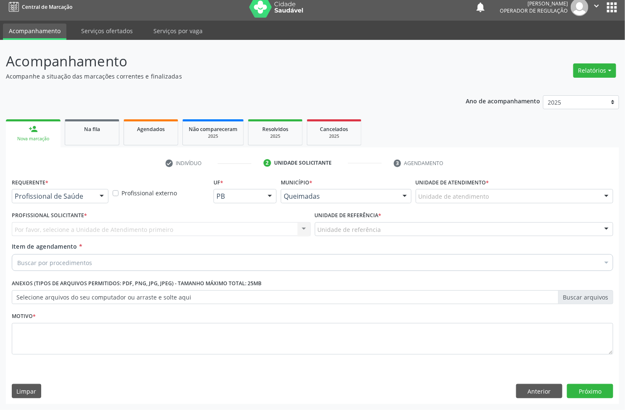
click at [39, 188] on label "Requerente *" at bounding box center [30, 182] width 37 height 13
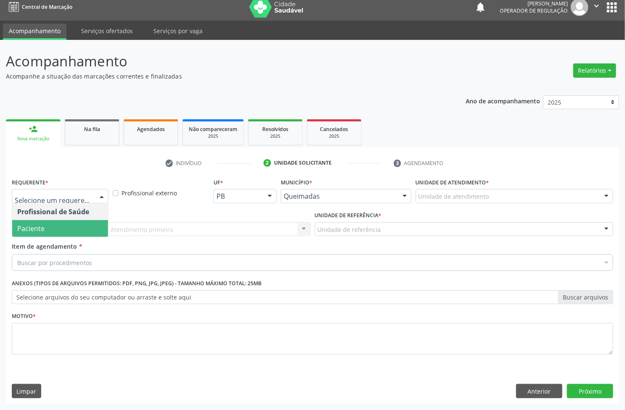
click at [29, 224] on span "Paciente" at bounding box center [30, 228] width 27 height 9
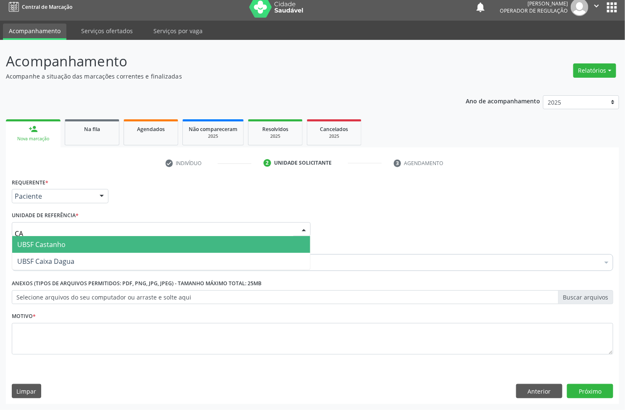
type input "CAS"
click at [36, 242] on span "UBSF Castanho" at bounding box center [41, 244] width 48 height 9
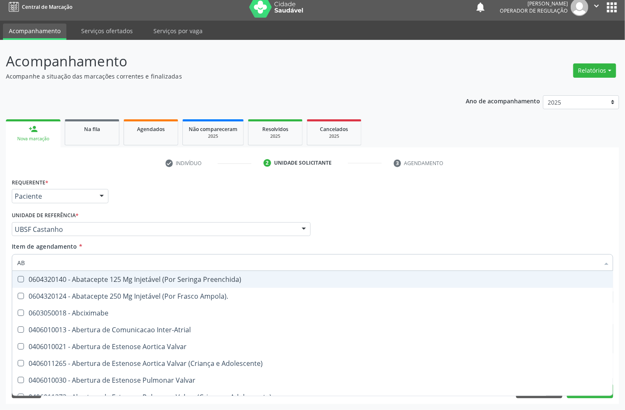
type input "A"
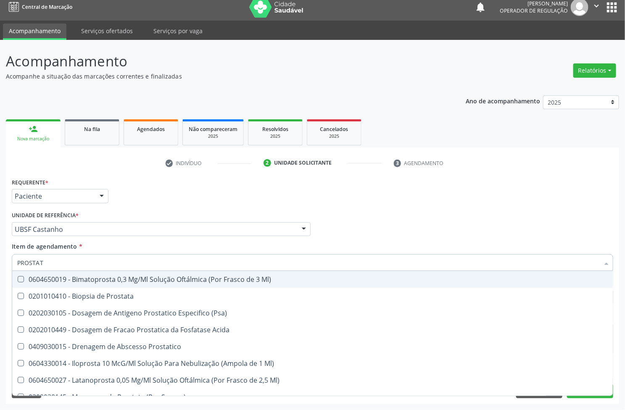
type input "PROSTATA"
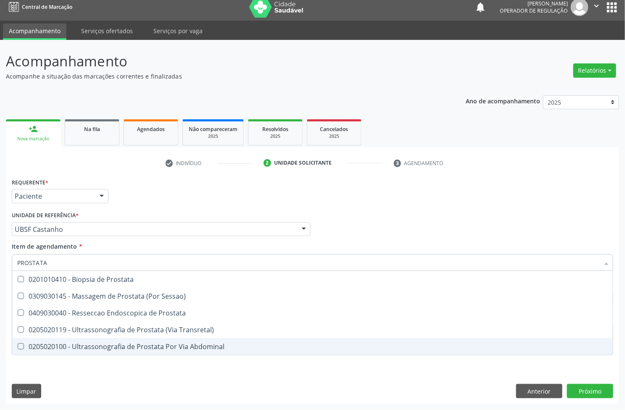
click at [61, 346] on div "0205020100 - Ultrassonografia de Prostata Por Via Abdominal" at bounding box center [312, 346] width 590 height 7
checkbox Abdominal "true"
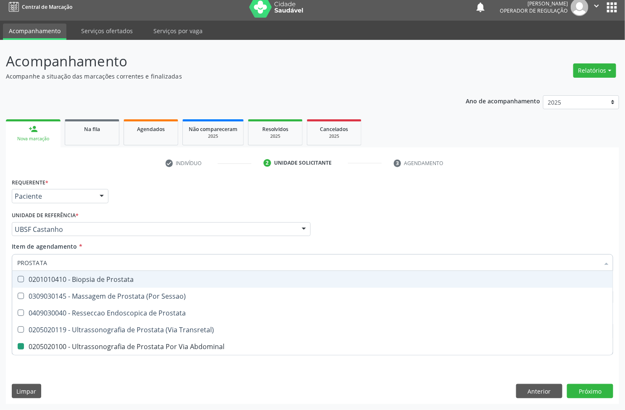
click at [160, 217] on div "Unidade de referência * UBSF Castanho UBSF Ligeiro II UBSF Saulo Leal [PERSON_N…" at bounding box center [161, 222] width 299 height 27
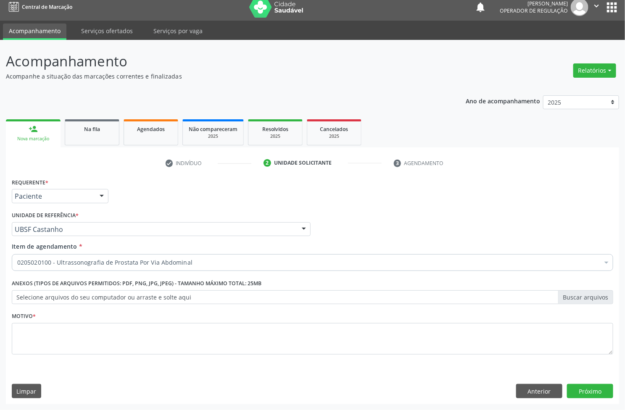
checkbox Abdominal "true"
checkbox Ampola\)\ "false"
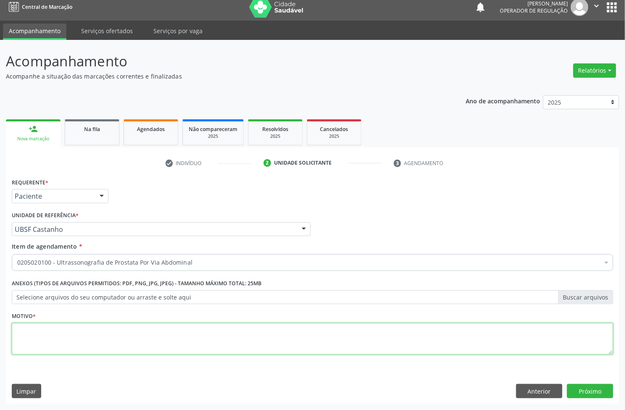
click at [85, 338] on textarea at bounding box center [312, 339] width 601 height 32
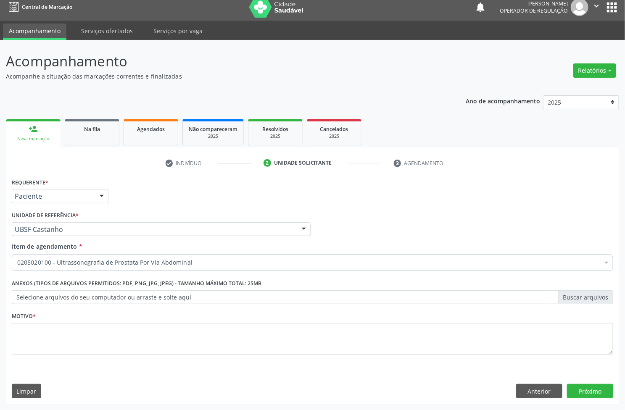
click at [301, 322] on div "Motivo *" at bounding box center [312, 332] width 601 height 45
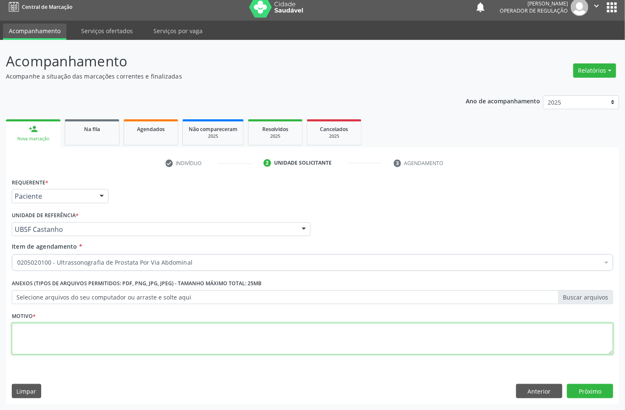
click at [297, 331] on textarea at bounding box center [312, 339] width 601 height 32
paste textarea "AVALIAÇÃO"
type textarea "AVALIAÇÃO"
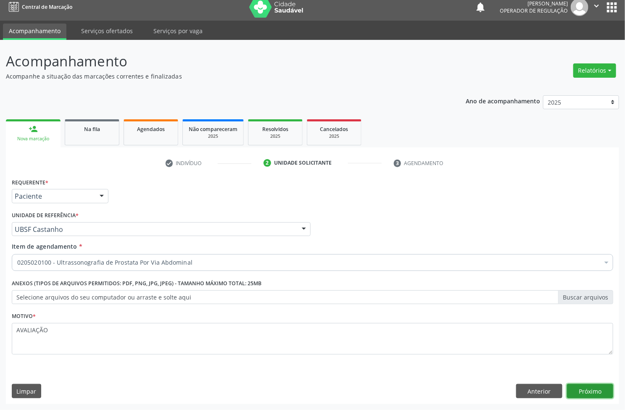
click at [593, 391] on button "Próximo" at bounding box center [590, 391] width 46 height 14
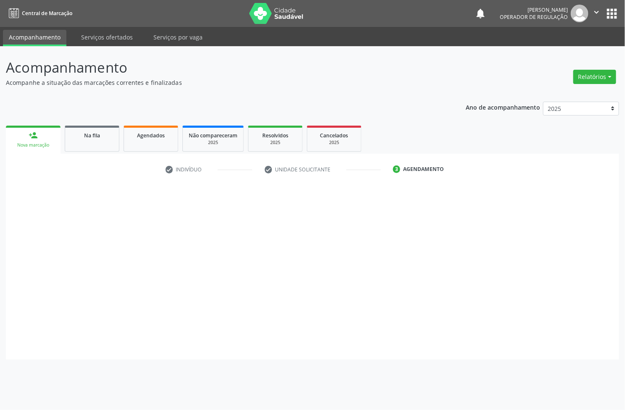
scroll to position [0, 0]
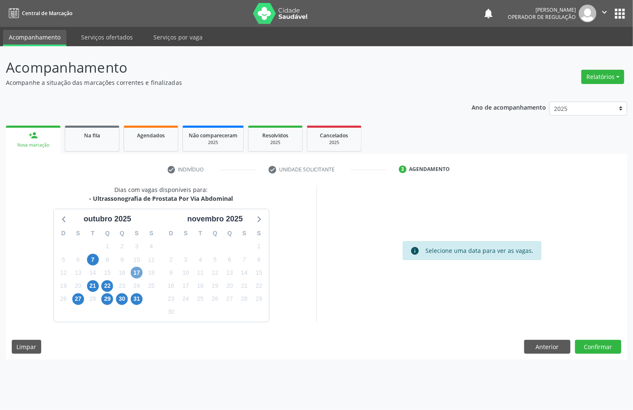
click at [135, 272] on span "17" at bounding box center [137, 273] width 12 height 12
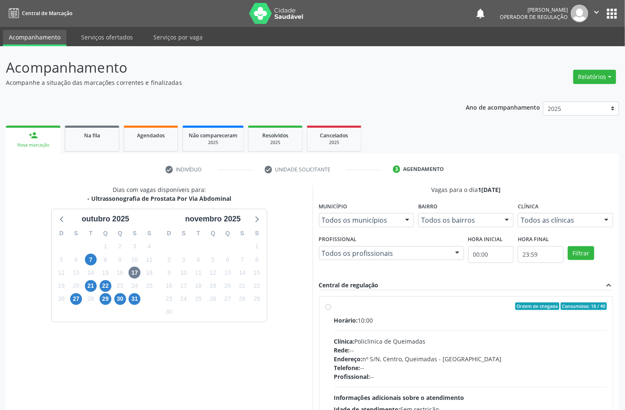
drag, startPoint x: 384, startPoint y: 337, endPoint x: 313, endPoint y: 300, distance: 80.1
click at [381, 336] on div "Horário: 10:00 Clínica: Policlinica de Queimadas Rede: -- Endereço: nº S/N, Cen…" at bounding box center [470, 374] width 273 height 116
radio input "true"
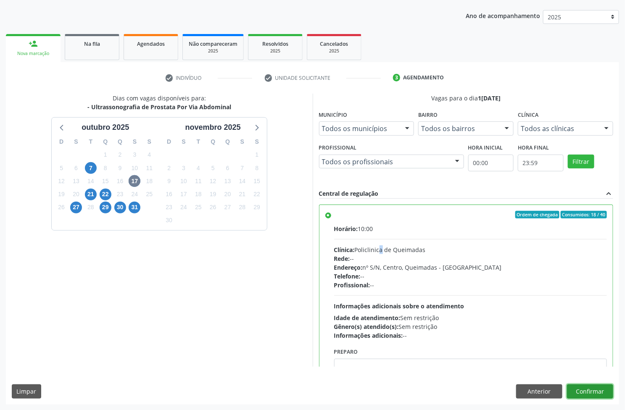
click at [600, 397] on button "Confirmar" at bounding box center [590, 391] width 46 height 14
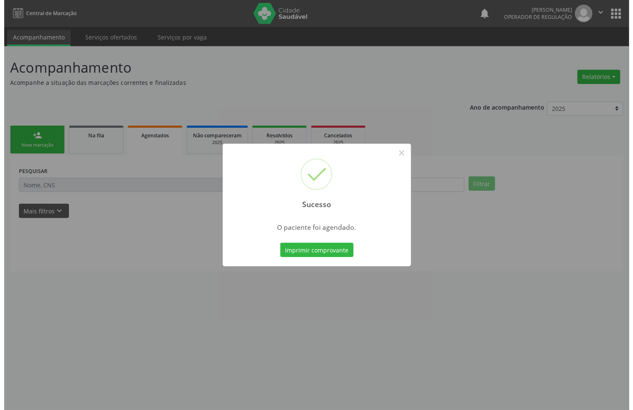
scroll to position [0, 0]
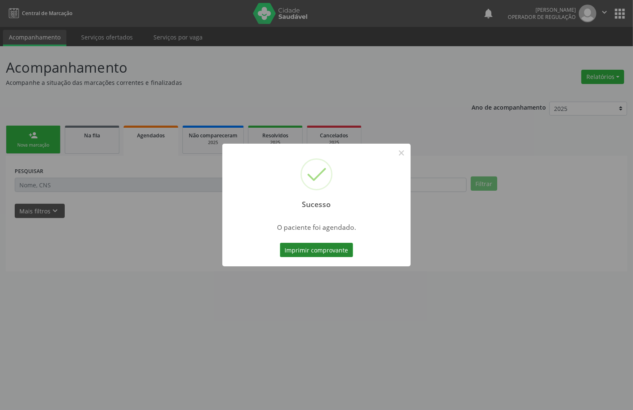
click at [311, 252] on button "Imprimir comprovante" at bounding box center [316, 250] width 73 height 14
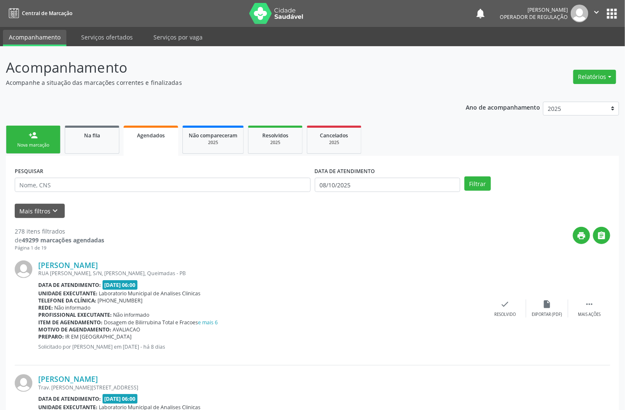
click at [22, 142] on div "Nova marcação" at bounding box center [33, 145] width 42 height 6
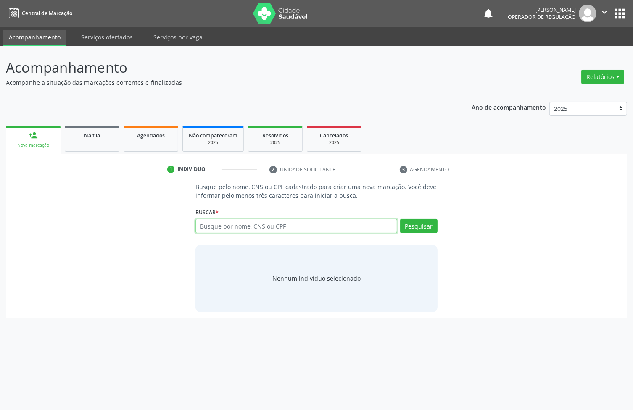
click at [200, 229] on input "text" at bounding box center [296, 226] width 202 height 14
type input "709209286972632"
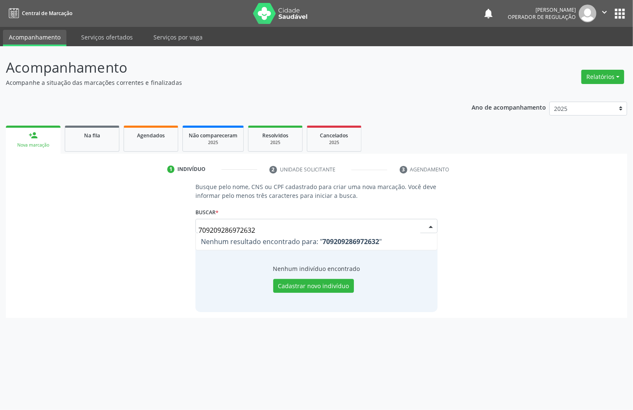
drag, startPoint x: 225, startPoint y: 230, endPoint x: 242, endPoint y: 229, distance: 17.2
click at [242, 229] on input "709209286972632" at bounding box center [309, 230] width 222 height 17
click at [258, 231] on input "709209286972632" at bounding box center [309, 230] width 222 height 17
drag, startPoint x: 239, startPoint y: 229, endPoint x: 225, endPoint y: 229, distance: 14.7
click at [225, 229] on input "709209286972632" at bounding box center [309, 230] width 222 height 17
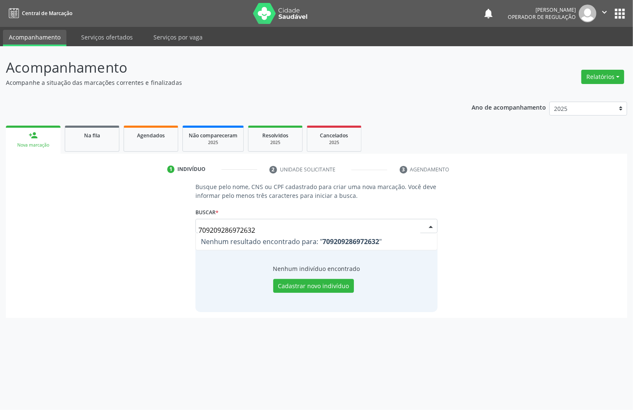
click at [221, 232] on input "709209286972632" at bounding box center [309, 230] width 222 height 17
click at [247, 230] on input "709209286972632" at bounding box center [309, 230] width 222 height 17
type input "22549919491"
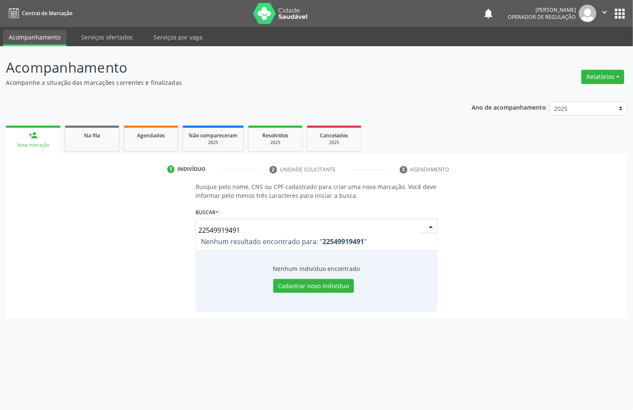
click at [225, 226] on input "22549919491" at bounding box center [309, 230] width 222 height 17
click at [617, 16] on button "apps" at bounding box center [619, 13] width 15 height 15
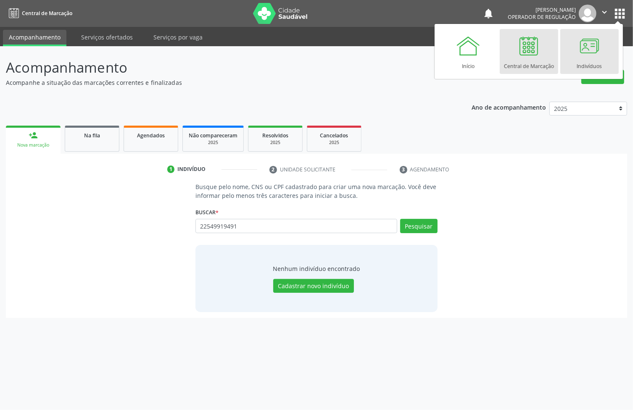
click at [579, 56] on div at bounding box center [588, 45] width 25 height 25
